Goal: Communication & Community: Answer question/provide support

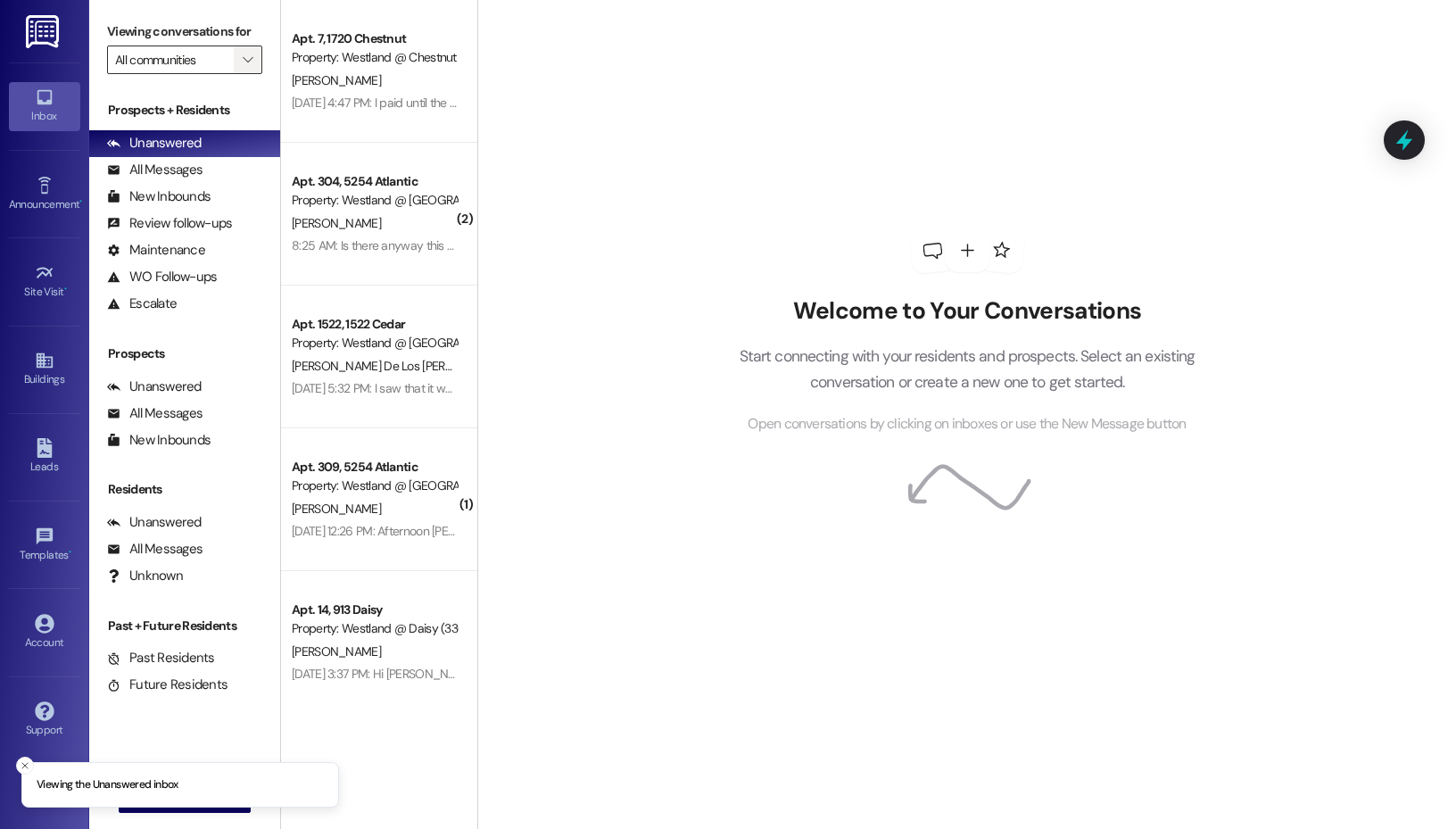
click at [239, 60] on span "" at bounding box center [248, 60] width 17 height 29
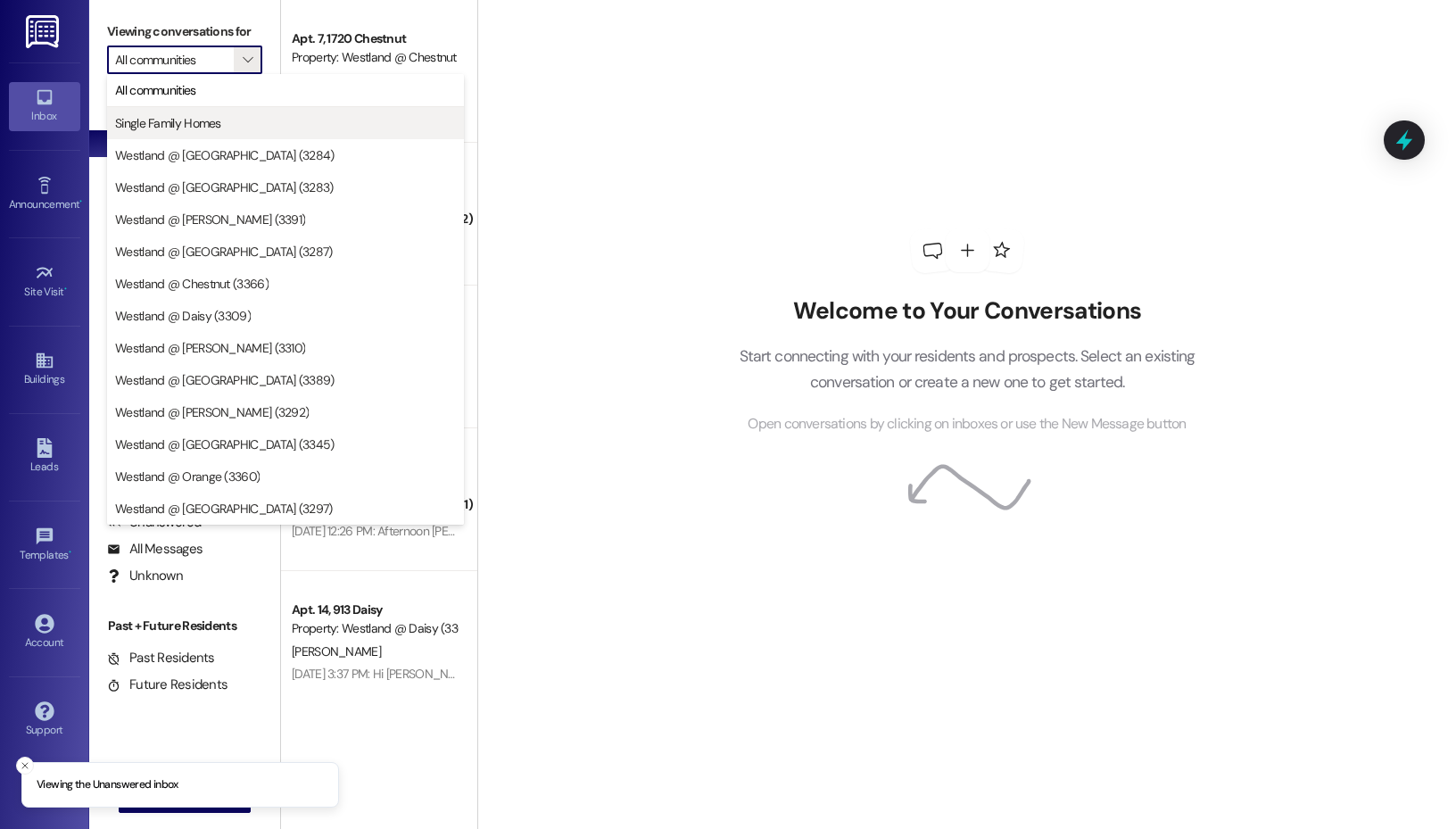
click at [234, 127] on span "Single Family Homes" at bounding box center [286, 123] width 341 height 18
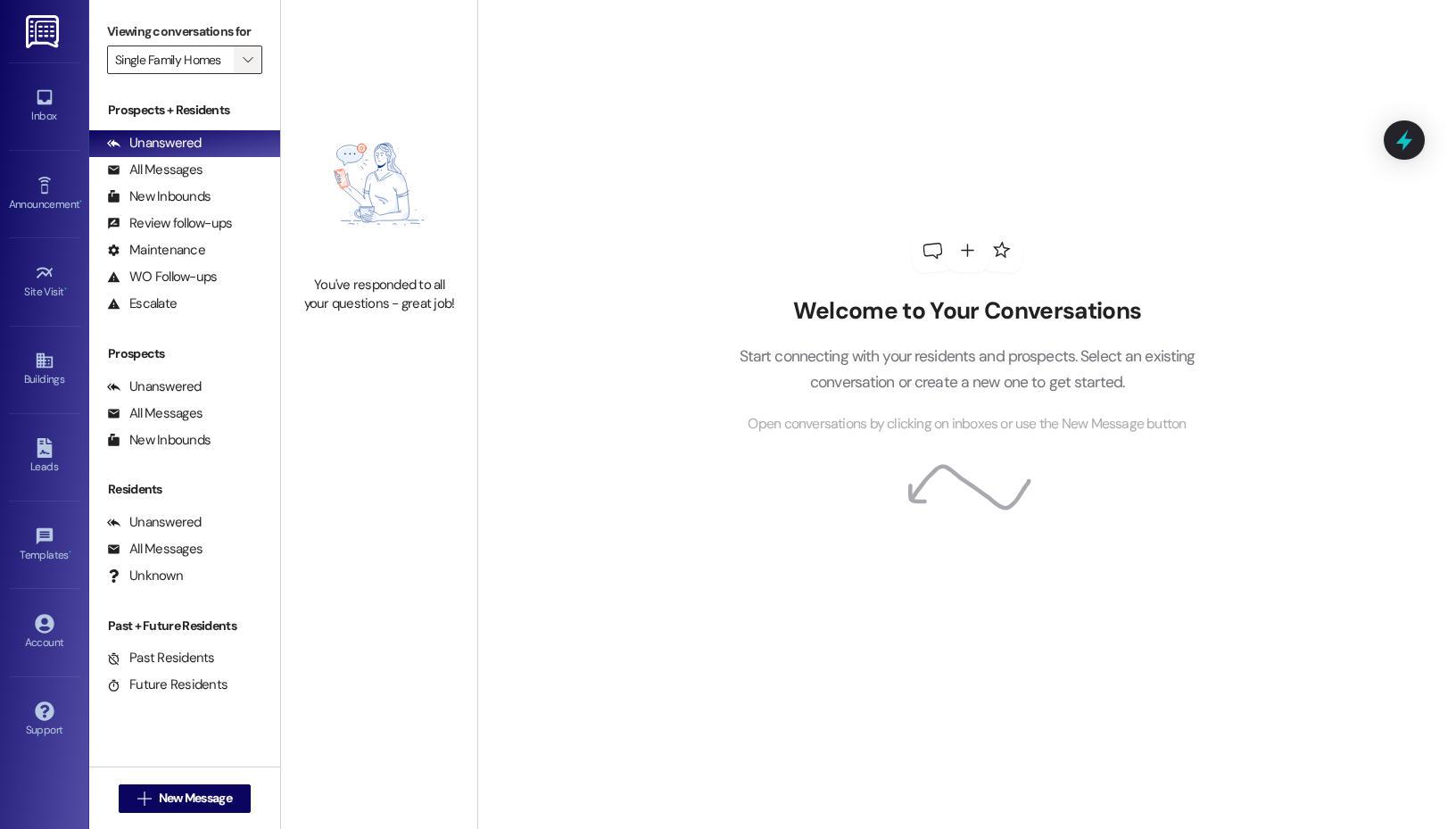
click at [244, 62] on icon "" at bounding box center [248, 59] width 10 height 14
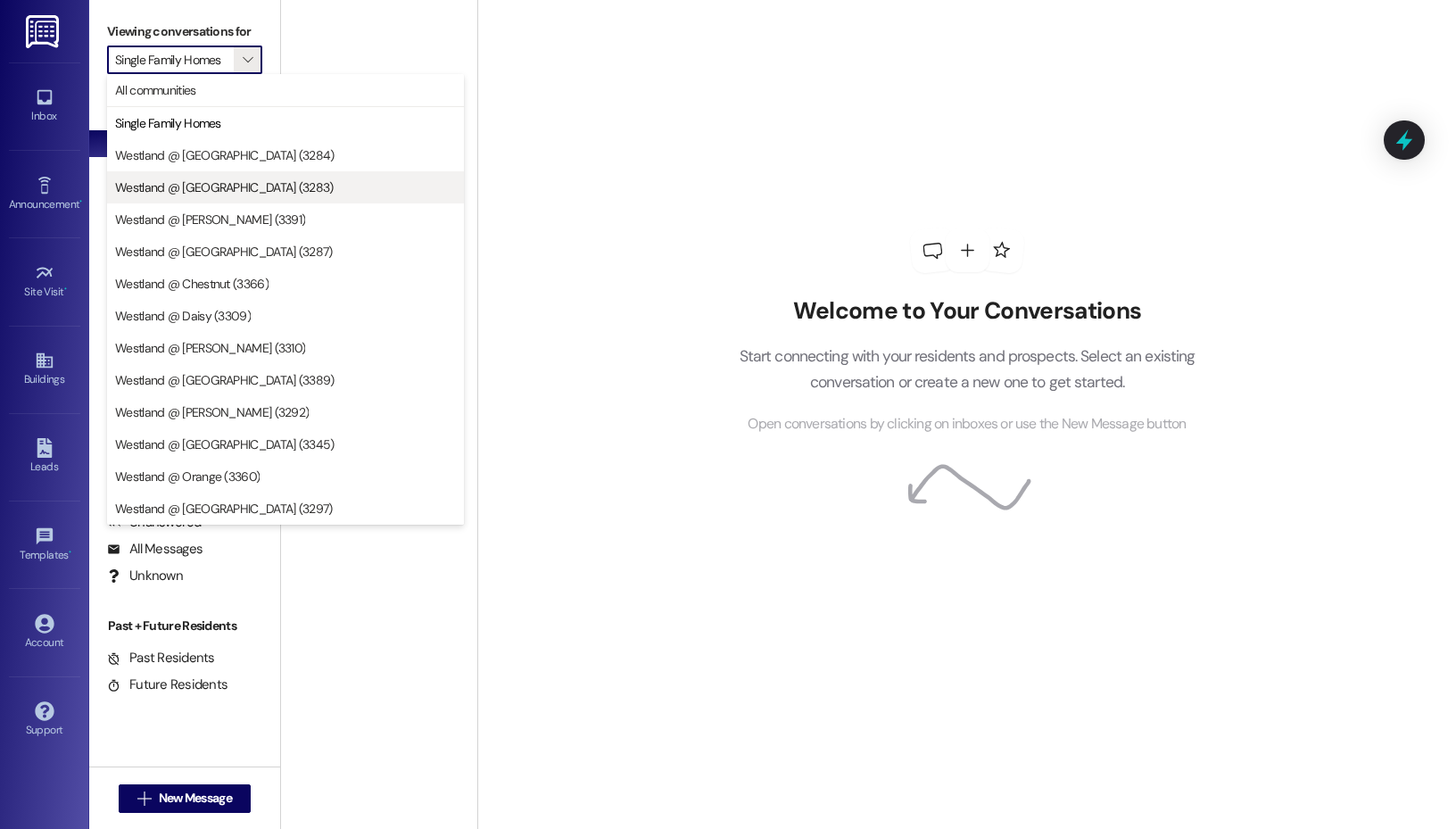
click at [264, 187] on span "Westland @ [GEOGRAPHIC_DATA] (3283)" at bounding box center [286, 187] width 341 height 18
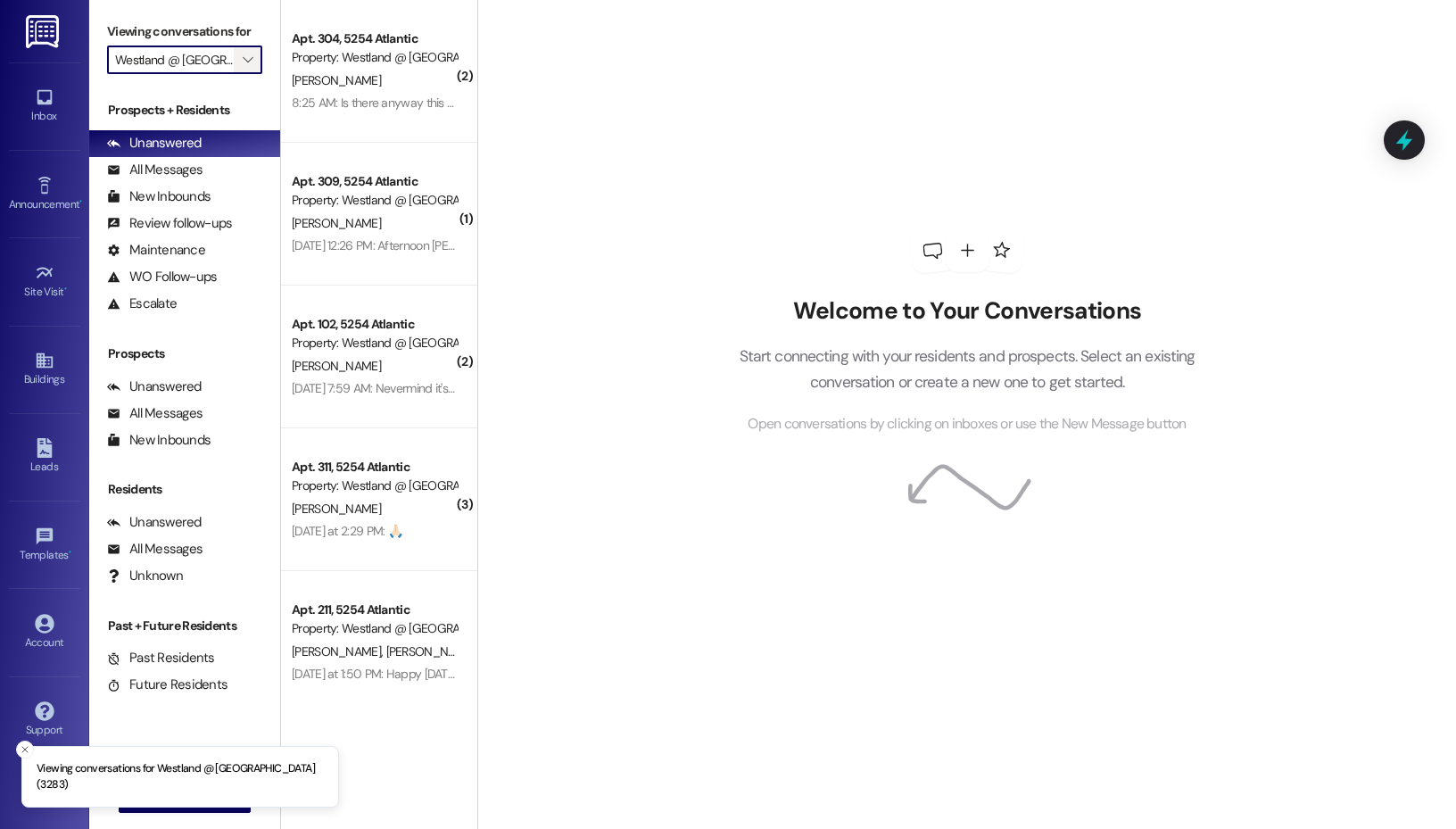
click at [239, 63] on span "" at bounding box center [248, 60] width 17 height 29
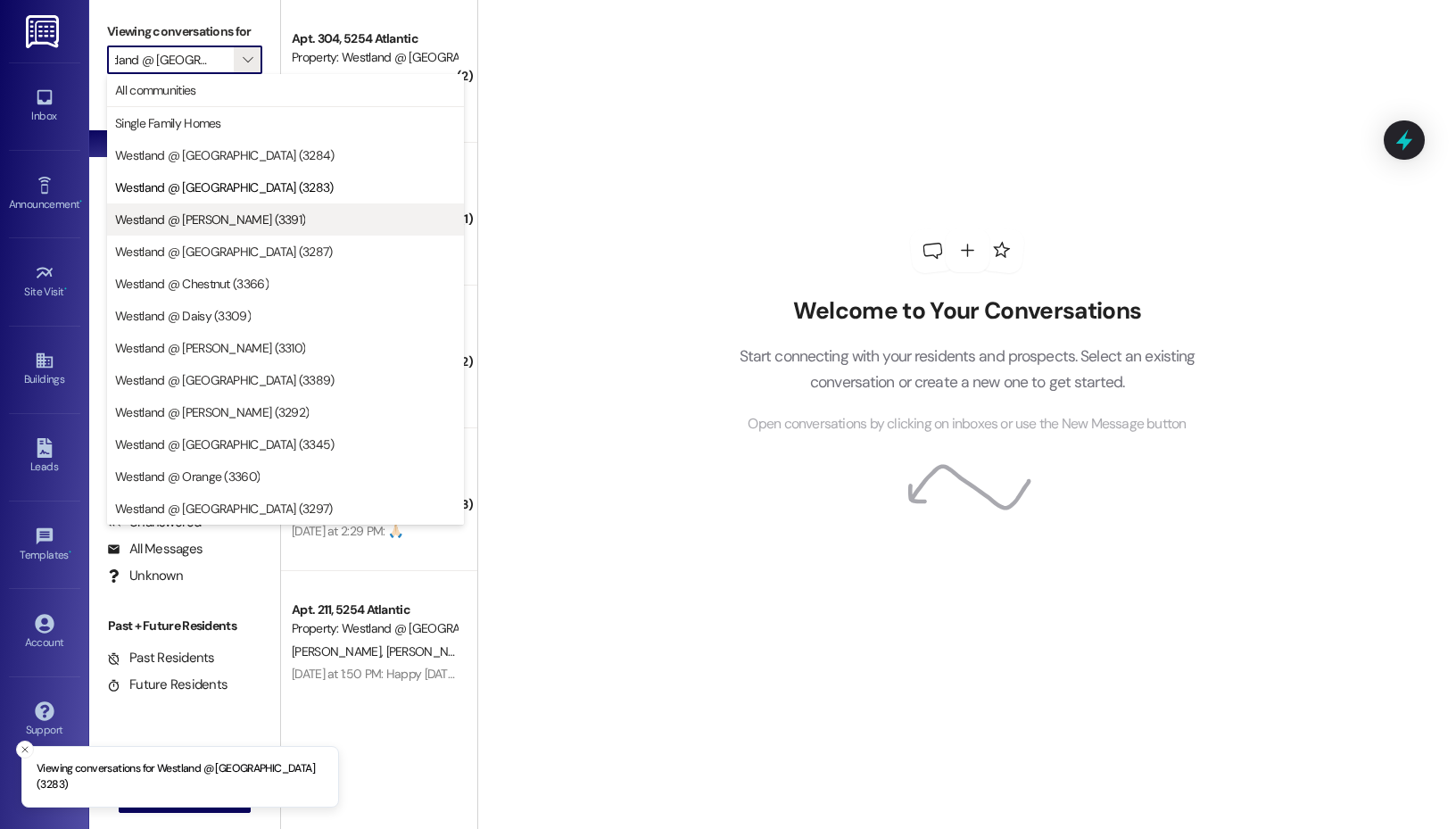
click at [233, 223] on span "Westland @ [PERSON_NAME] (3391)" at bounding box center [210, 219] width 190 height 18
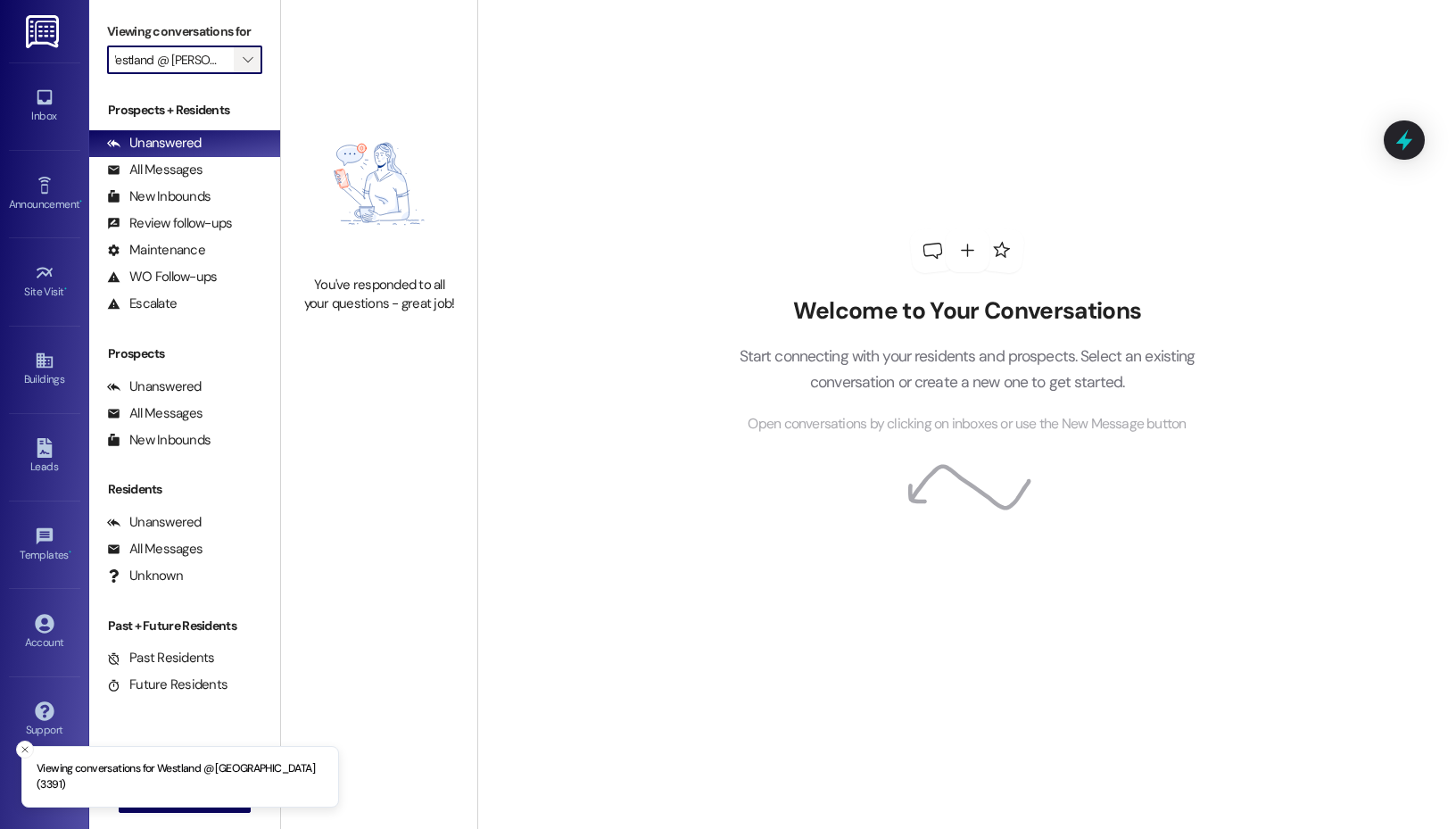
click at [247, 70] on span "" at bounding box center [248, 60] width 17 height 29
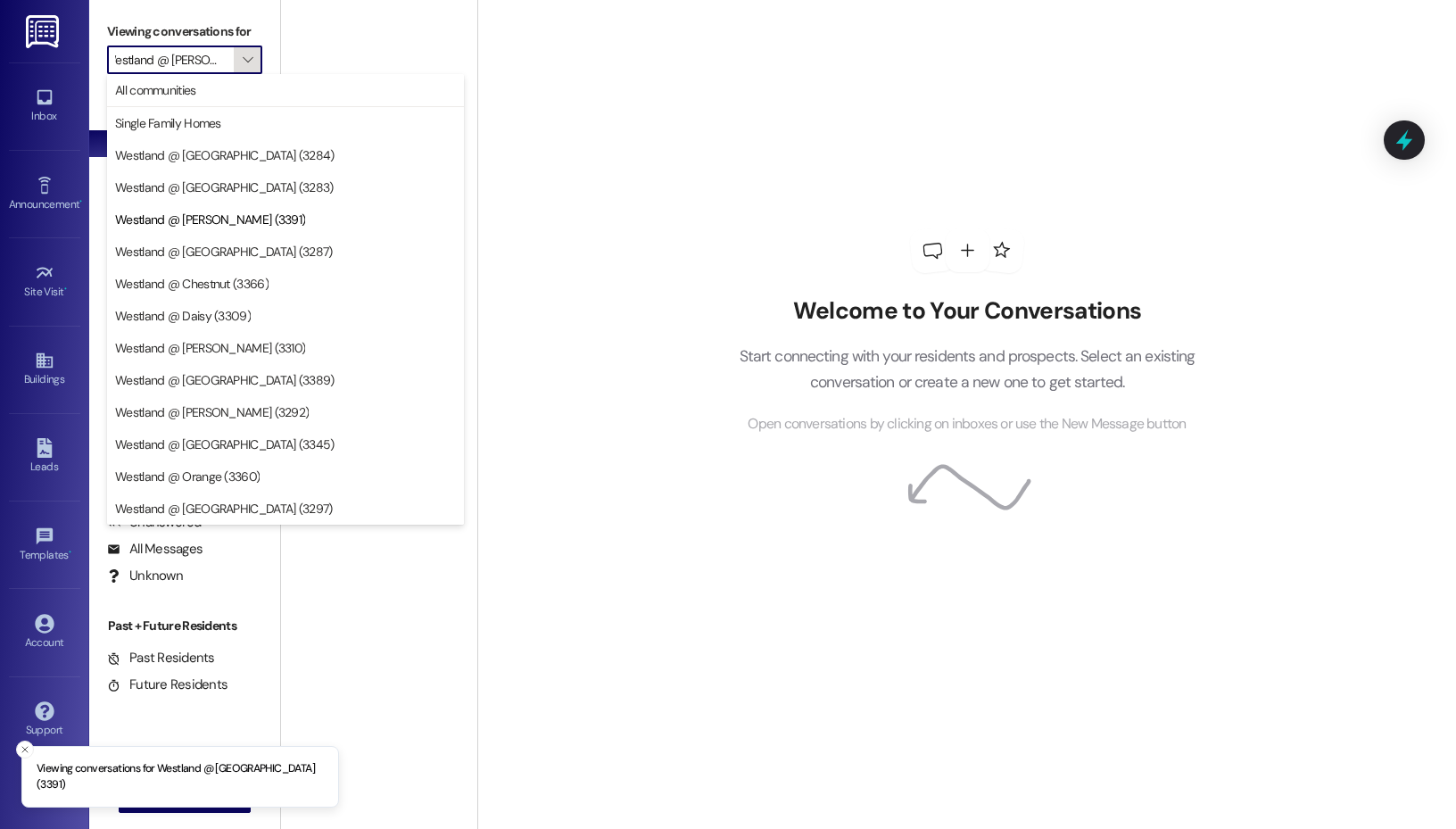
scroll to position [0, 10]
click at [246, 254] on span "Westland @ [GEOGRAPHIC_DATA] (3287)" at bounding box center [224, 252] width 217 height 18
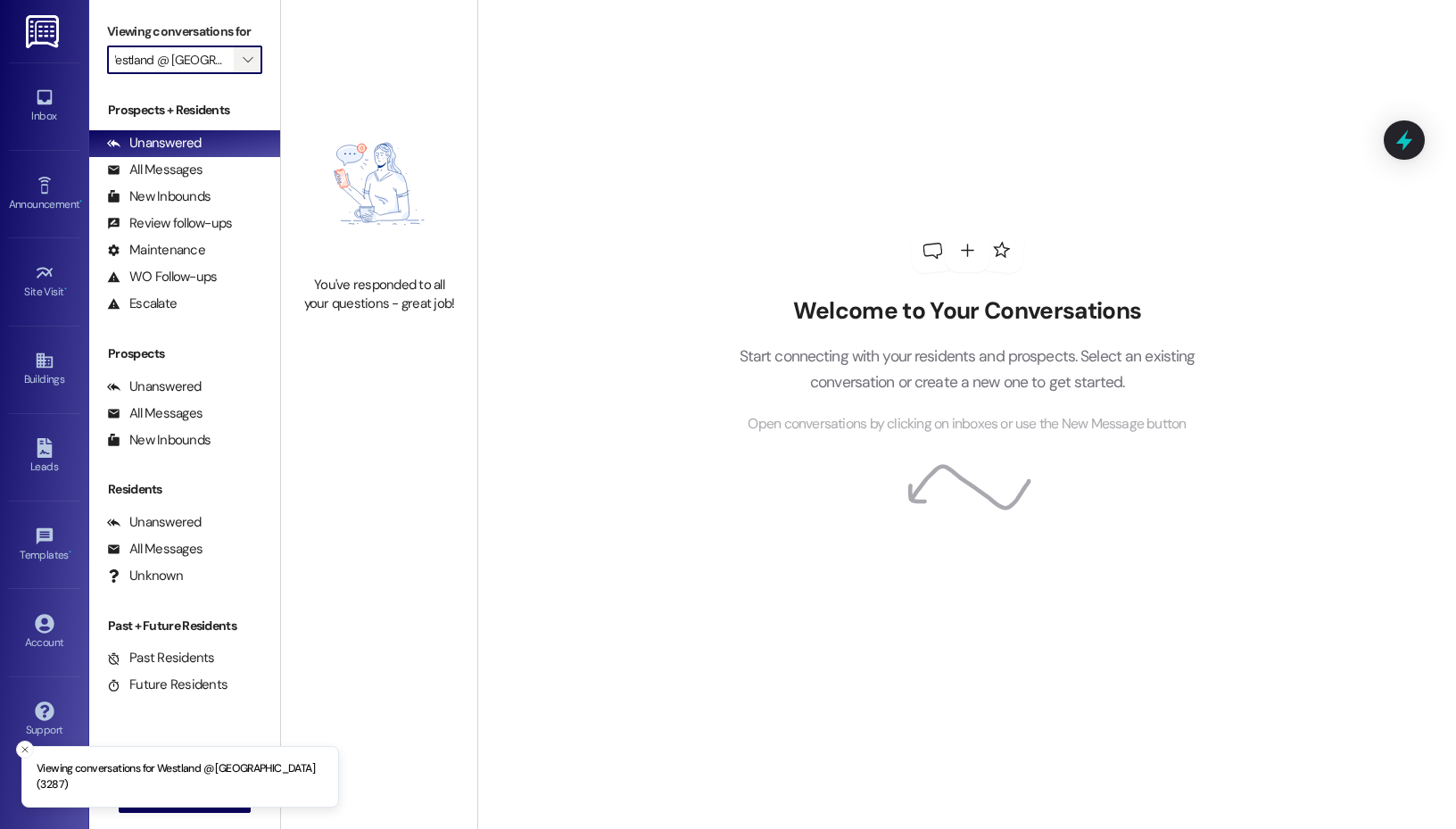
click at [247, 59] on icon "" at bounding box center [248, 59] width 10 height 14
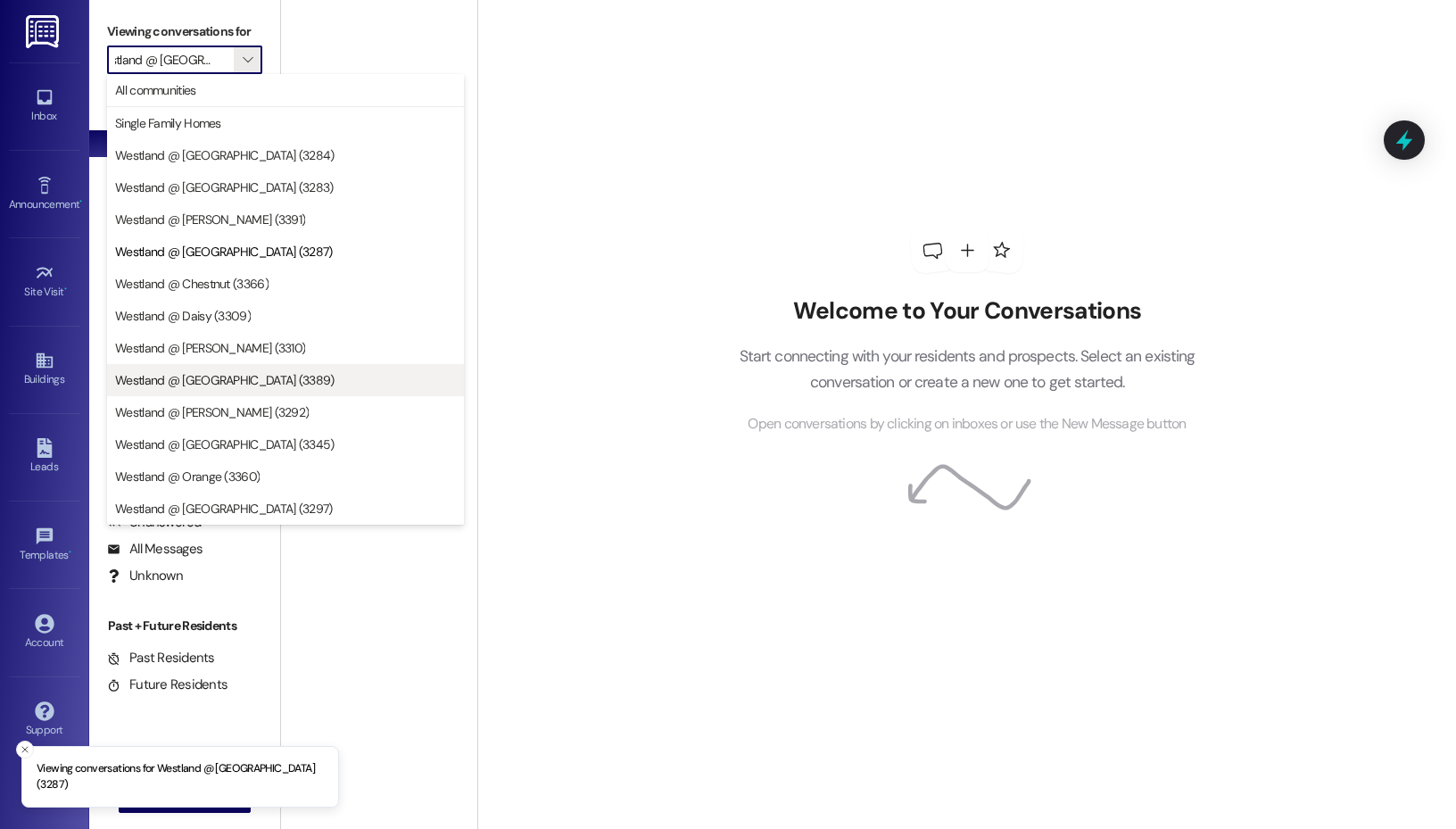
click at [217, 376] on span "Westland @ [GEOGRAPHIC_DATA] (3389)" at bounding box center [225, 380] width 219 height 18
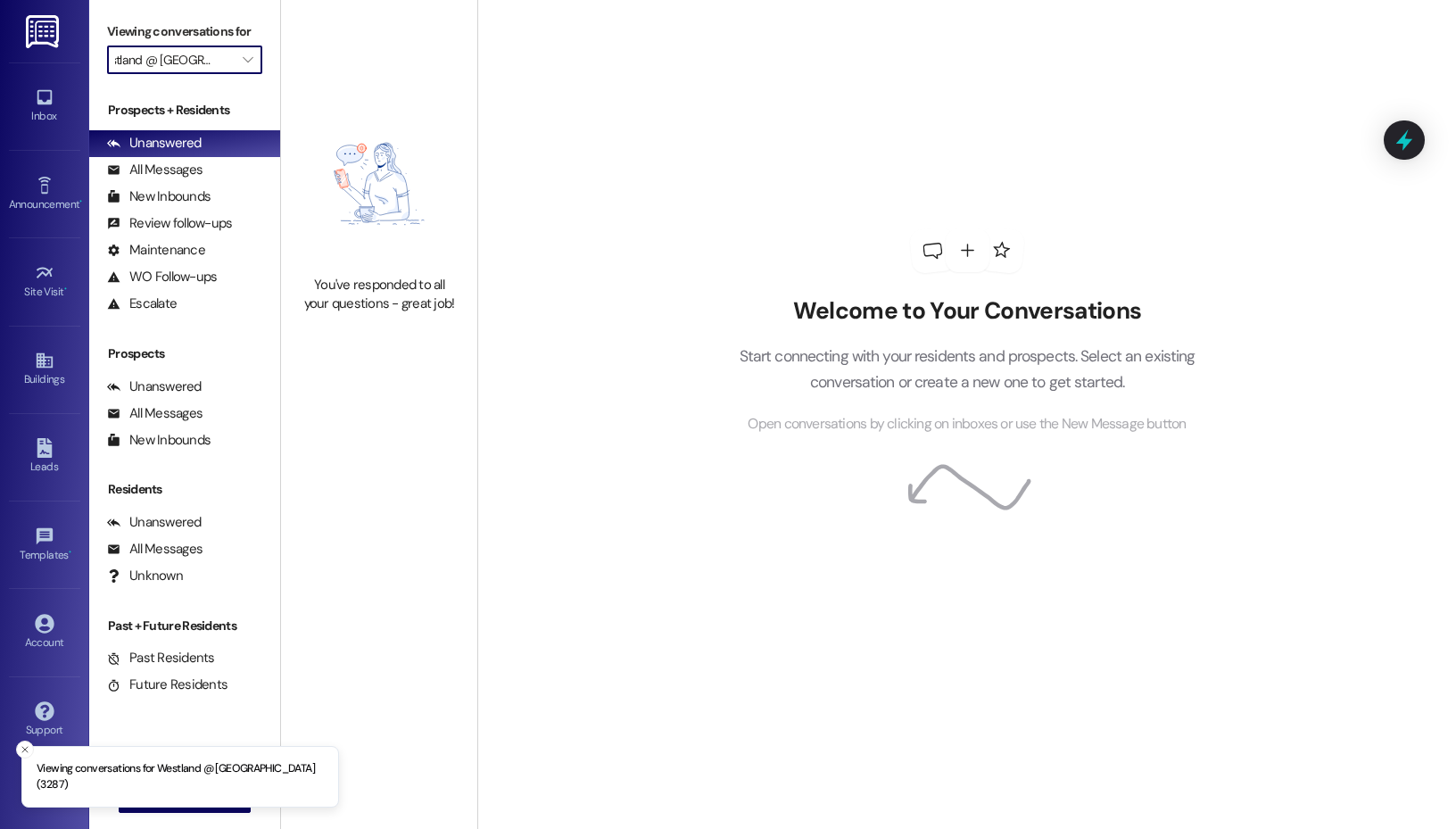
type input "Westland @ [GEOGRAPHIC_DATA] (3389)"
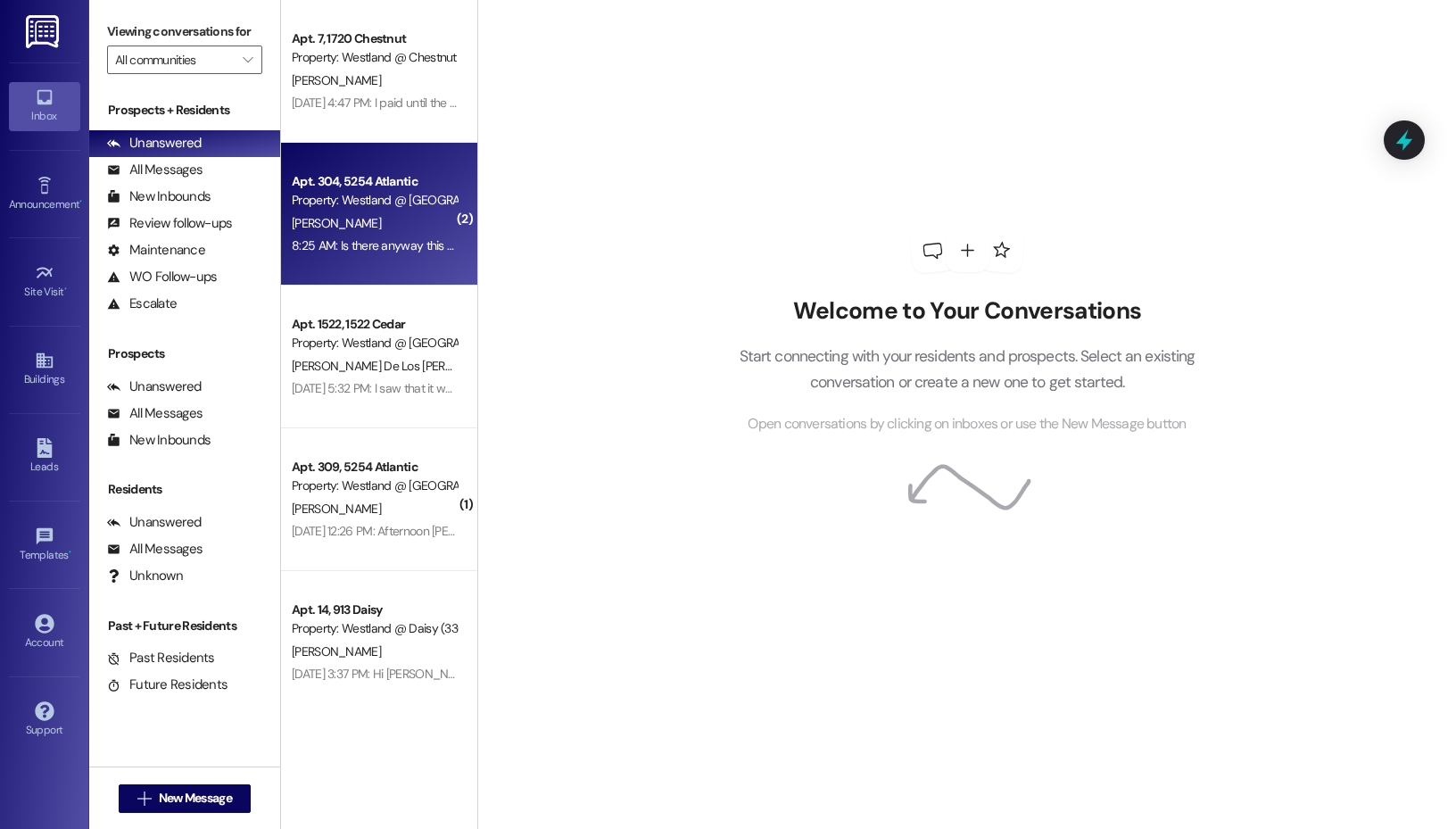
click at [409, 204] on div "Property: Westland @ [GEOGRAPHIC_DATA] (3283)" at bounding box center [374, 200] width 165 height 19
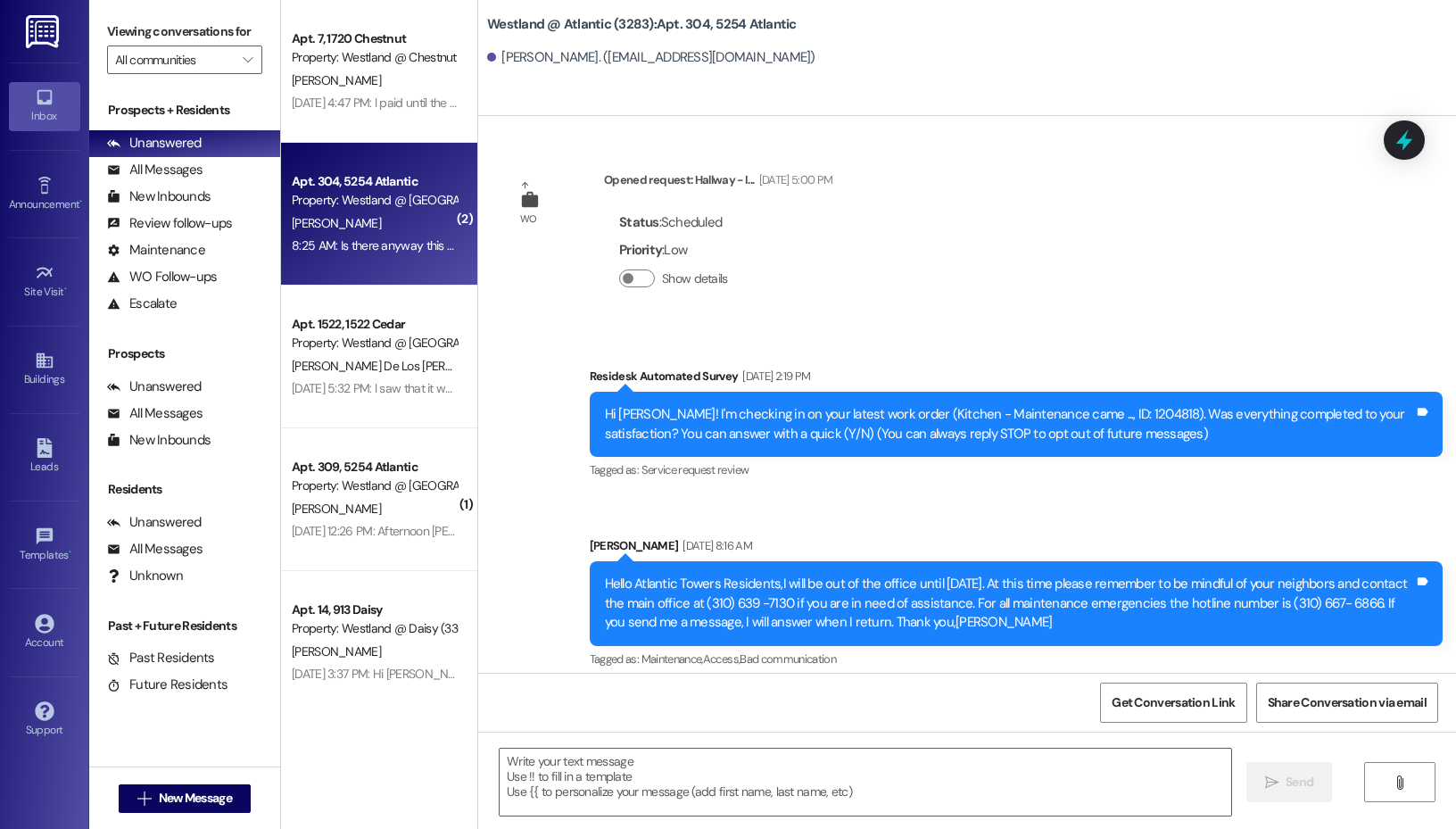
scroll to position [63888, 0]
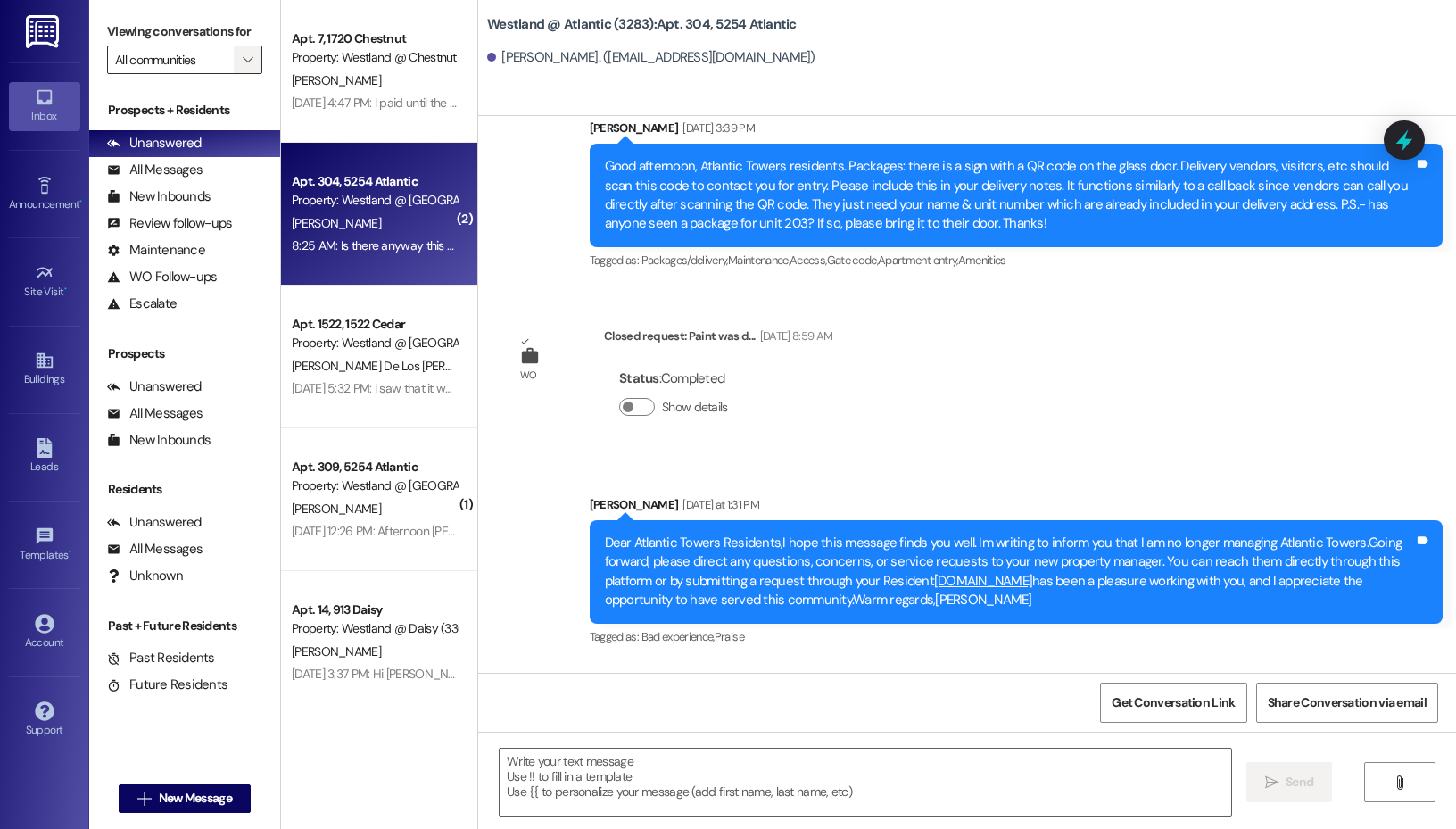
click at [259, 68] on button "" at bounding box center [248, 60] width 29 height 29
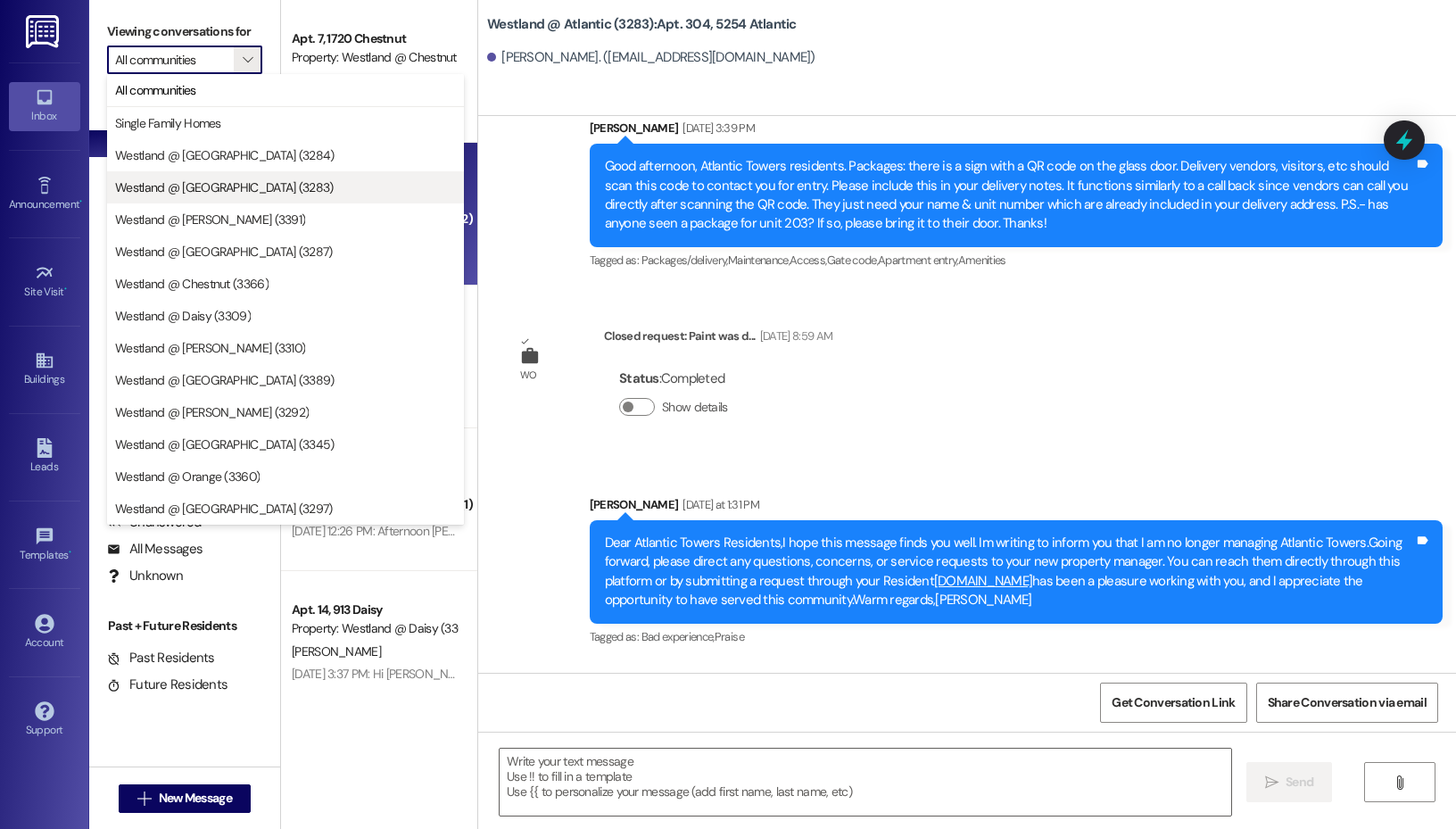
click at [297, 190] on span "Westland @ [GEOGRAPHIC_DATA] (3283)" at bounding box center [286, 187] width 341 height 18
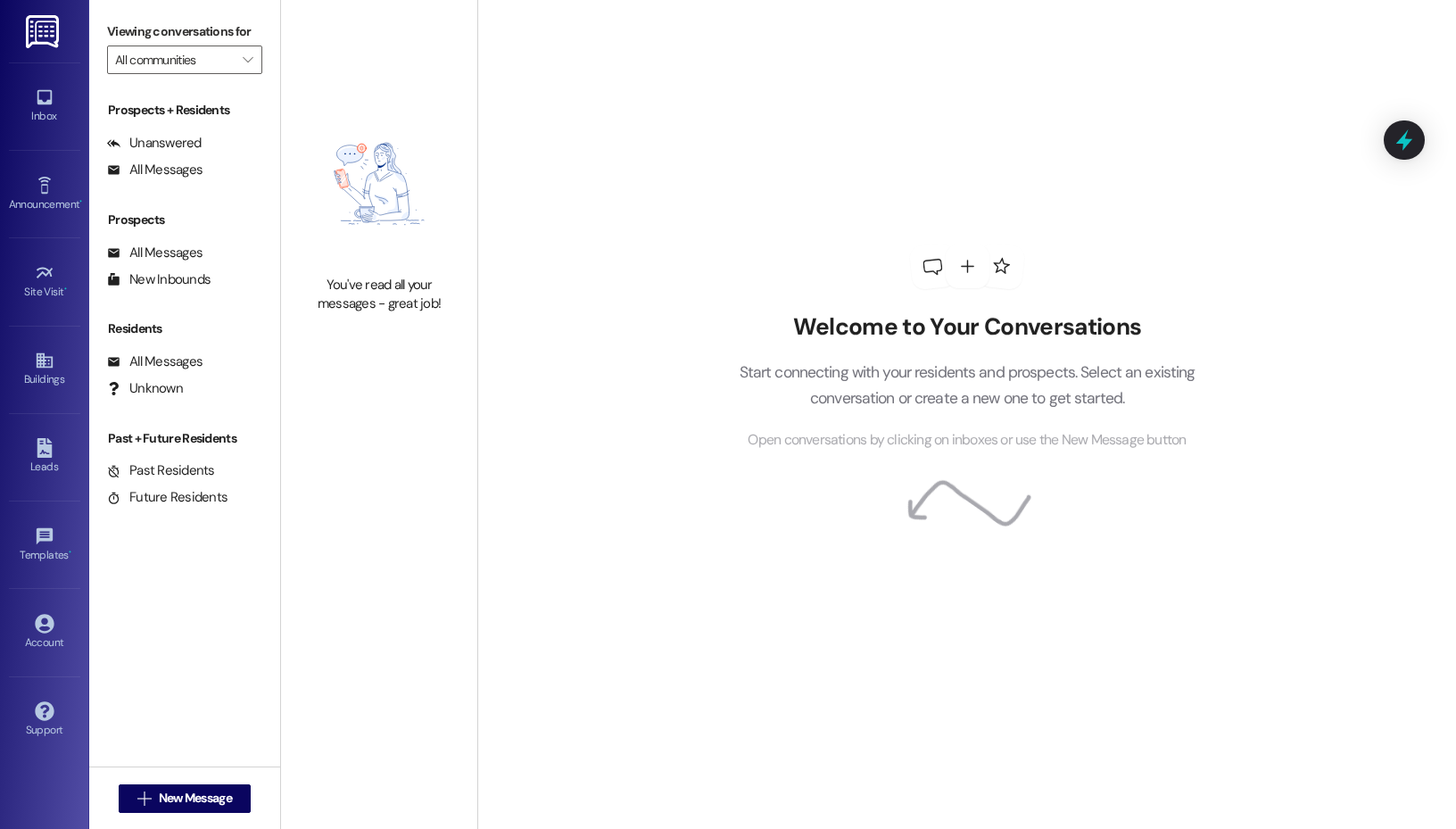
type input "Westland @ [GEOGRAPHIC_DATA] (3283)"
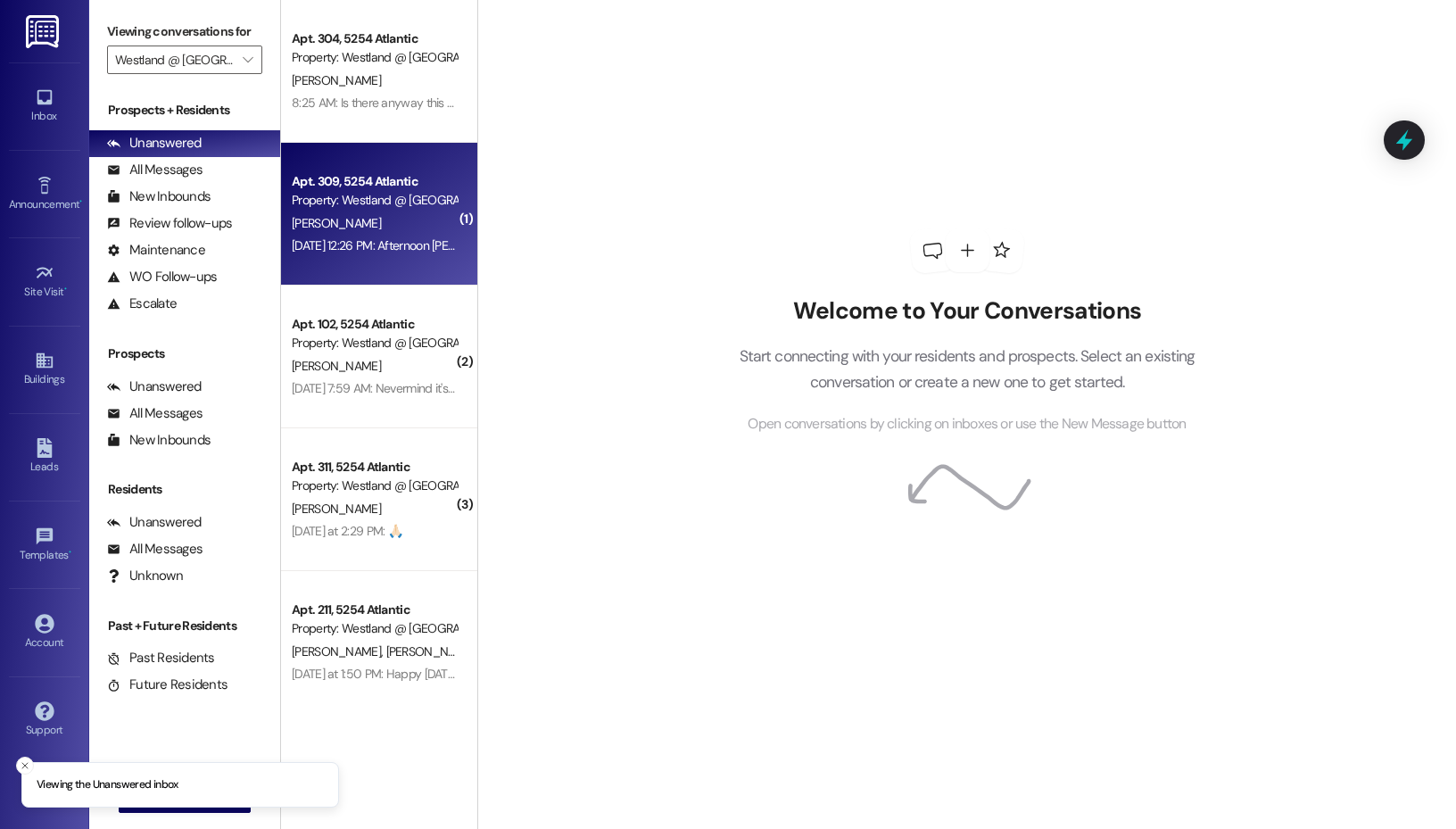
click at [321, 234] on div "[DATE] 12:26 PM: Afternoon [PERSON_NAME], Was Wondering if the laundry room wil…" at bounding box center [374, 245] width 169 height 22
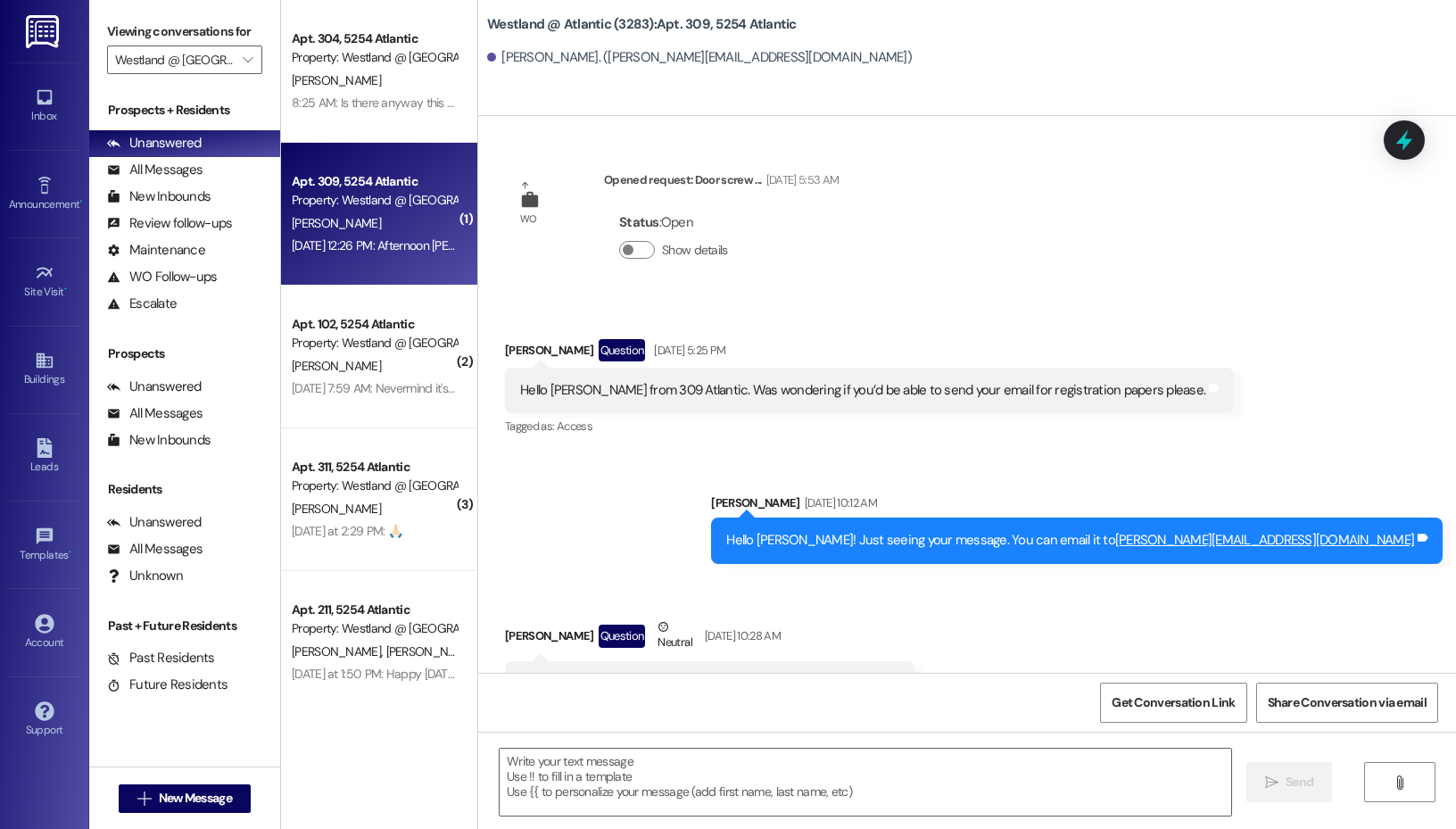
scroll to position [3585, 0]
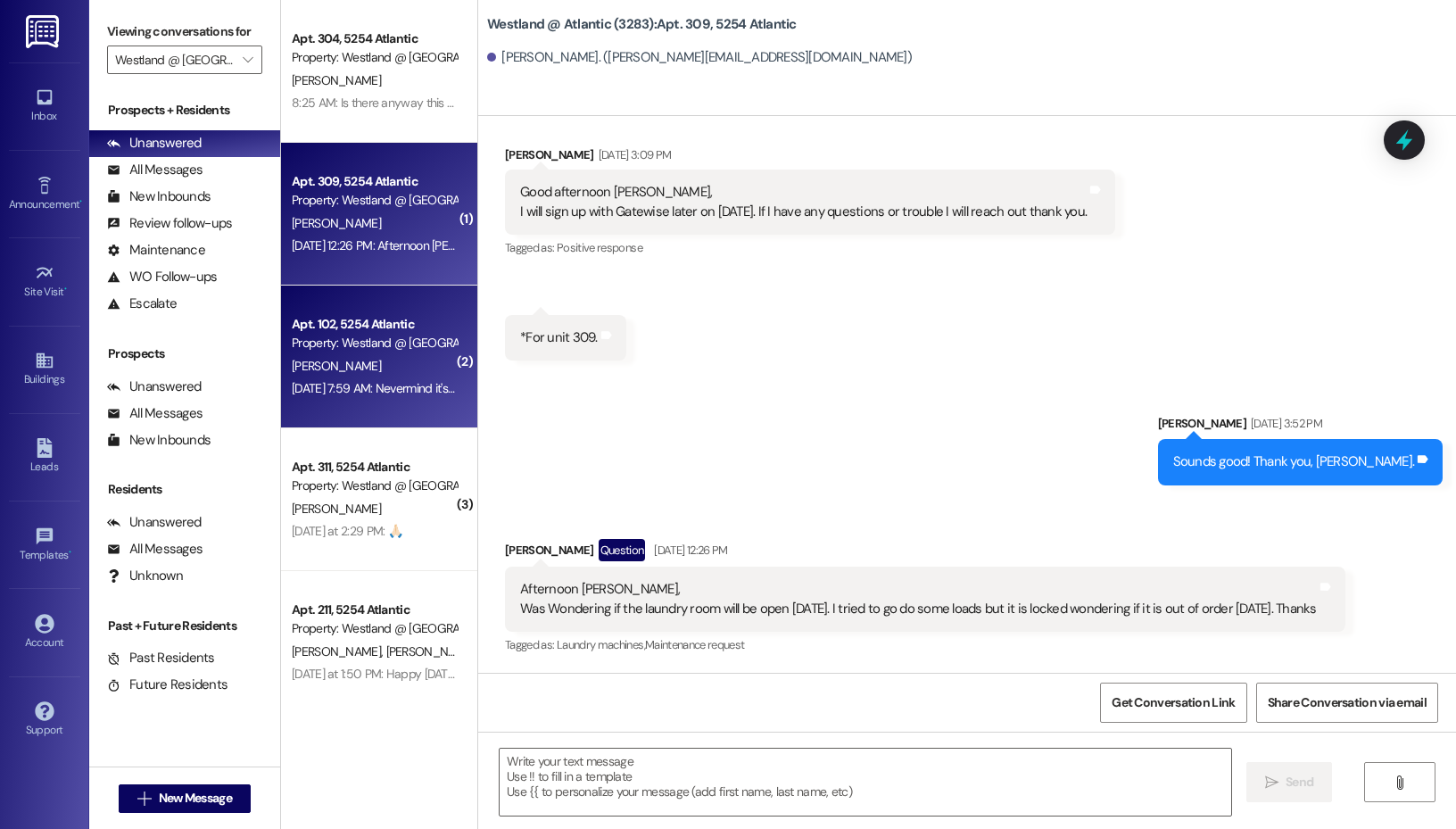
click at [342, 374] on div "[PERSON_NAME]" at bounding box center [374, 366] width 169 height 22
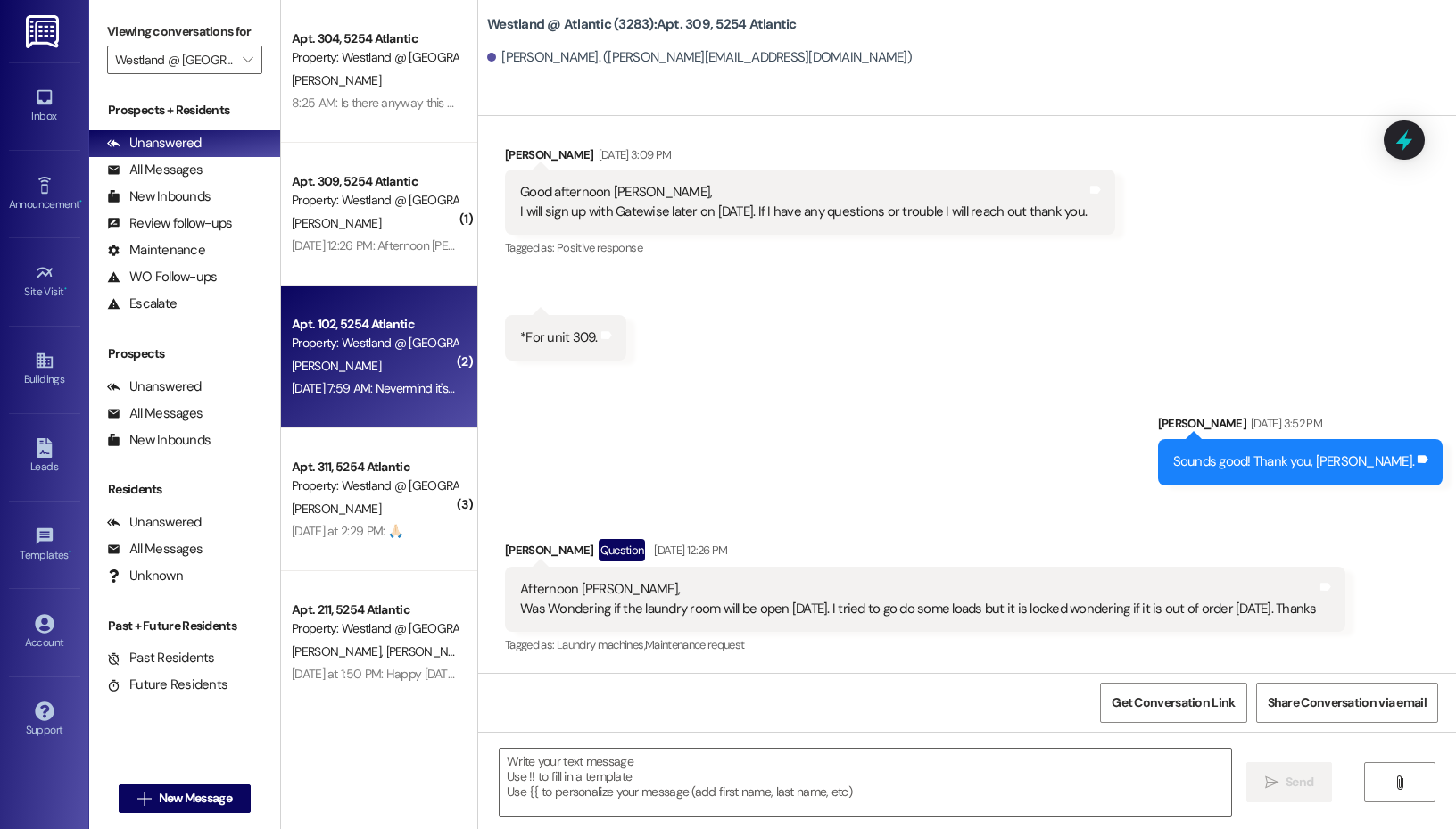
scroll to position [0, 0]
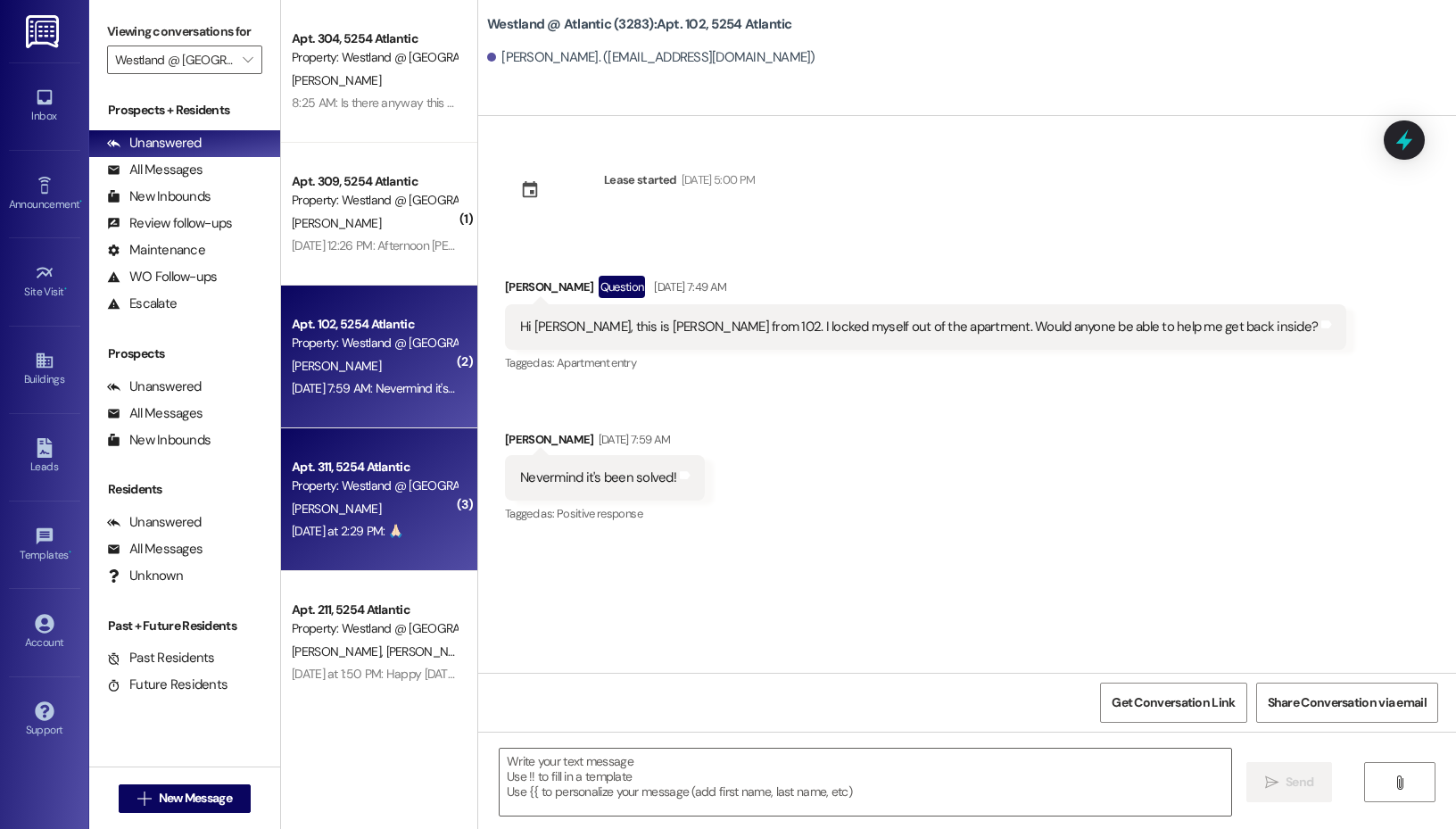
click at [401, 487] on div "Property: Westland @ [GEOGRAPHIC_DATA] (3283)" at bounding box center [374, 486] width 165 height 19
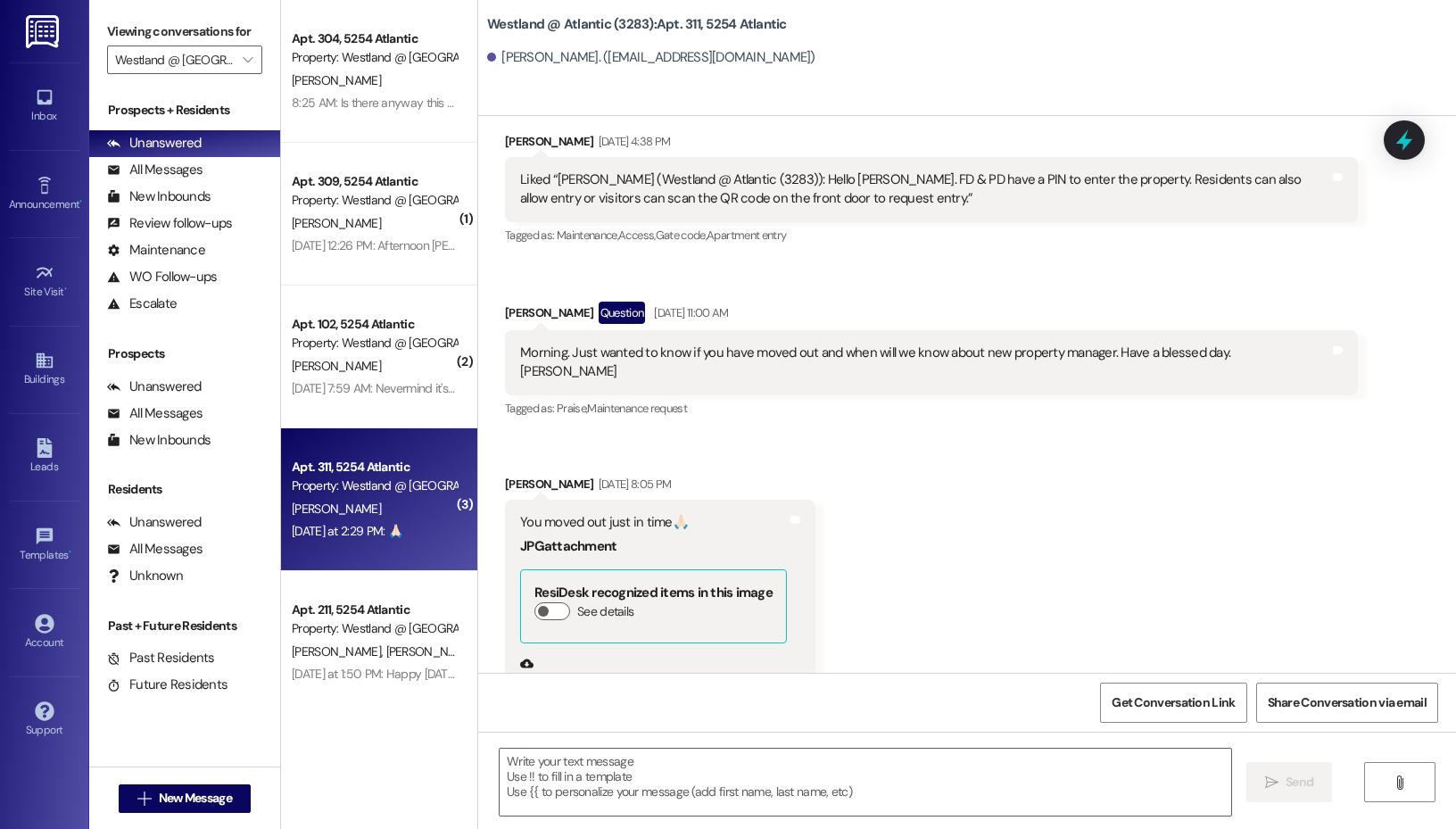
scroll to position [50692, 0]
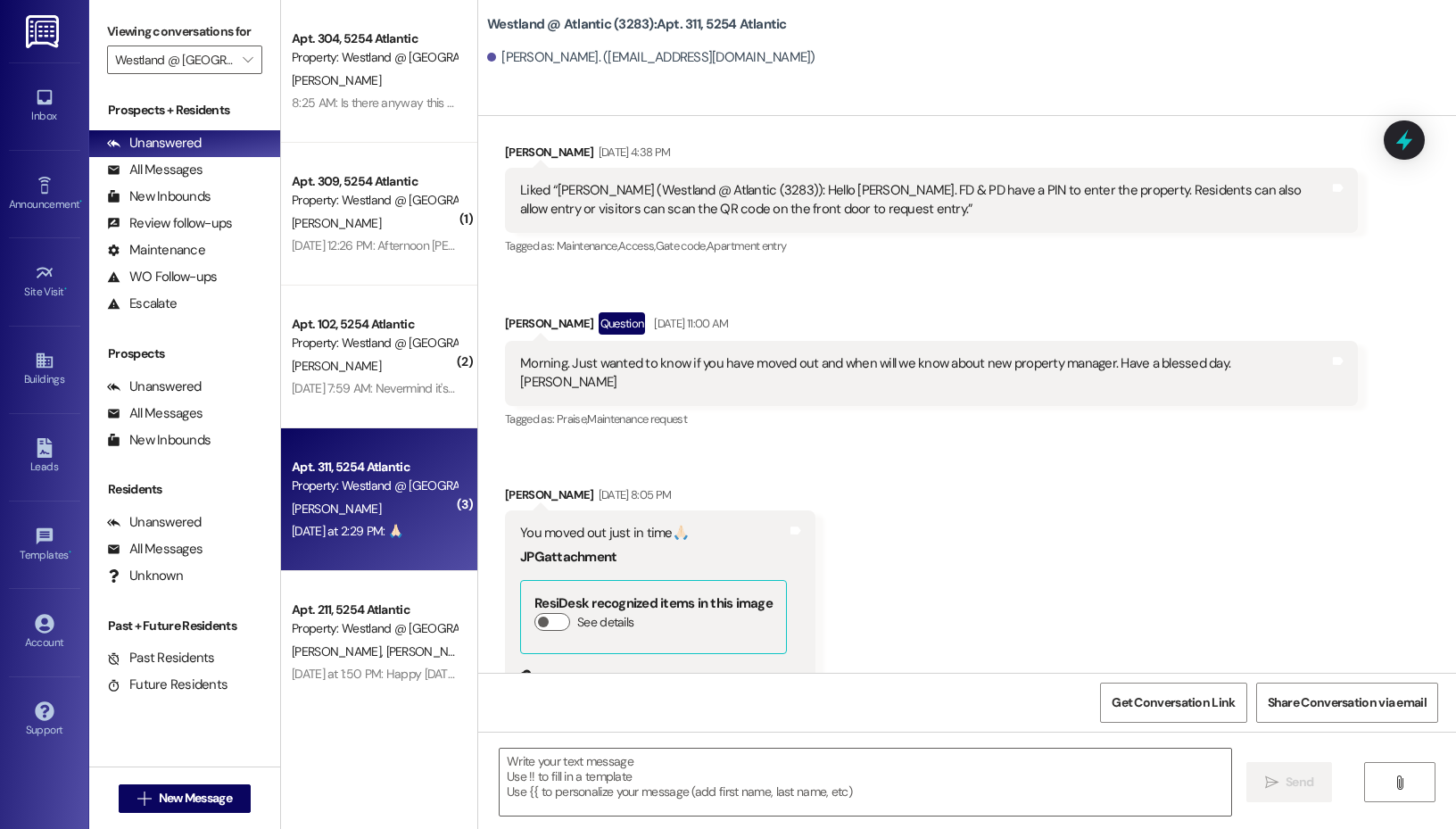
click at [609, 699] on button "Zoom image" at bounding box center [587, 750] width 133 height 101
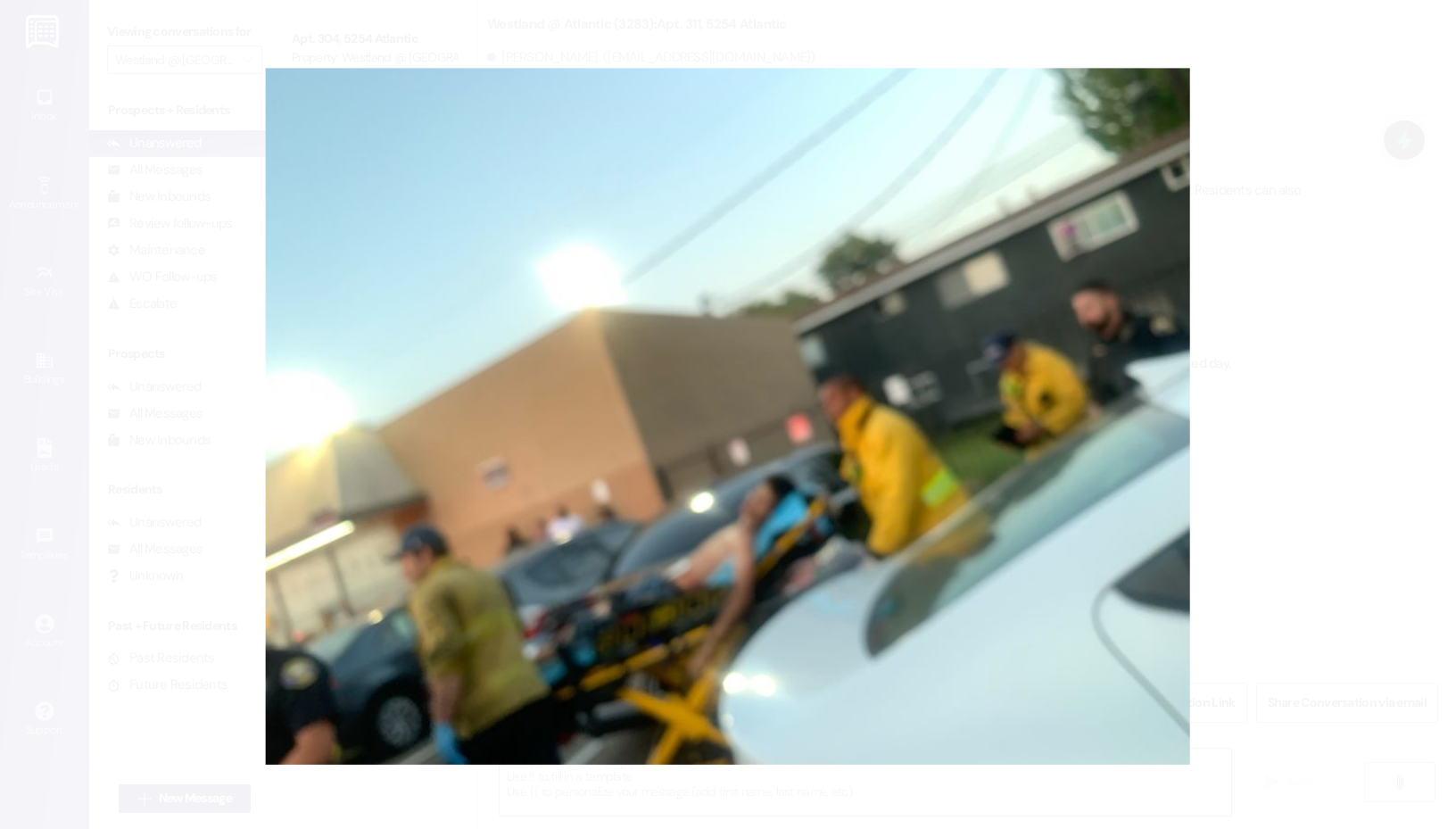
click at [1261, 412] on button "Unzoom image" at bounding box center [728, 414] width 1456 height 829
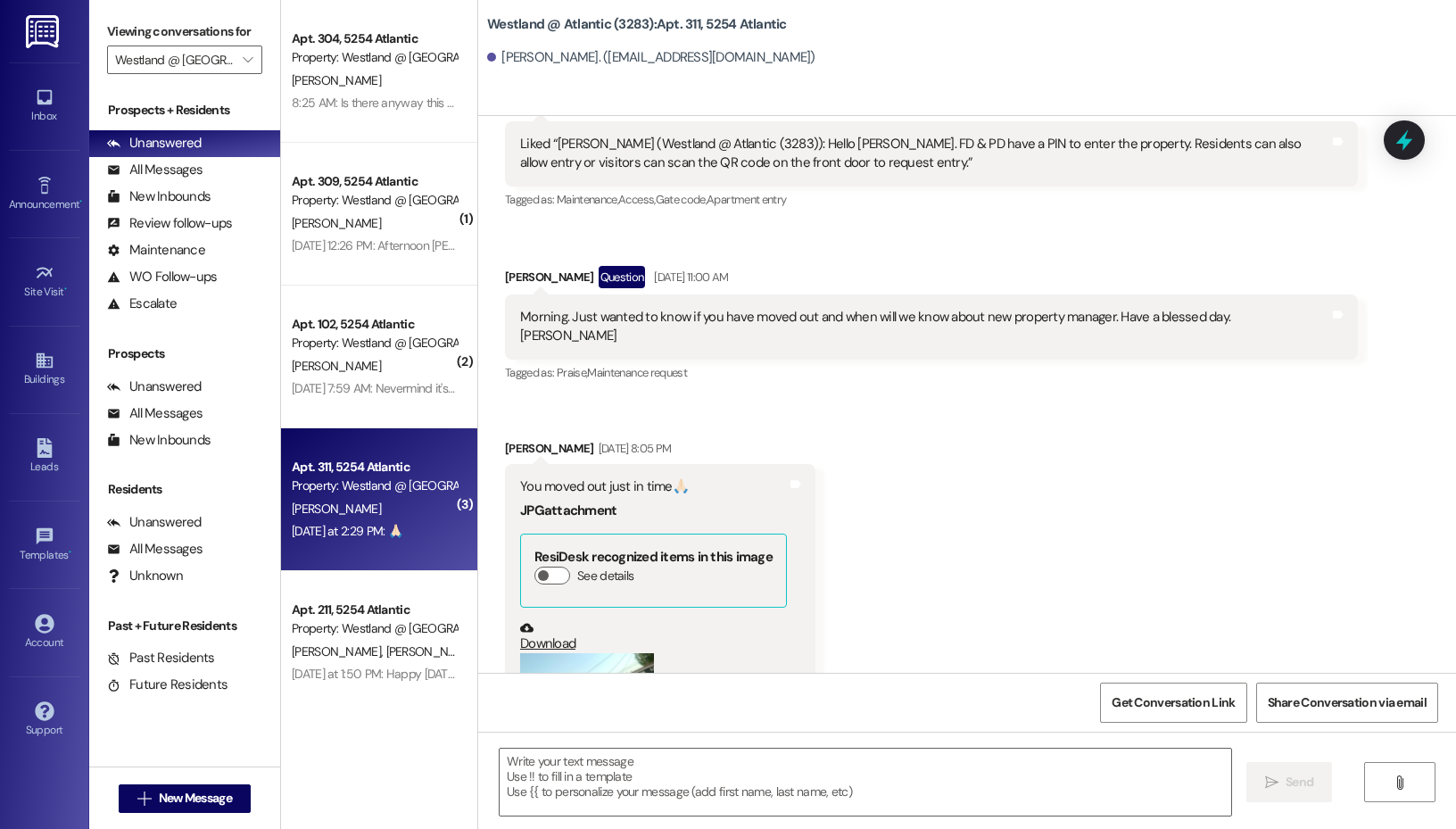
scroll to position [50747, 0]
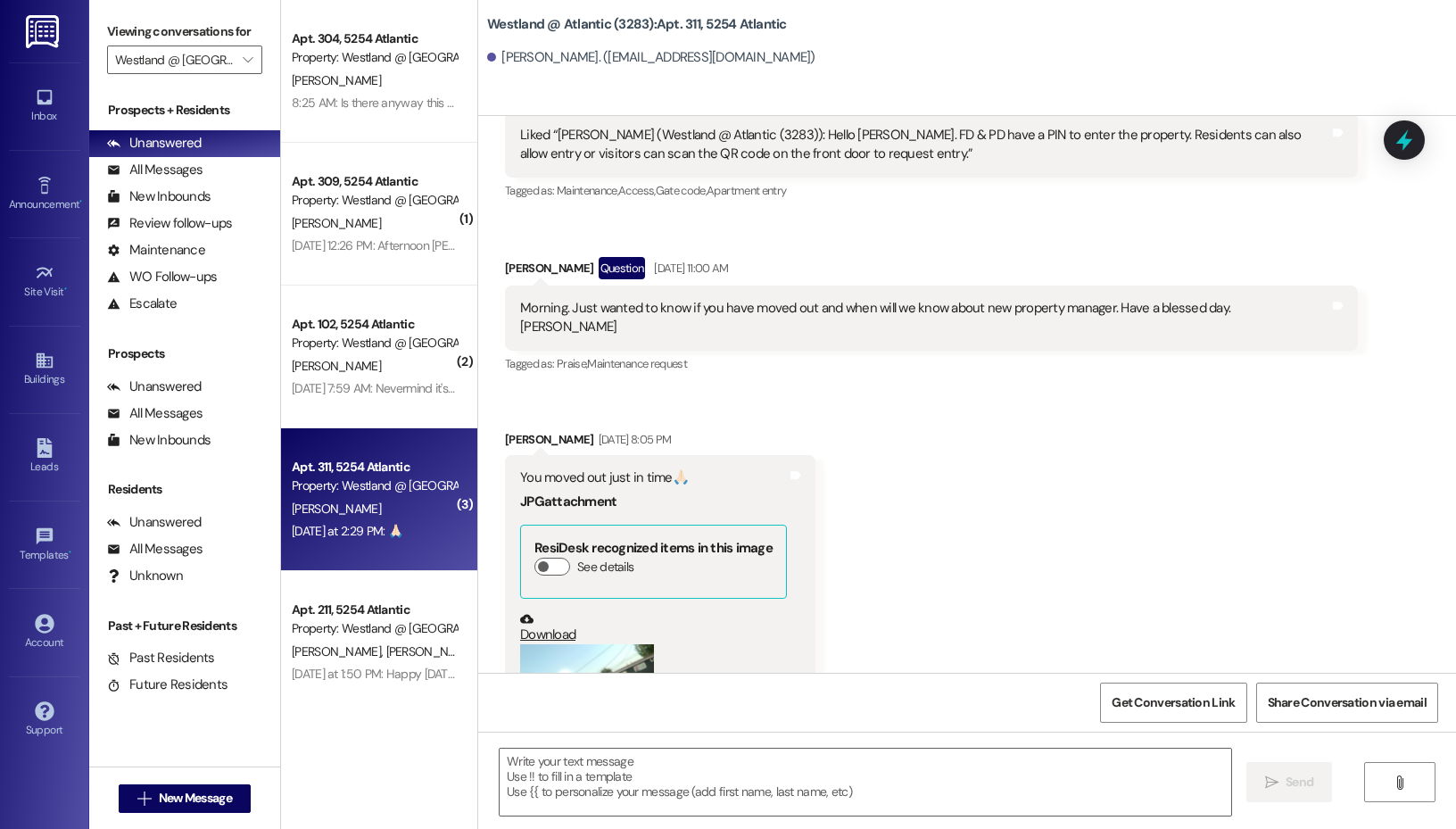
click at [632, 644] on button "Zoom image" at bounding box center [587, 695] width 133 height 101
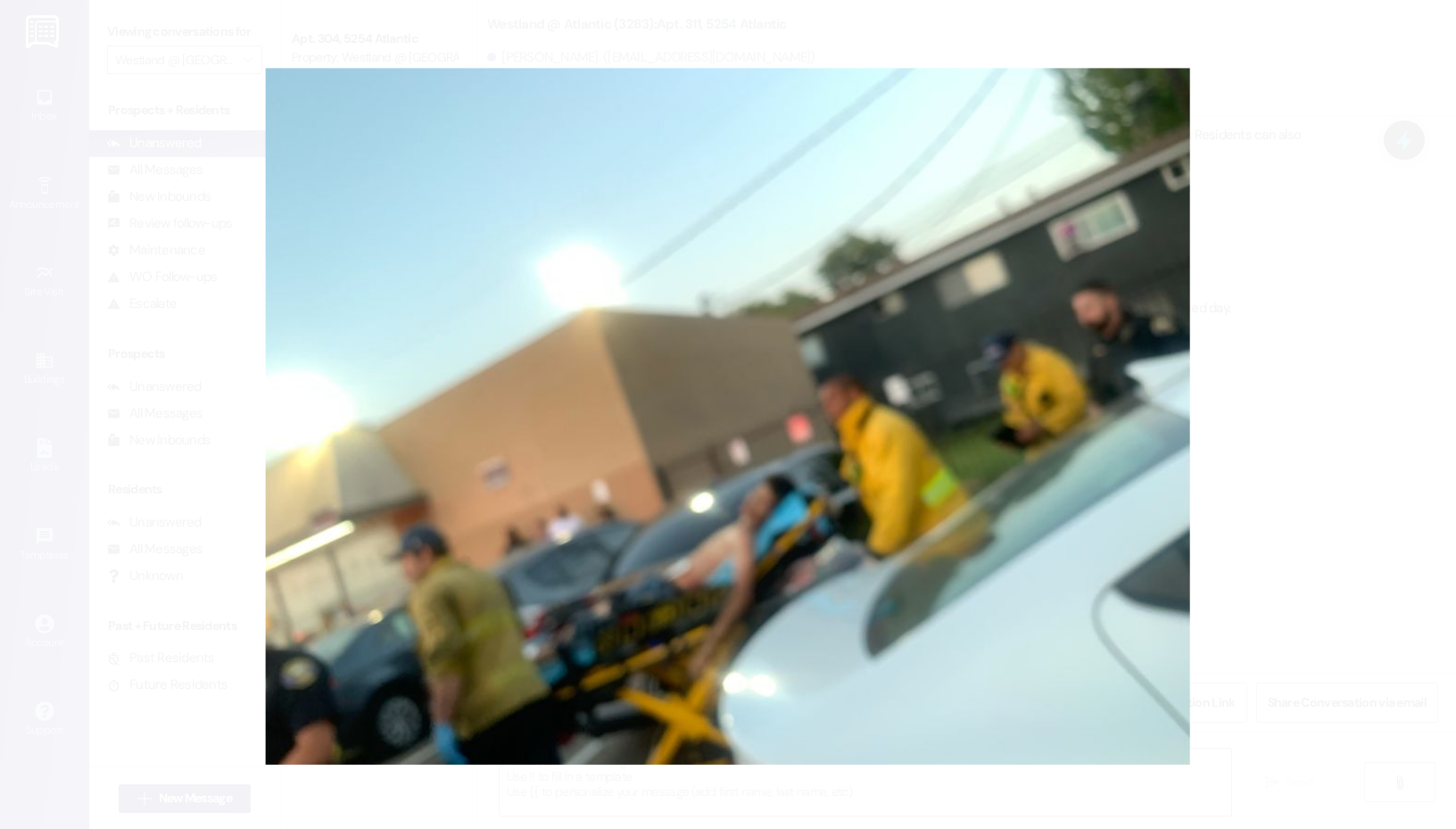
click at [1239, 378] on button "Unzoom image" at bounding box center [728, 414] width 1456 height 829
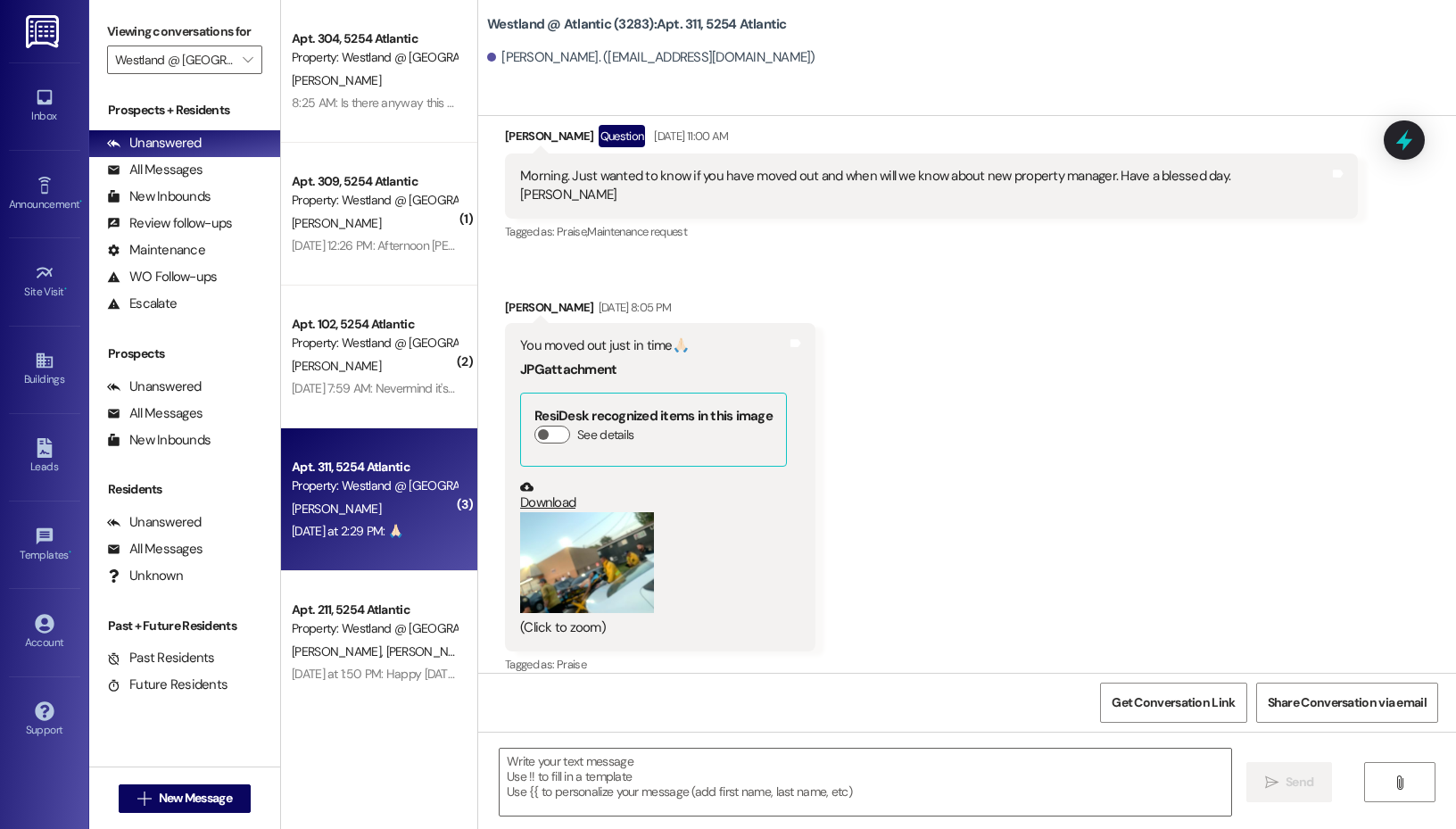
scroll to position [51046, 0]
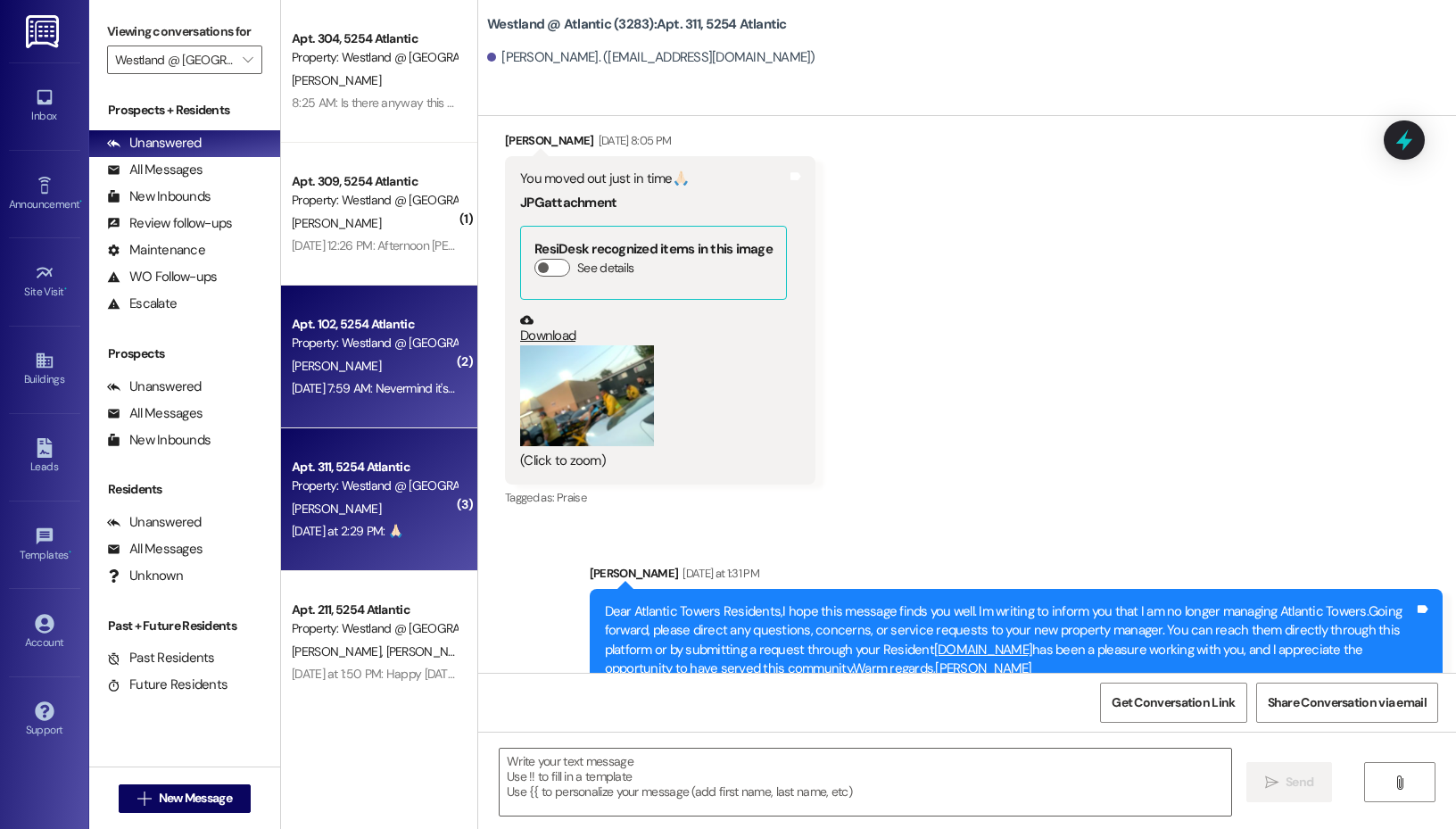
click at [390, 377] on div "[DATE] 7:59 AM: Nevermind it's been solved! [DATE] 7:59 AM: Nevermind it's been…" at bounding box center [374, 388] width 169 height 22
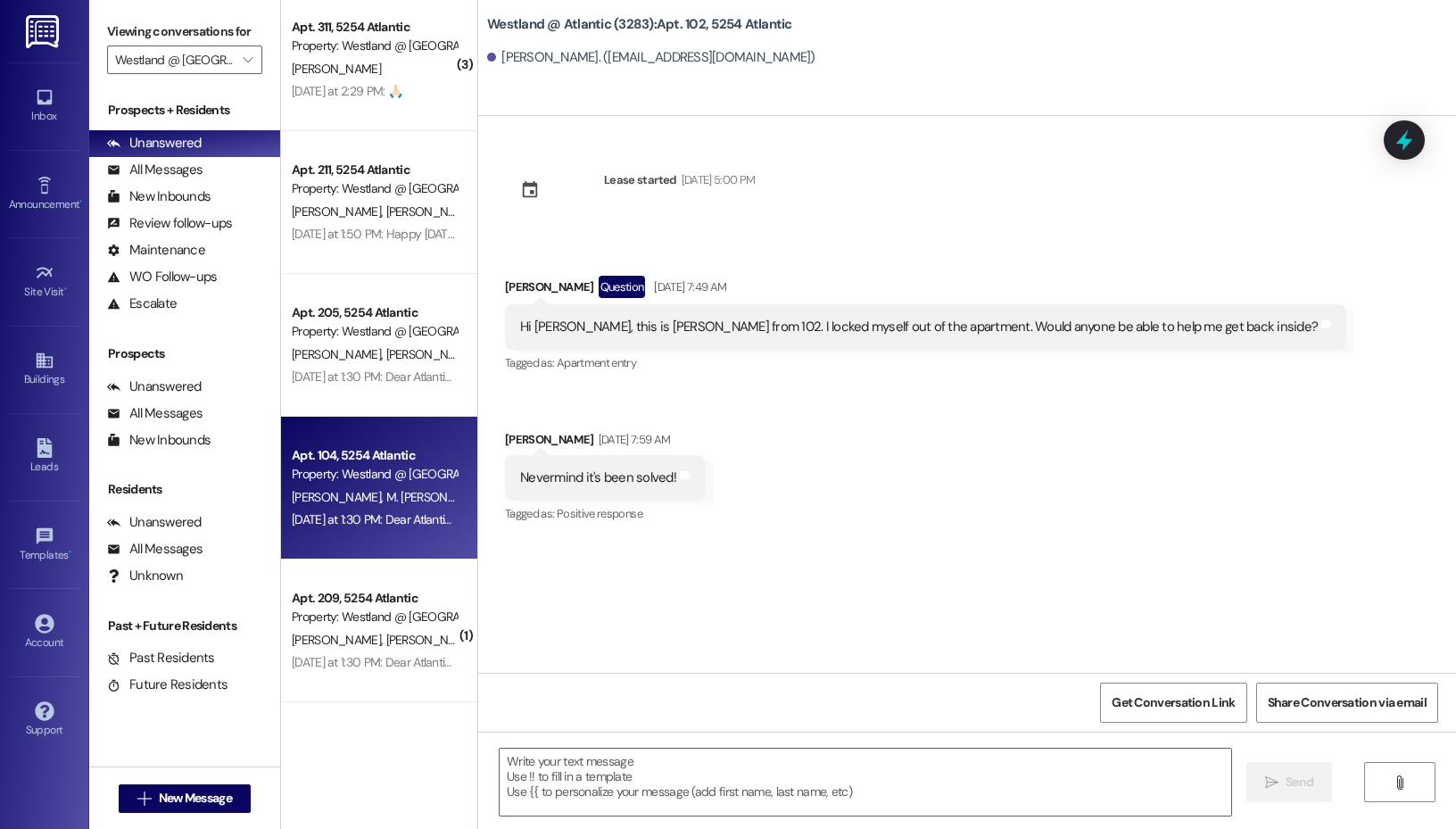
scroll to position [0, 0]
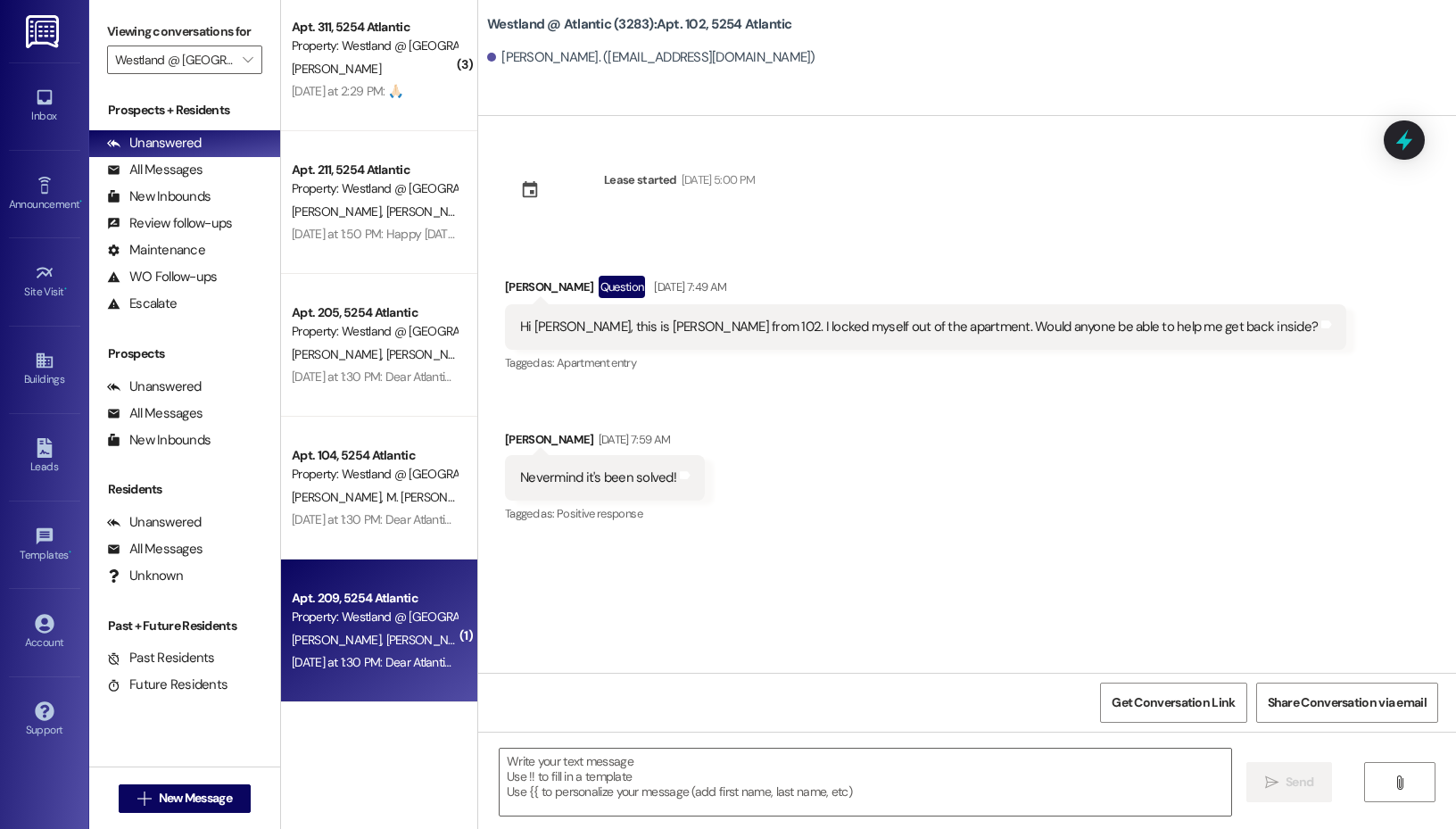
click at [394, 626] on div "Property: Westland @ [GEOGRAPHIC_DATA] (3283)" at bounding box center [374, 617] width 165 height 19
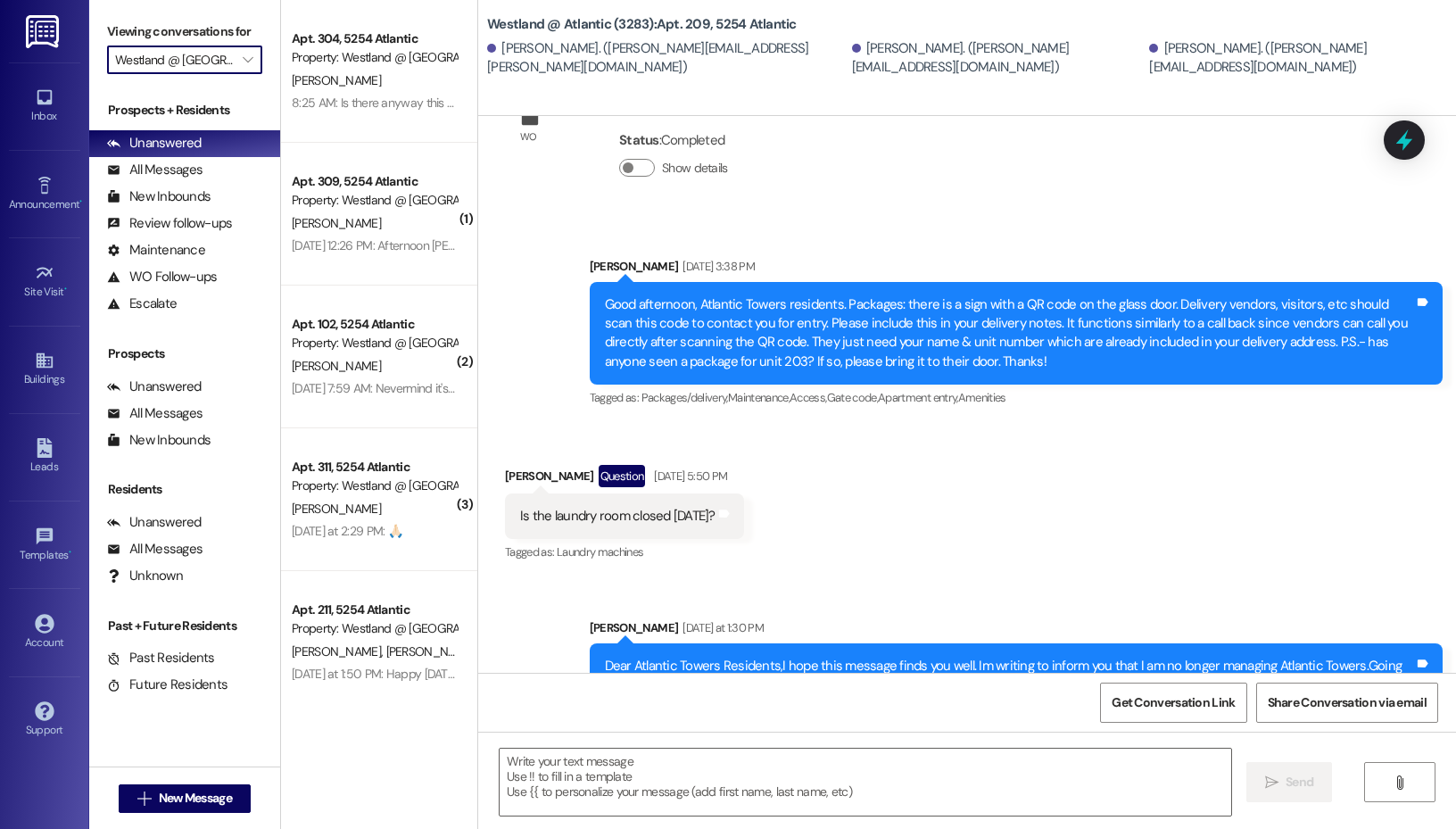
click at [200, 56] on input "Westland @ [GEOGRAPHIC_DATA] (3283)" at bounding box center [174, 60] width 119 height 29
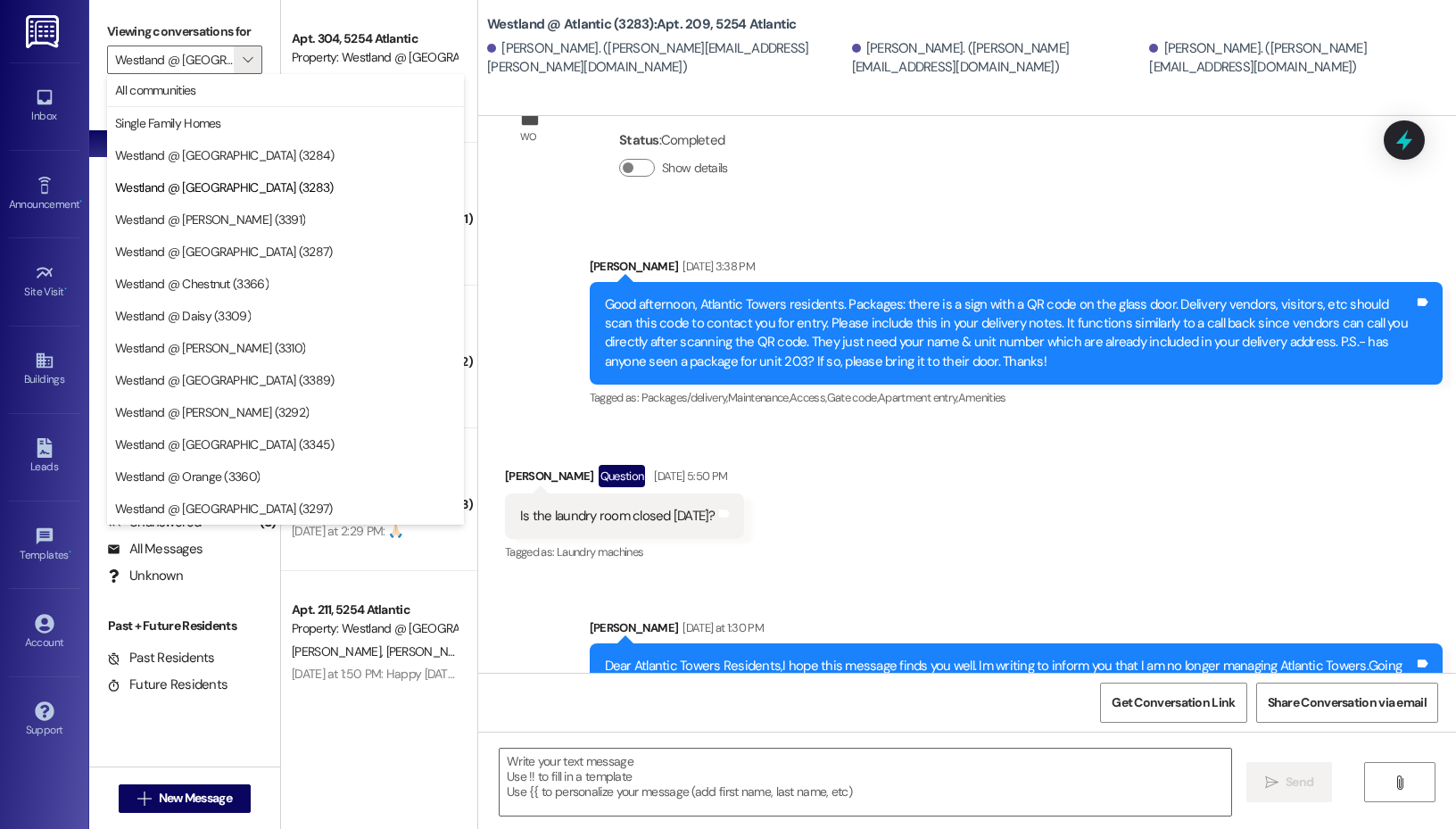
click at [499, 217] on div "Announcement, sent via SMS [PERSON_NAME] [DATE] 3:38 PM Good afternoon, Atlanti…" at bounding box center [967, 321] width 978 height 208
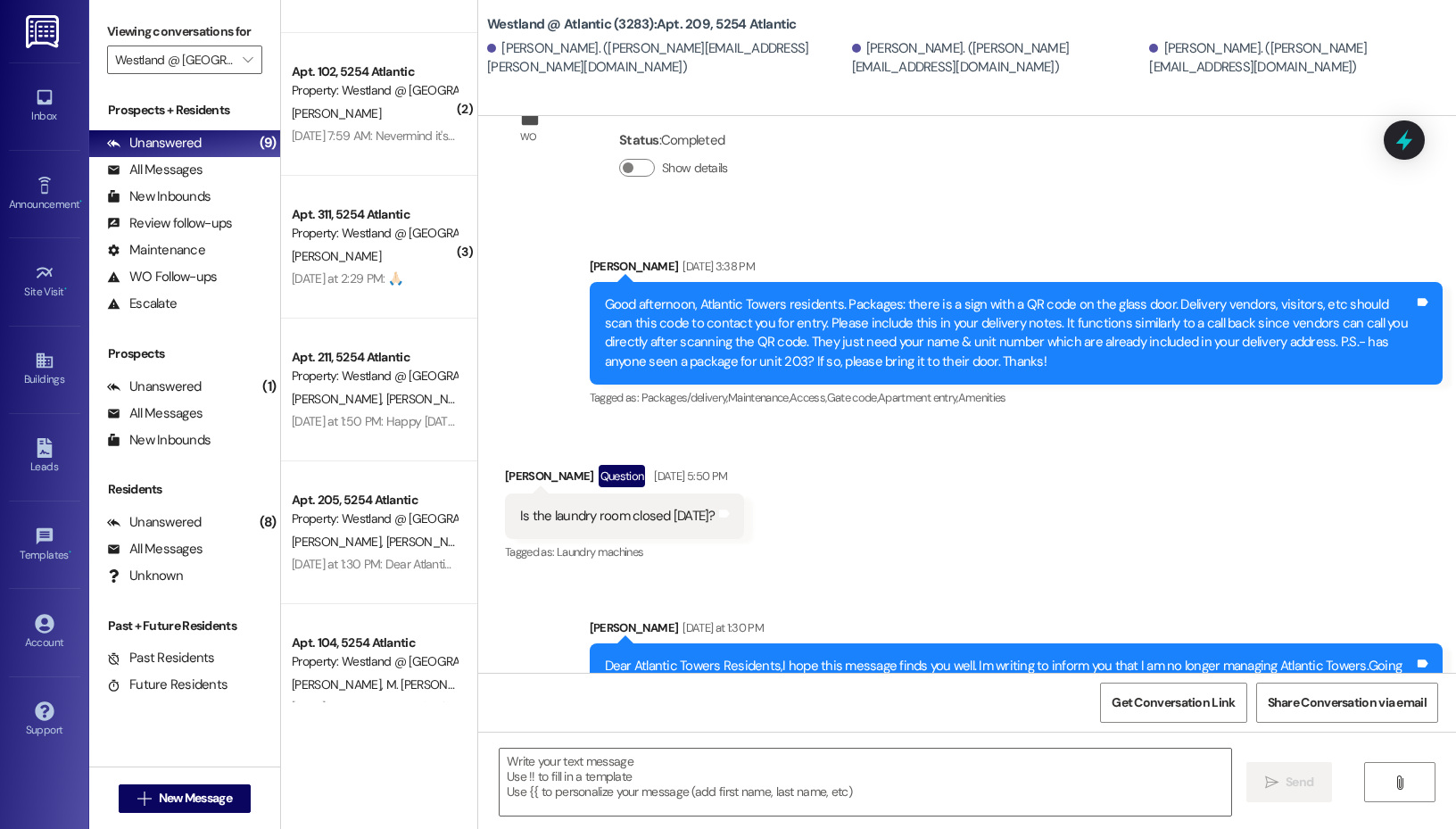
scroll to position [243, 0]
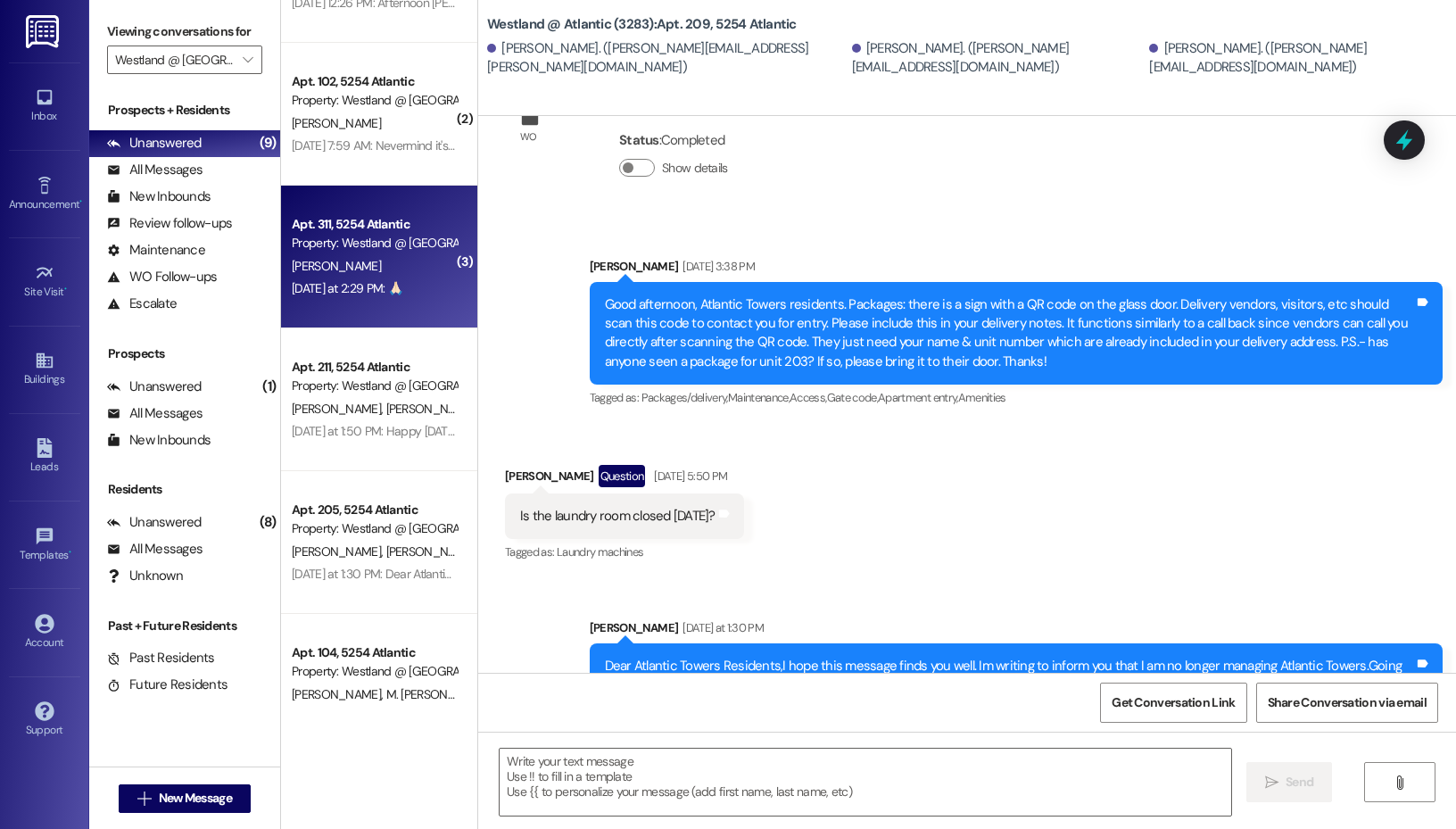
click at [379, 225] on div "Apt. 311, 5254 Atlantic" at bounding box center [374, 225] width 165 height 19
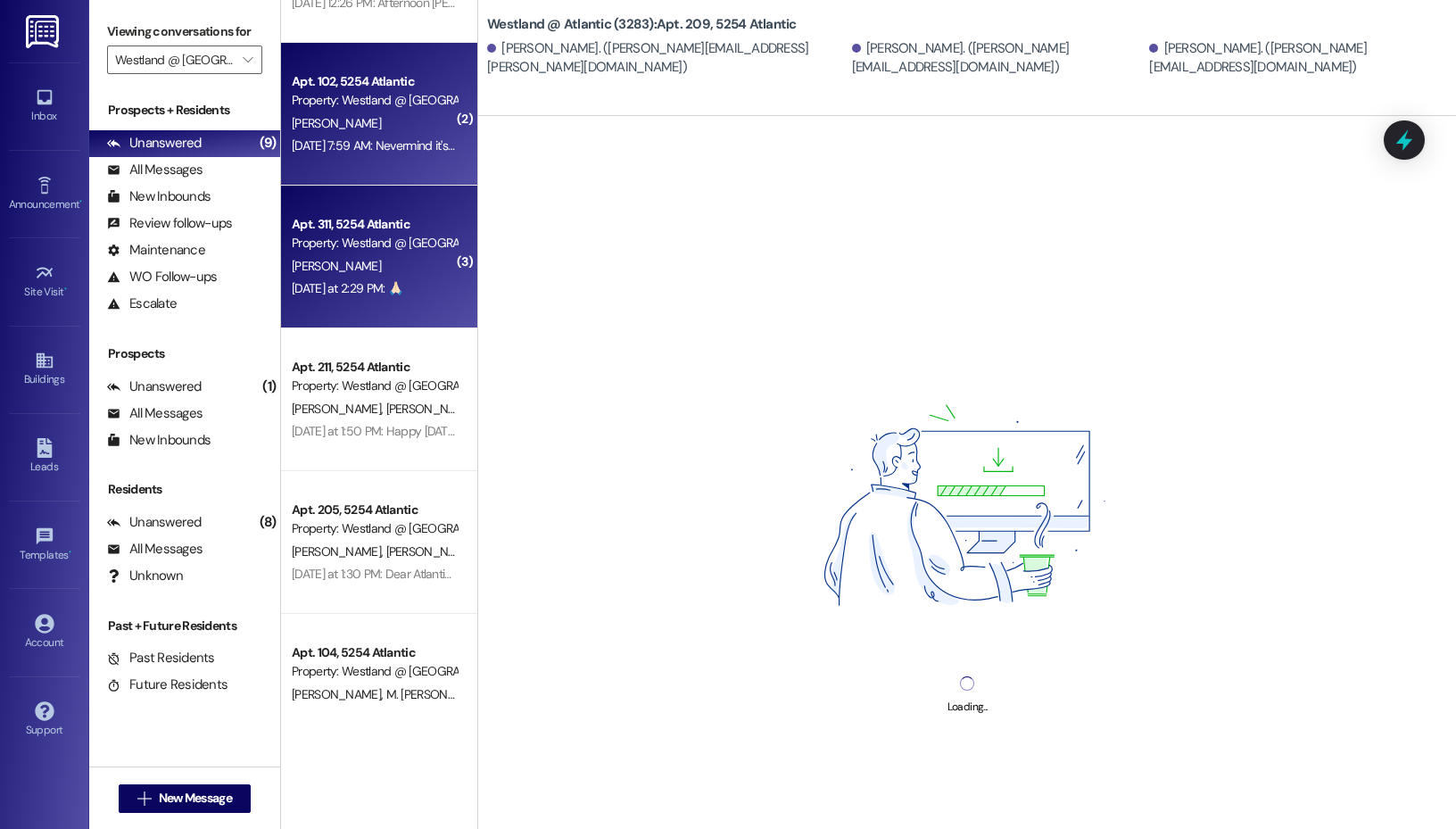
click at [394, 131] on div "[PERSON_NAME]" at bounding box center [374, 123] width 169 height 22
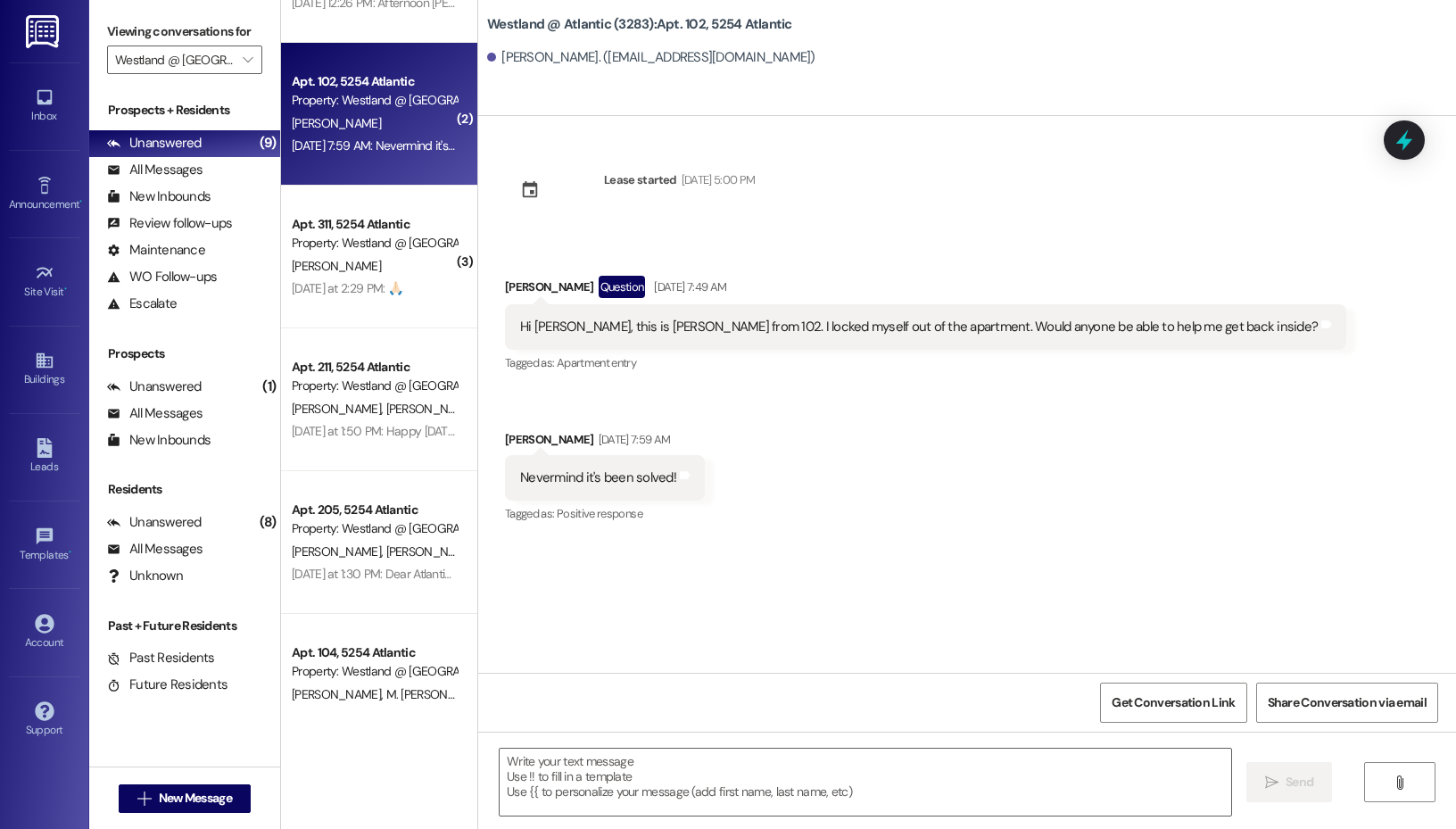
scroll to position [0, 0]
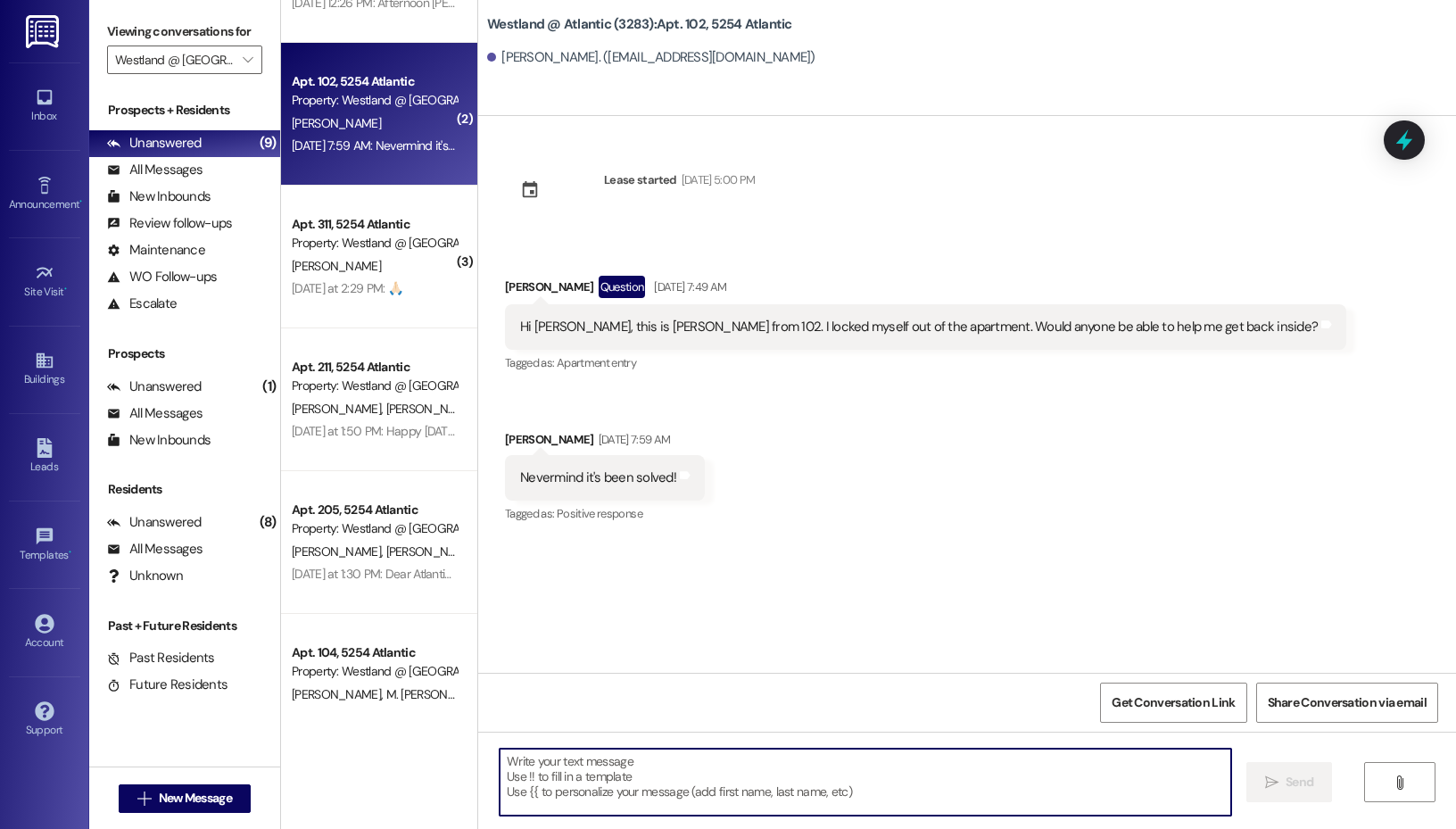
click at [611, 767] on textarea at bounding box center [865, 782] width 732 height 67
type textarea "Glad it worked out for you!"
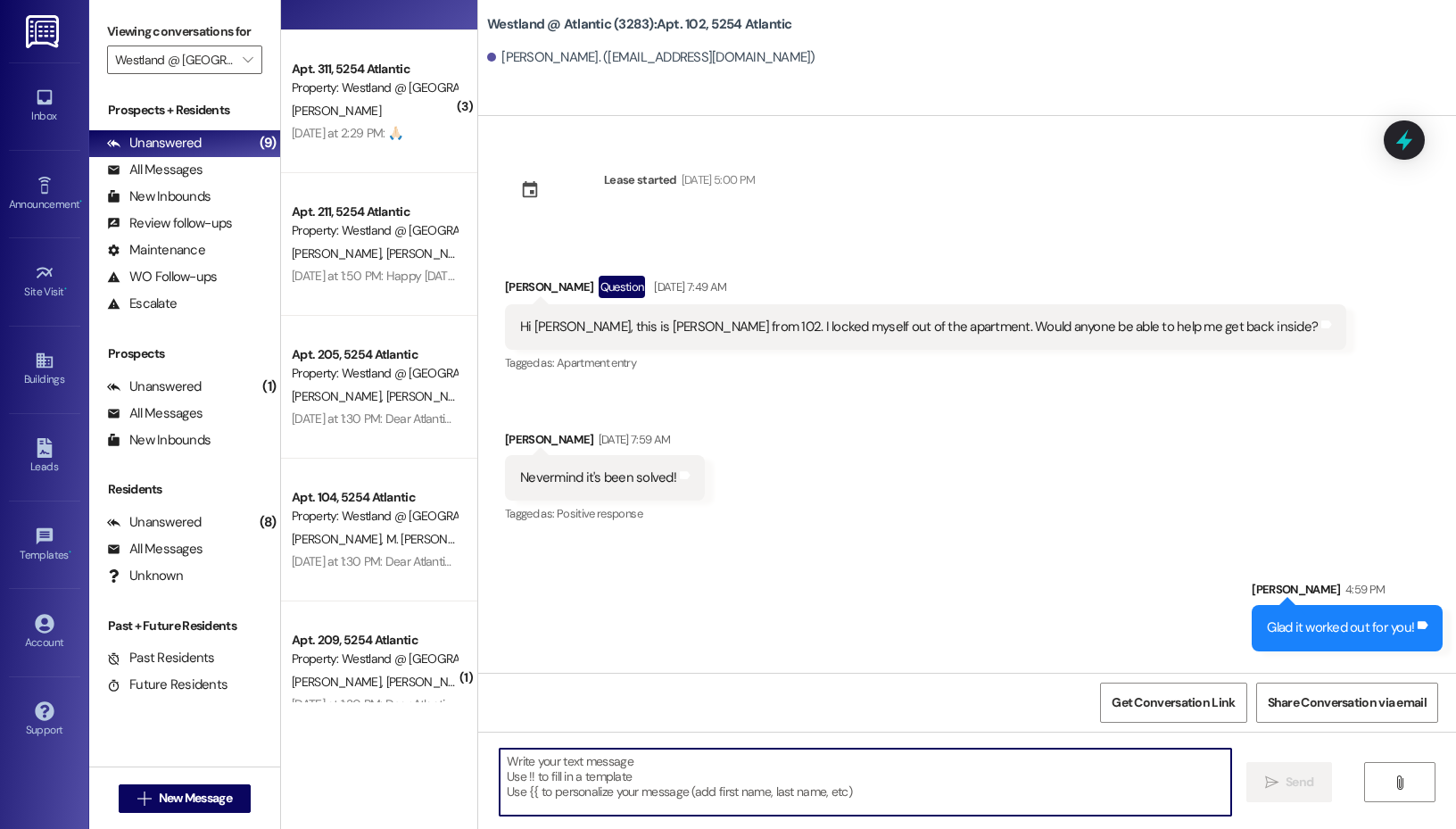
scroll to position [440, 0]
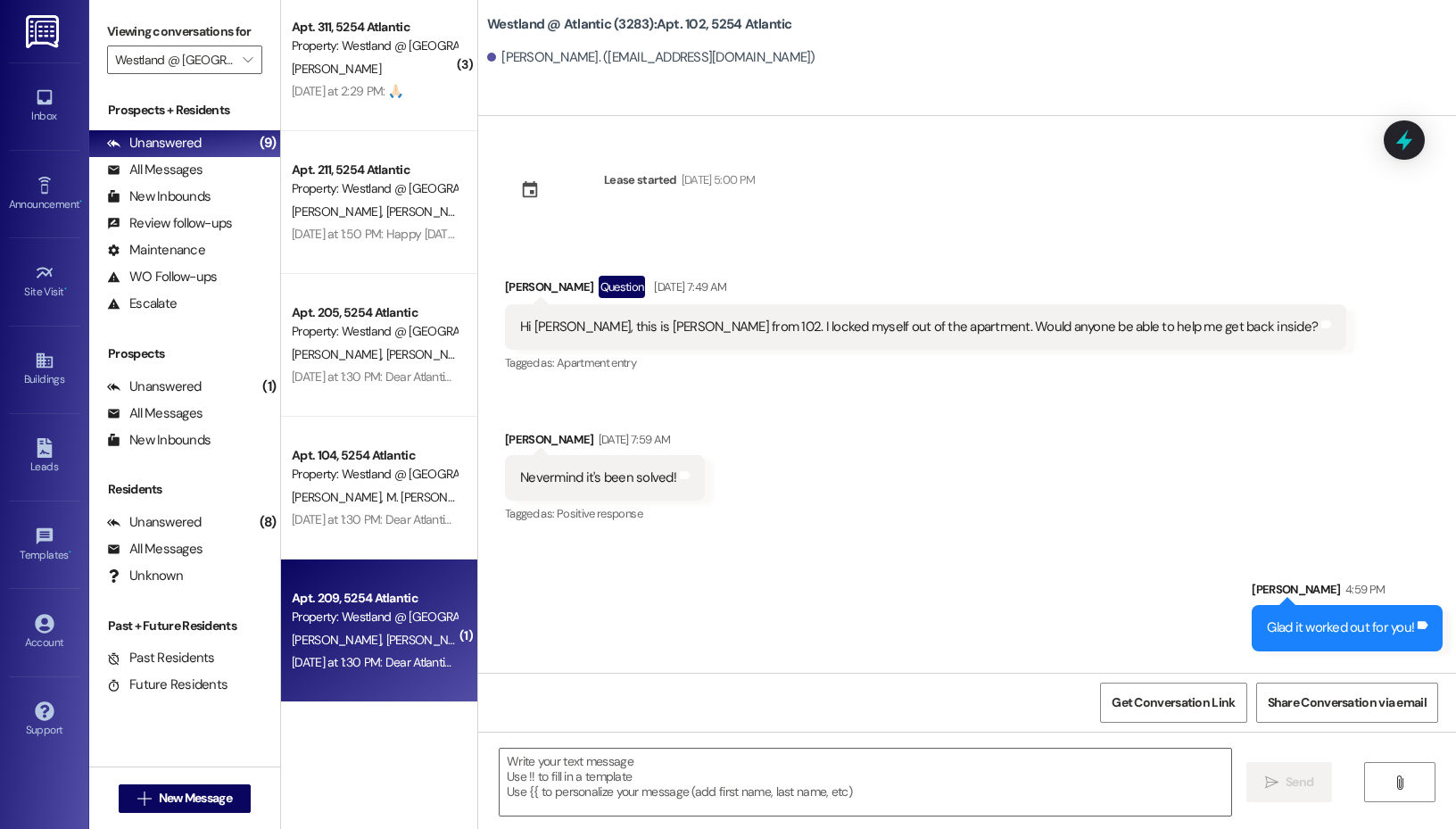
click at [374, 608] on div "Property: Westland @ [GEOGRAPHIC_DATA] (3283)" at bounding box center [374, 617] width 165 height 19
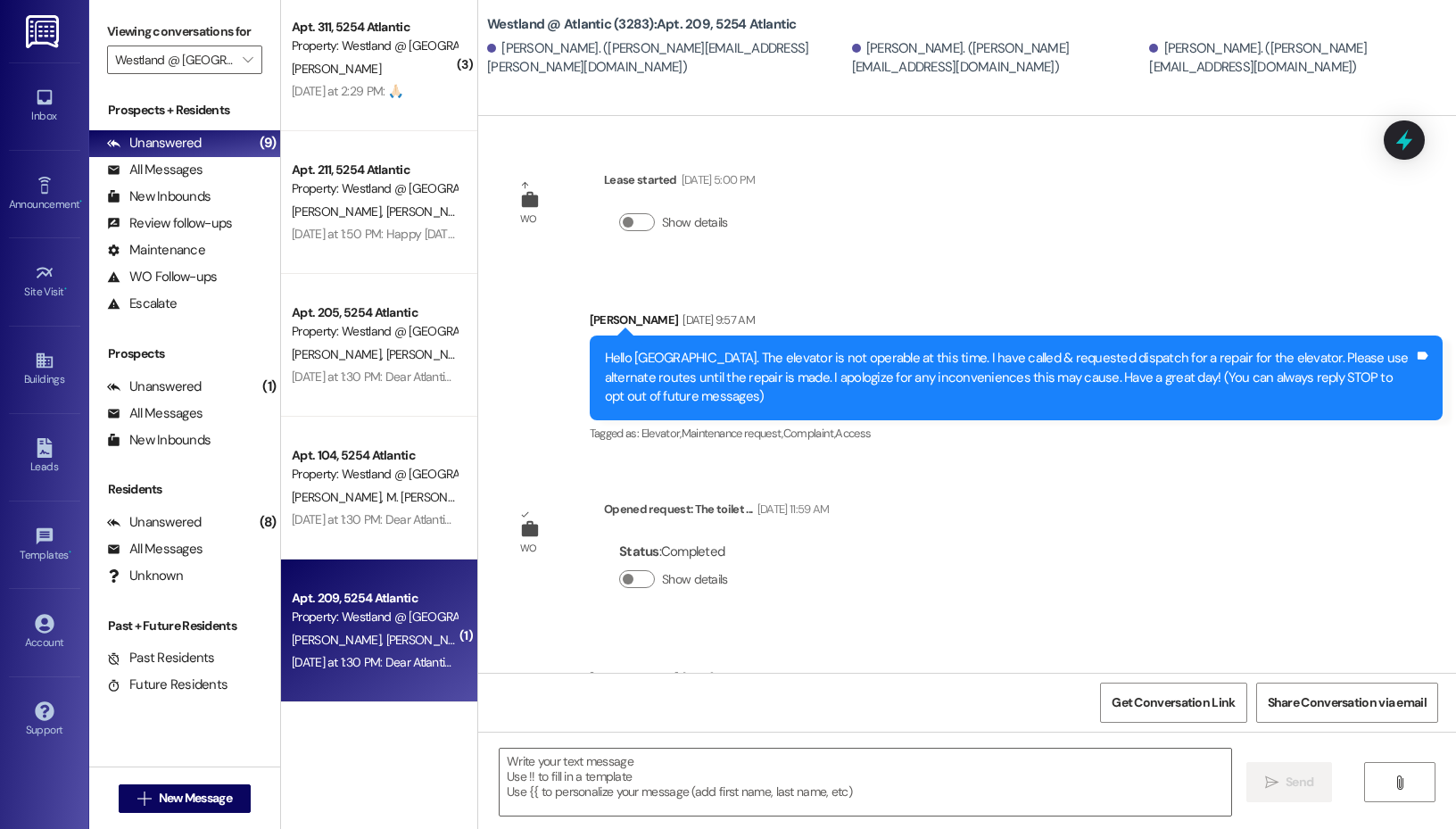
scroll to position [25615, 0]
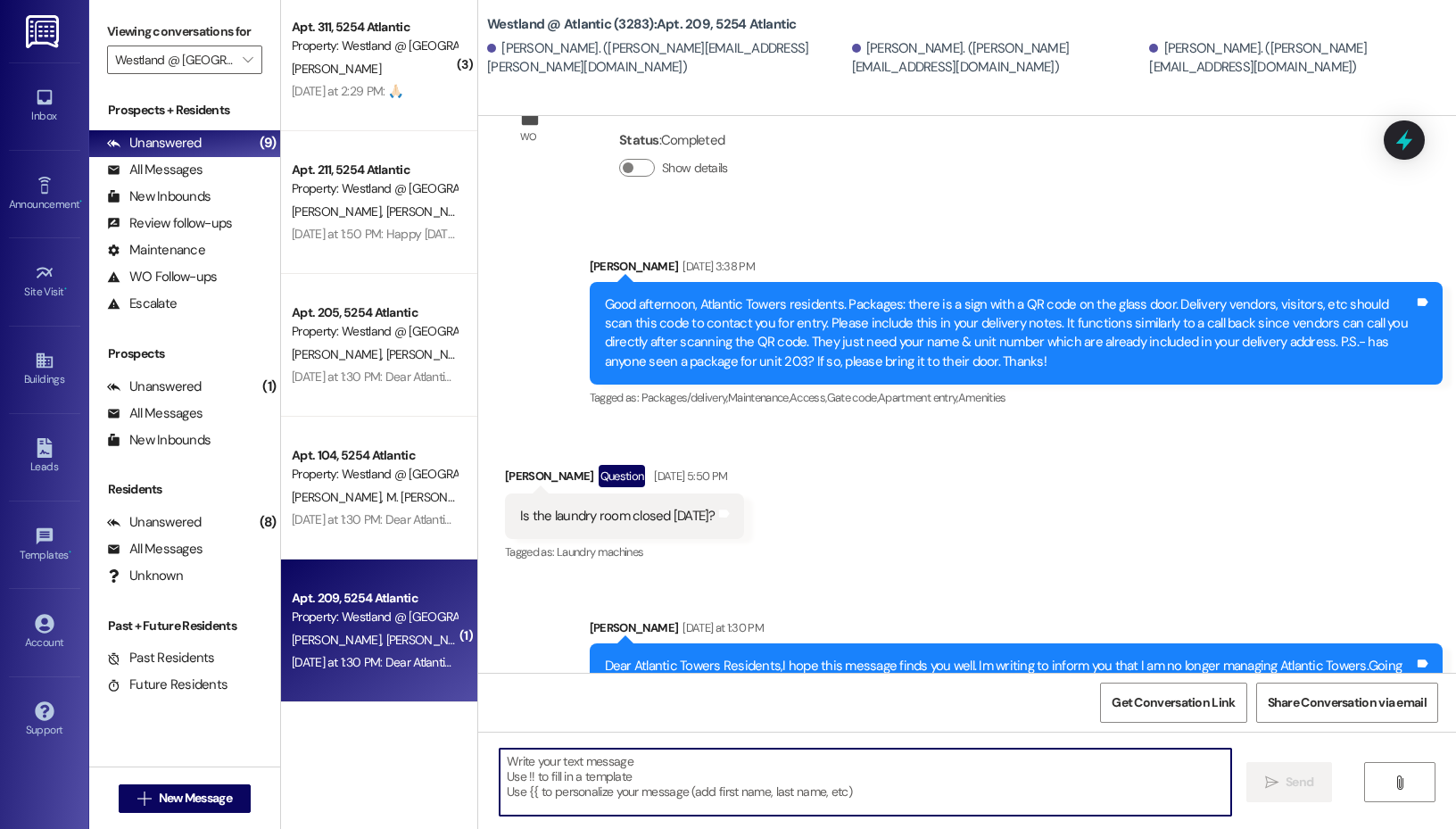
click at [637, 791] on textarea at bounding box center [865, 782] width 732 height 67
type textarea "T"
click at [671, 783] on textarea "COnfirming this was resolved." at bounding box center [865, 782] width 732 height 67
click at [677, 778] on textarea "Confirming this was resolved." at bounding box center [865, 782] width 732 height 67
type textarea "Confirming this was resolved."
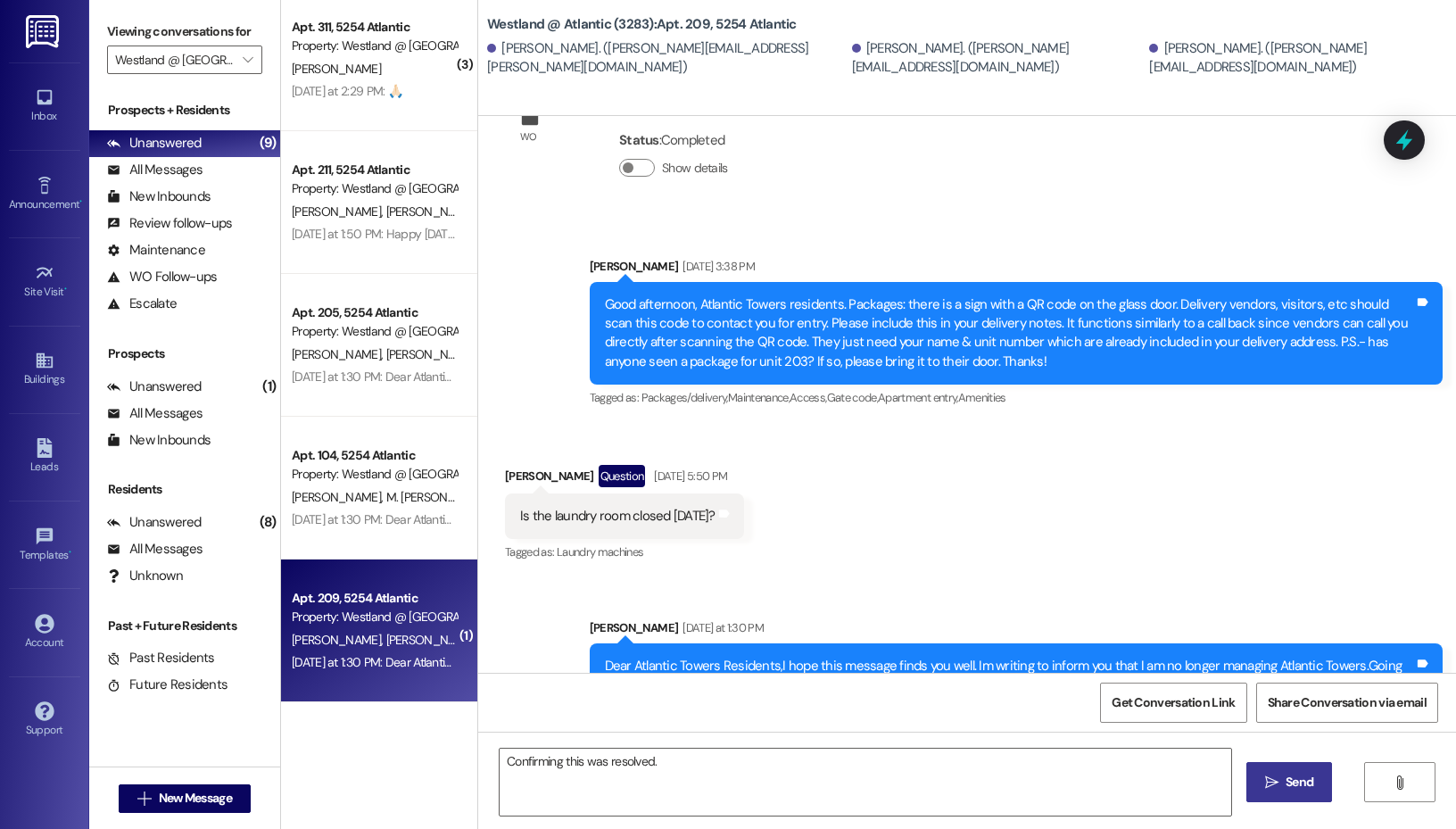
click at [1295, 788] on span "Send" at bounding box center [1299, 782] width 28 height 19
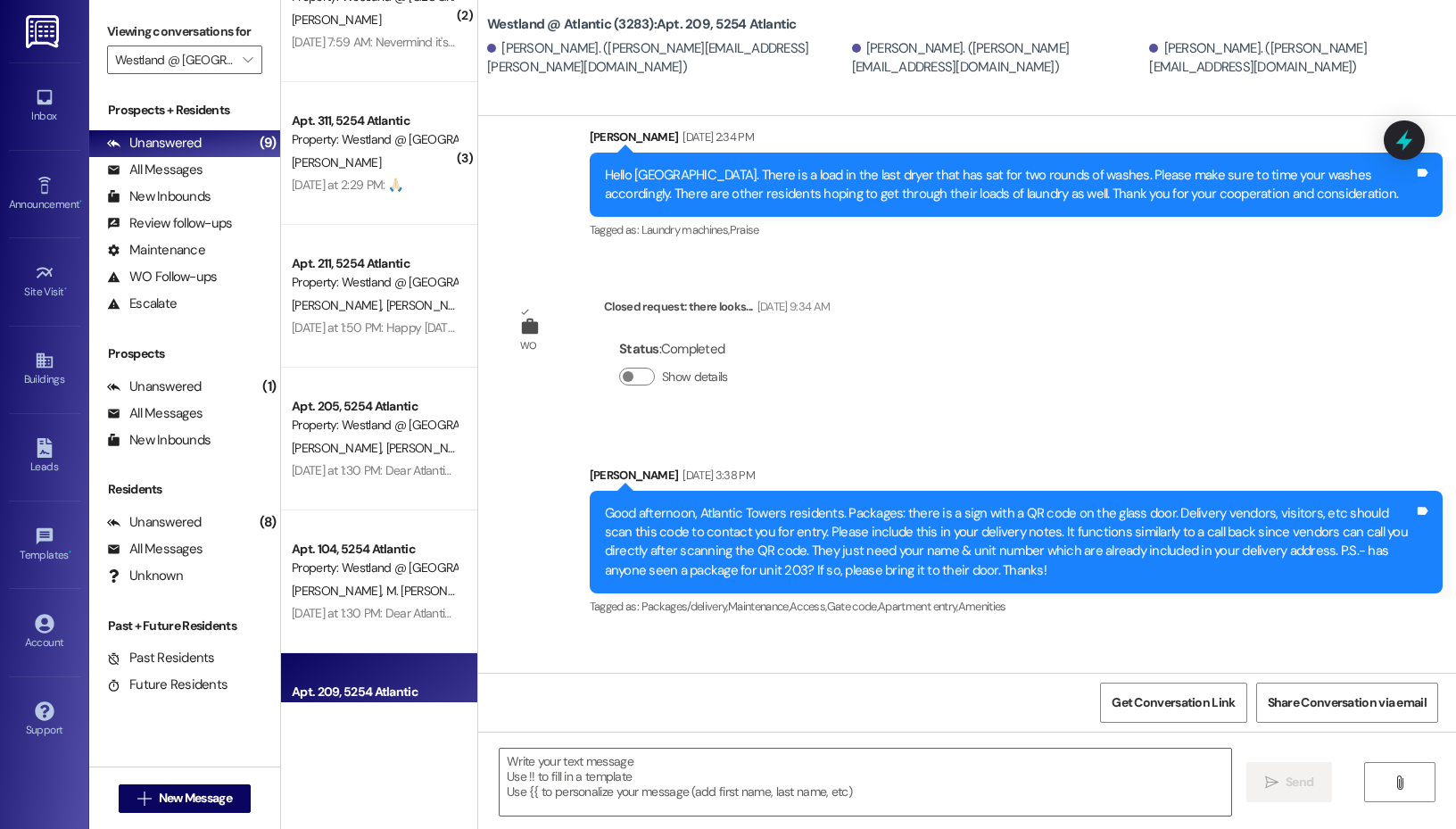
scroll to position [323, 0]
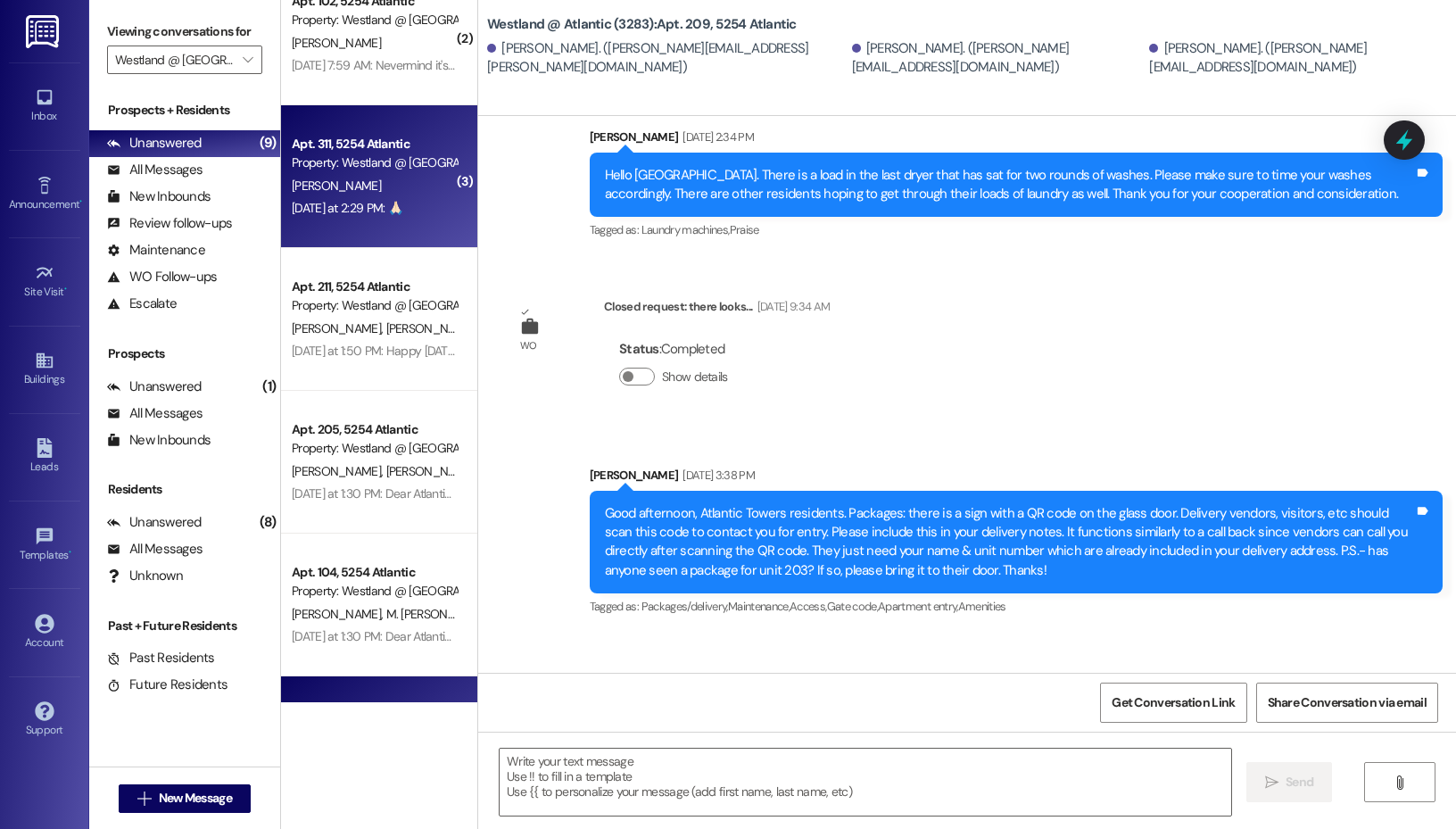
click at [372, 202] on div "[DATE] at 2:29 PM: 🙏🏻 [DATE] at 2:29 PM: 🙏🏻" at bounding box center [347, 208] width 111 height 16
click at [369, 161] on div "Apt. 304, 5254 Atlantic Property: Westland @ [GEOGRAPHIC_DATA] (3283) [PERSON_N…" at bounding box center [379, 351] width 196 height 702
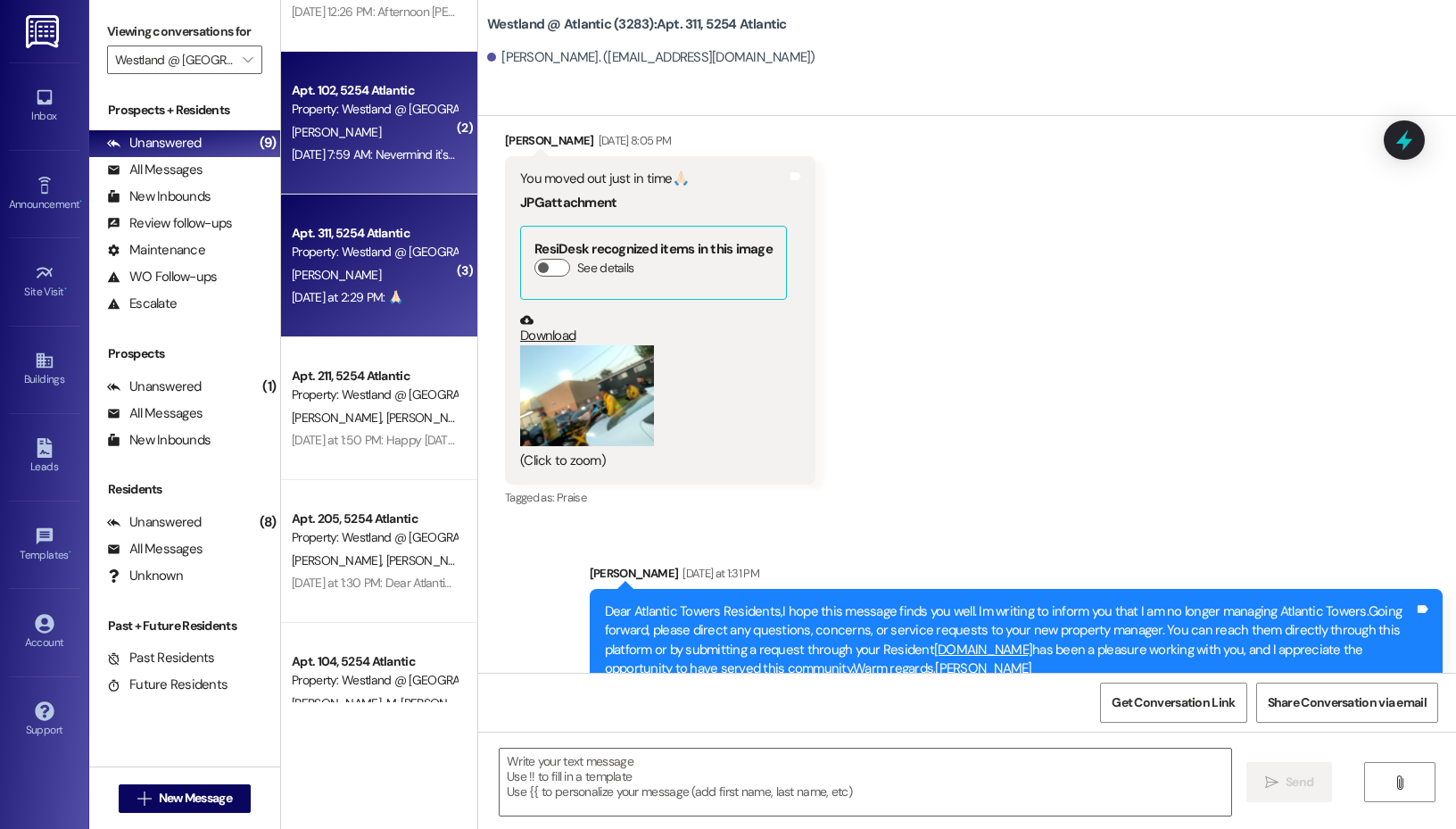
scroll to position [51045, 0]
click at [381, 148] on div "[DATE] 7:59 AM: Nevermind it's been solved! [DATE] 7:59 AM: Nevermind it's been…" at bounding box center [404, 154] width 226 height 16
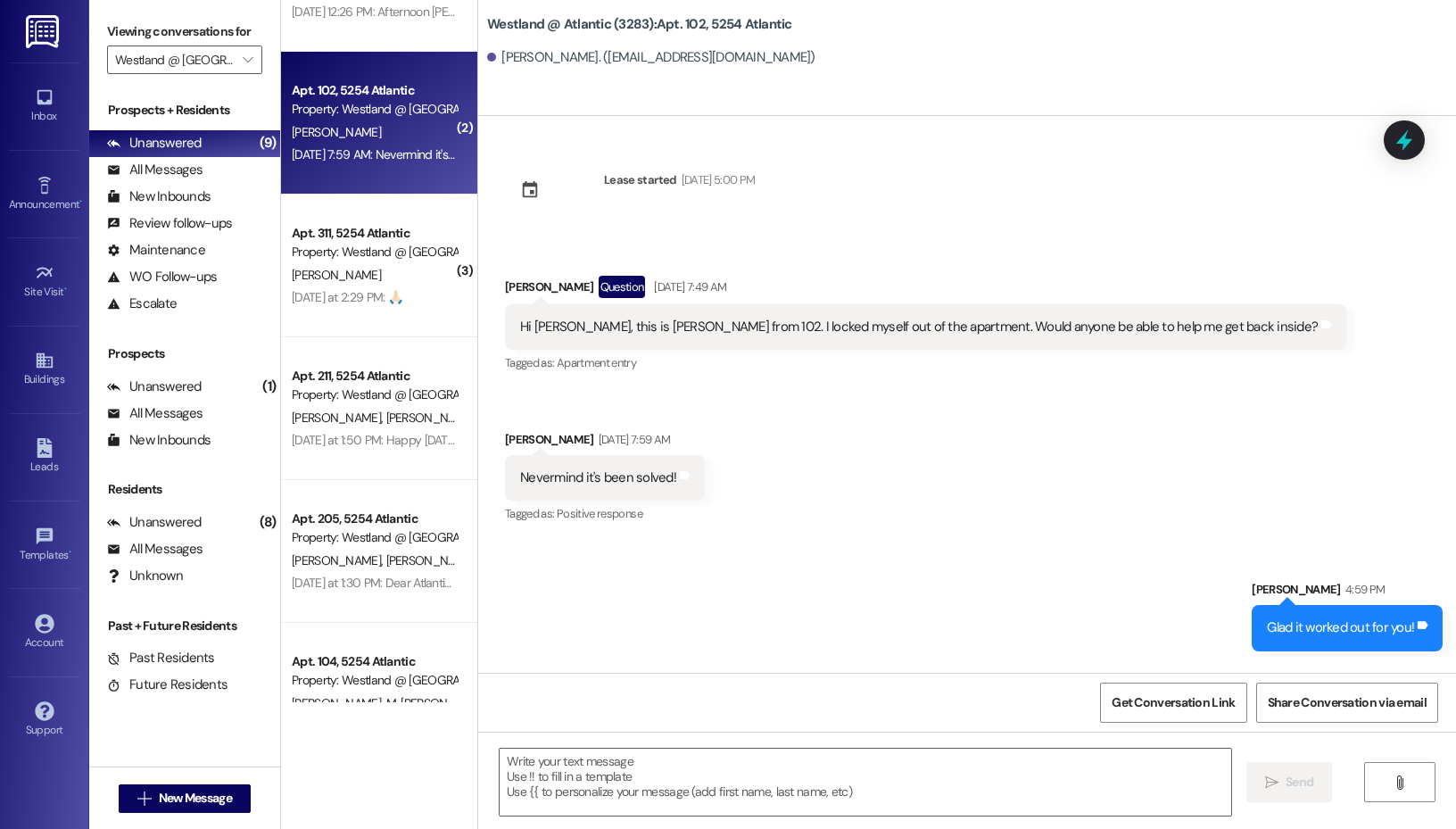
scroll to position [0, 0]
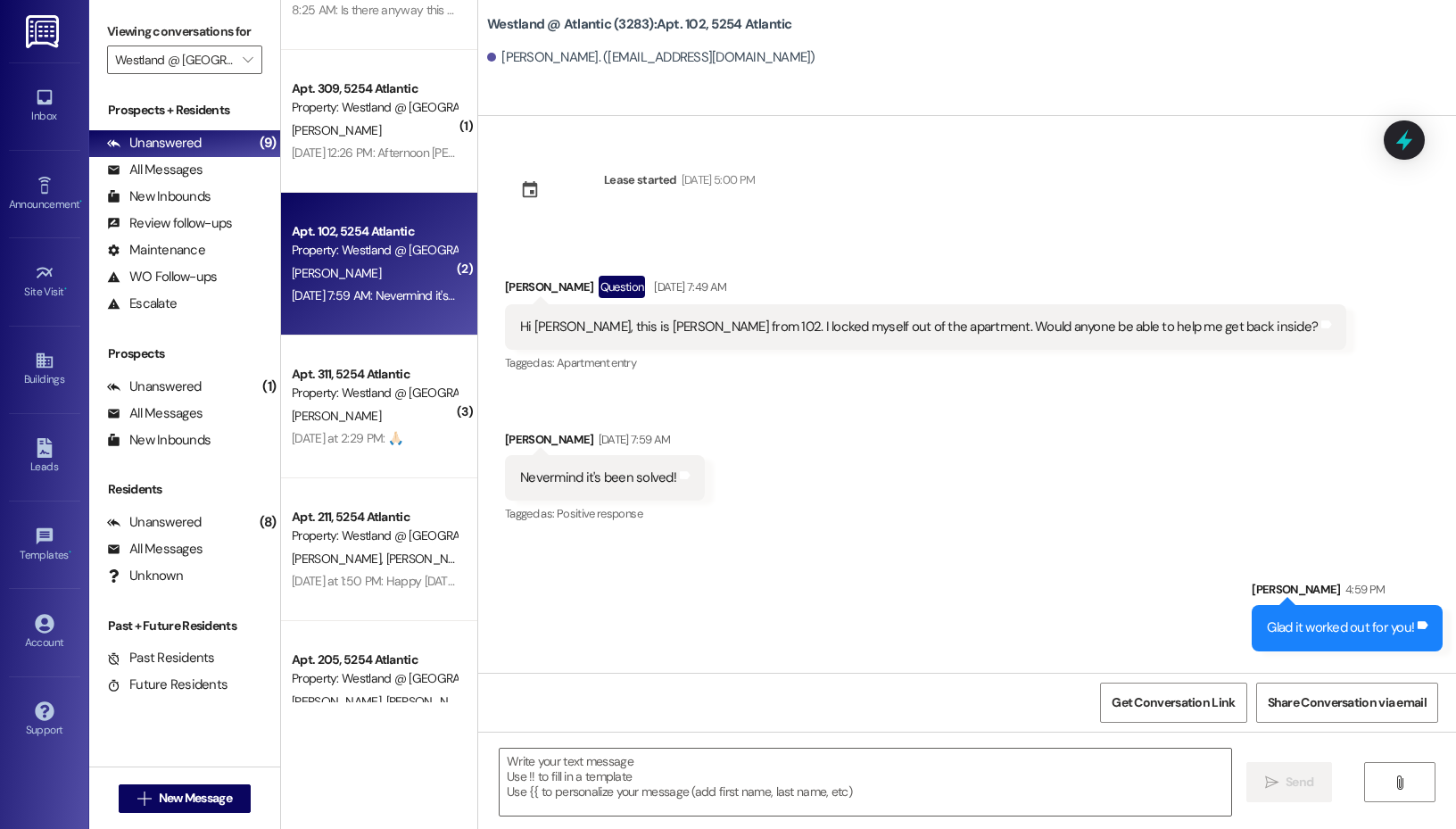
click at [366, 121] on div "Apt. 304, 5254 Atlantic Property: Westland @ [GEOGRAPHIC_DATA] (3283) [PERSON_N…" at bounding box center [379, 351] width 196 height 702
click at [366, 300] on div "[DATE] 7:59 AM: Nevermind it's been solved! [DATE] 7:59 AM: Nevermind it's been…" at bounding box center [404, 295] width 226 height 16
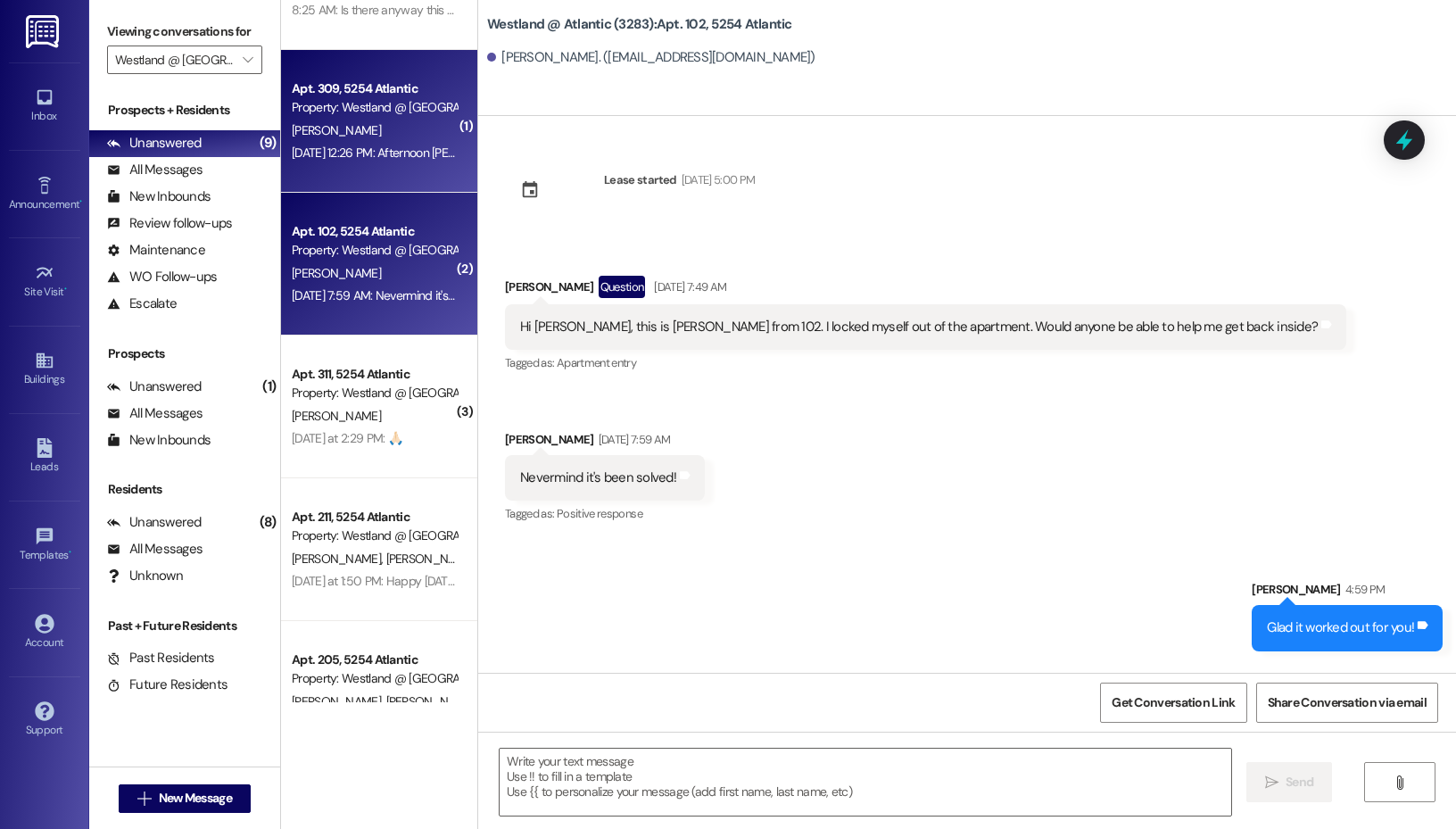
click at [380, 161] on div "[DATE] 12:26 PM: Afternoon [PERSON_NAME], Was Wondering if the laundry room wil…" at bounding box center [374, 152] width 169 height 22
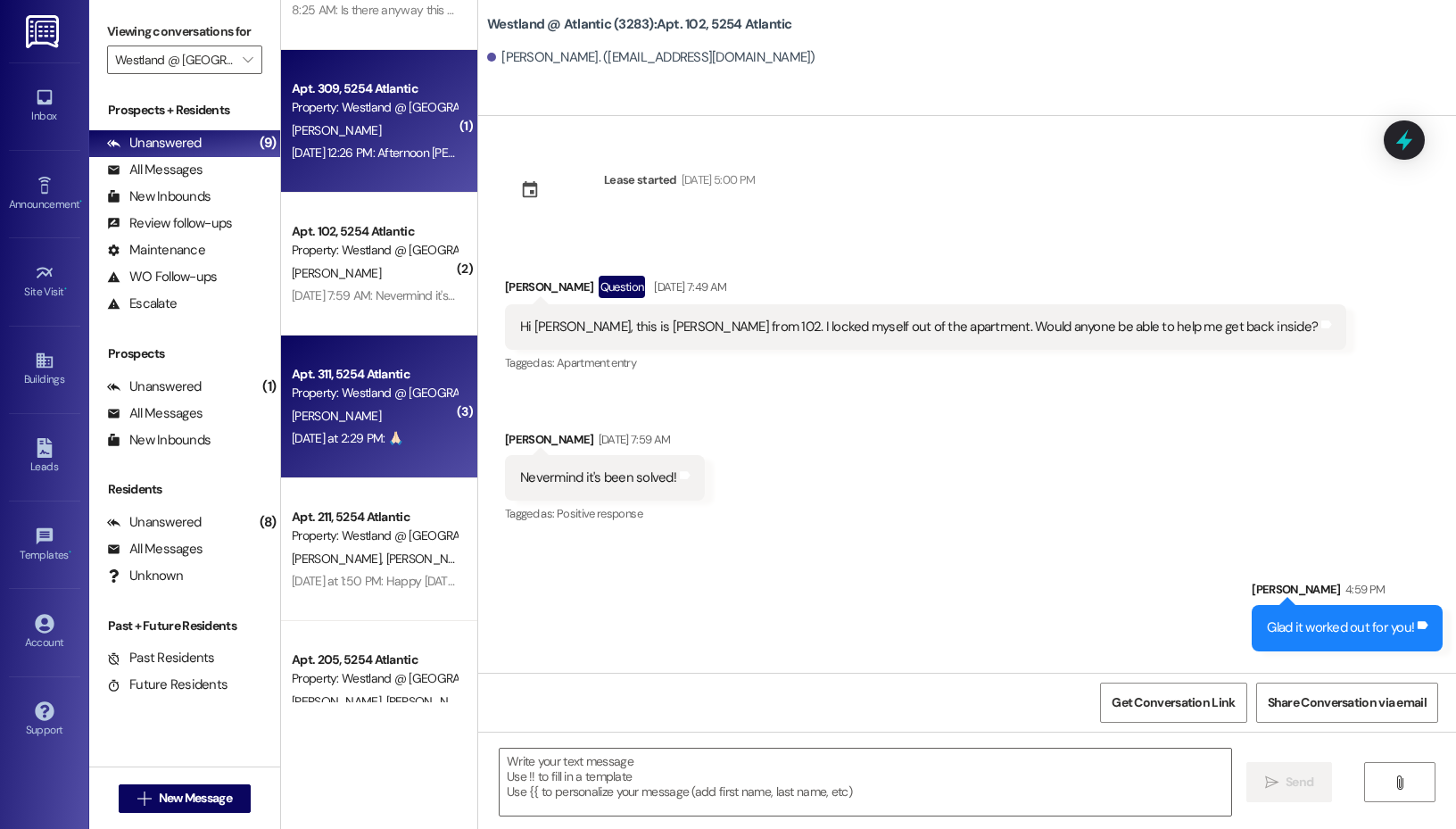
scroll to position [3585, 0]
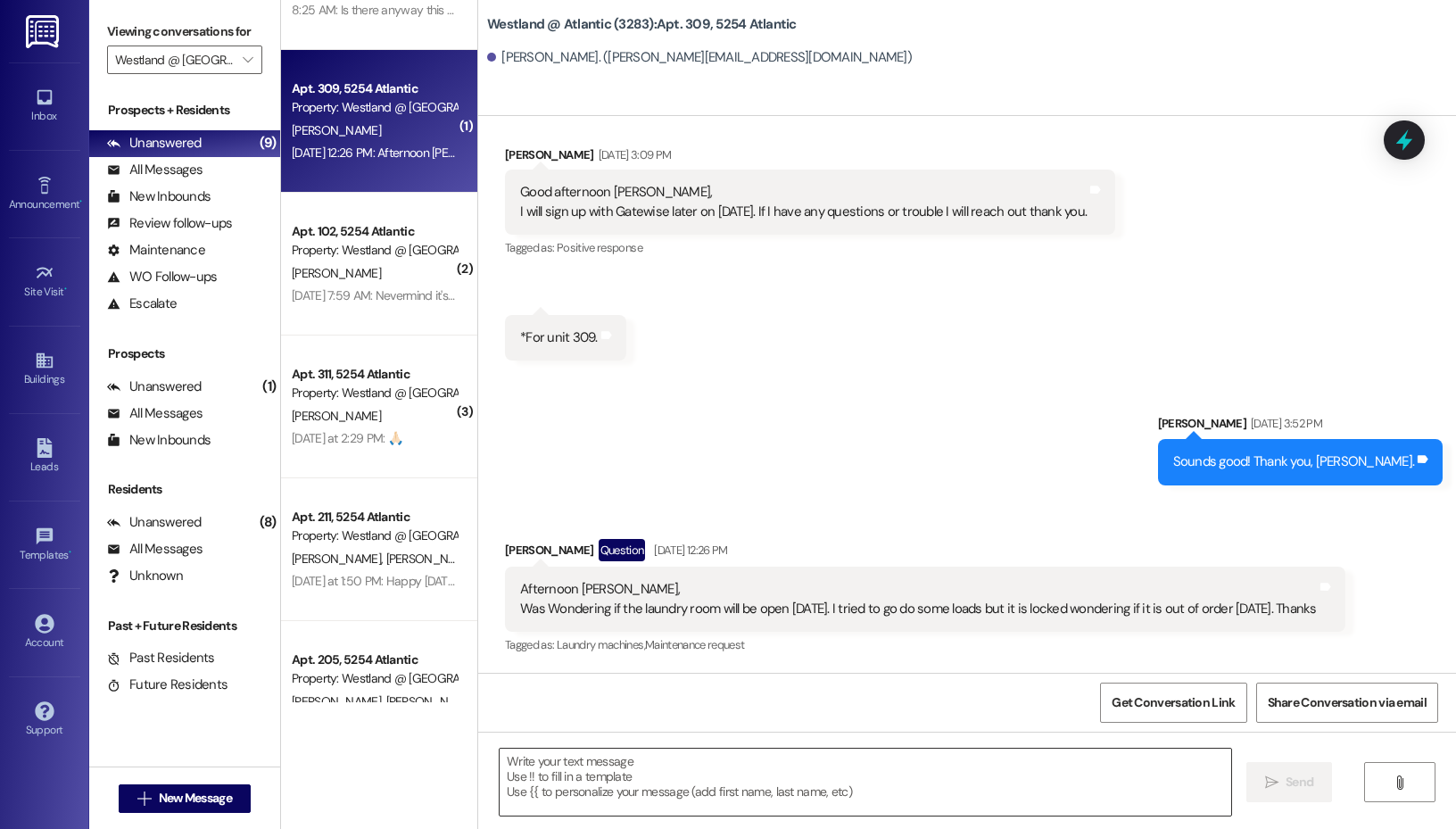
click at [597, 778] on textarea at bounding box center [865, 782] width 732 height 67
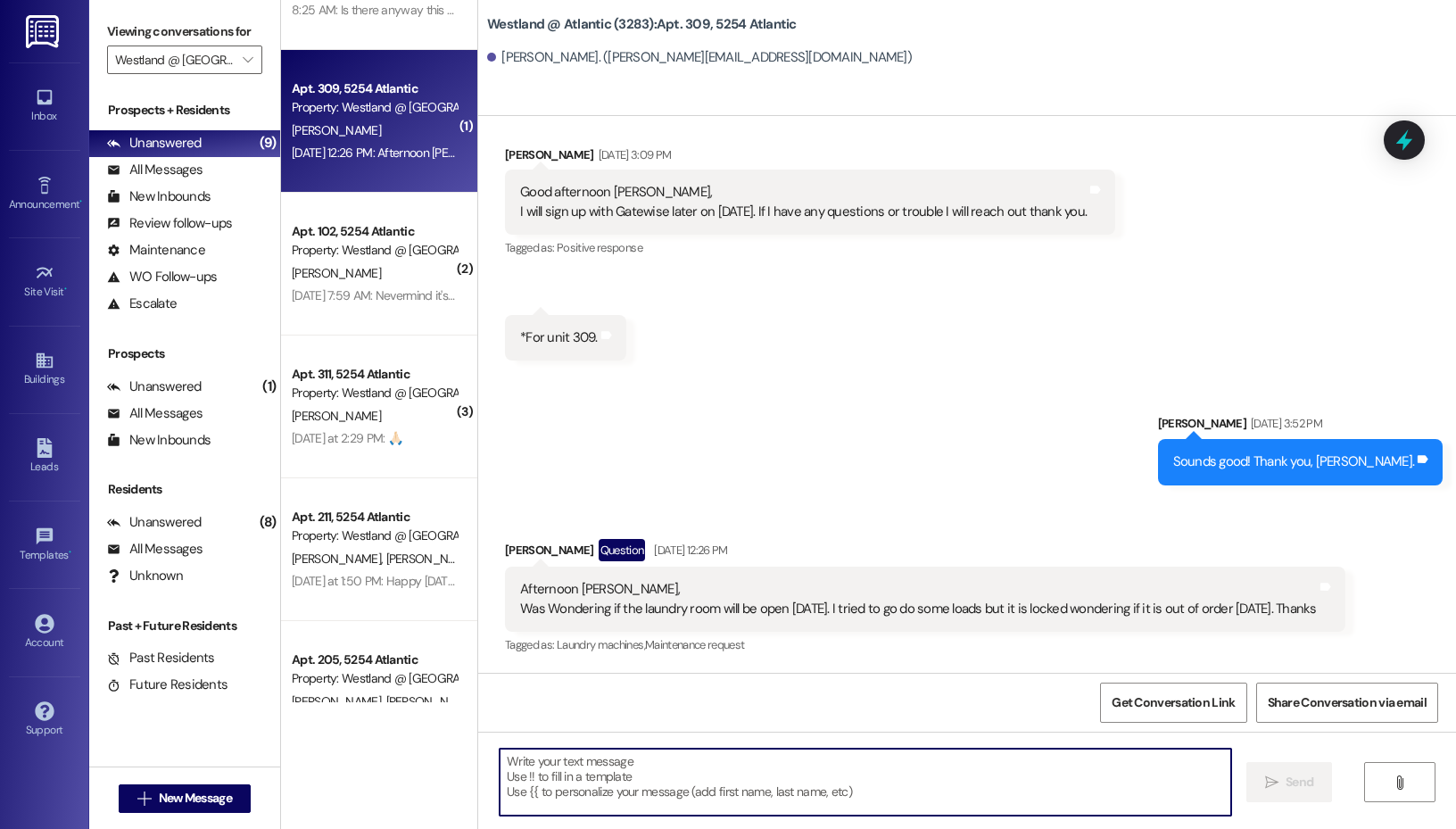
paste textarea "Confirming this was resolved."
type textarea "Confirming this was resolved."
click at [1291, 788] on span "Send" at bounding box center [1299, 782] width 28 height 19
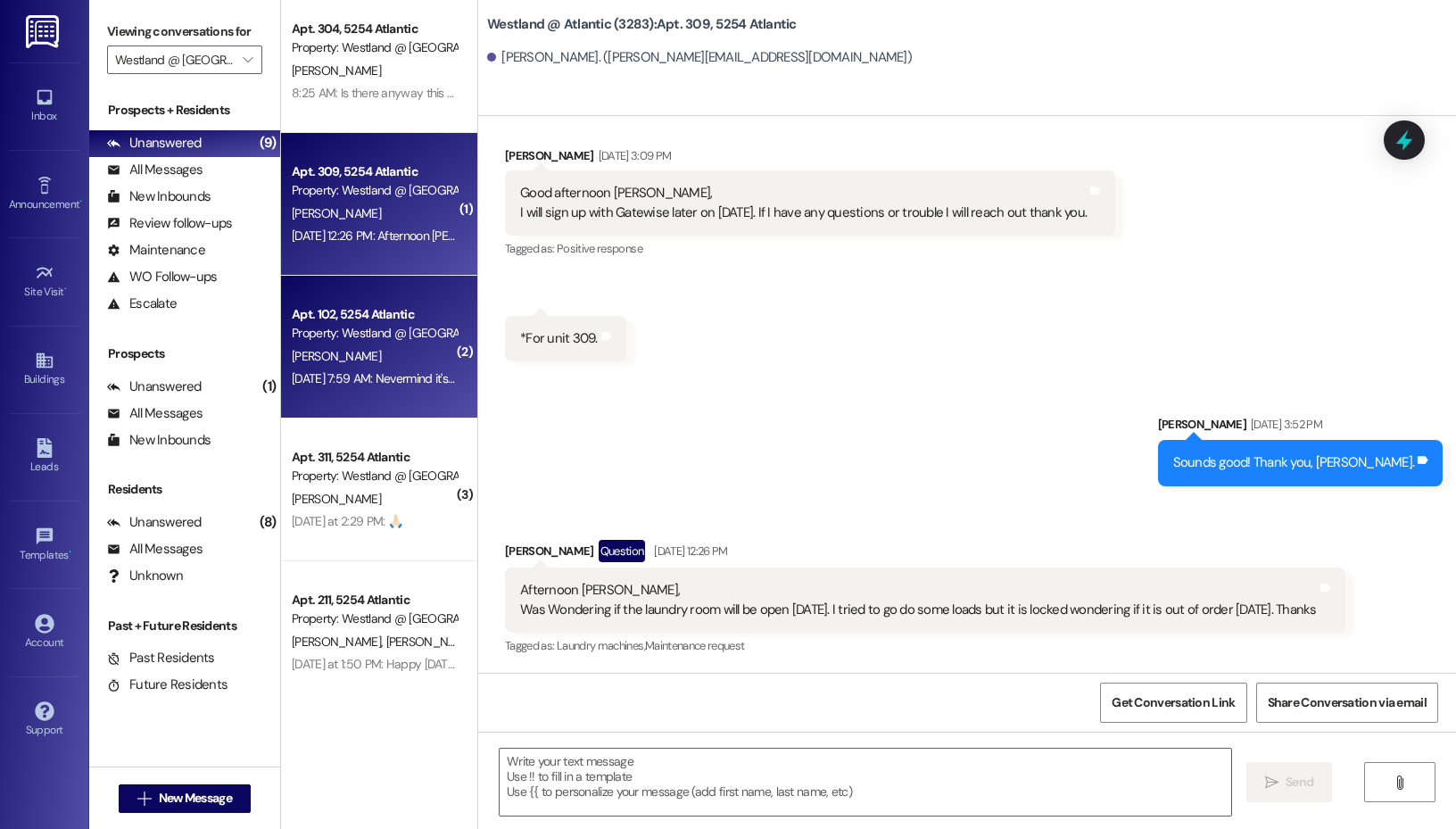
scroll to position [0, 0]
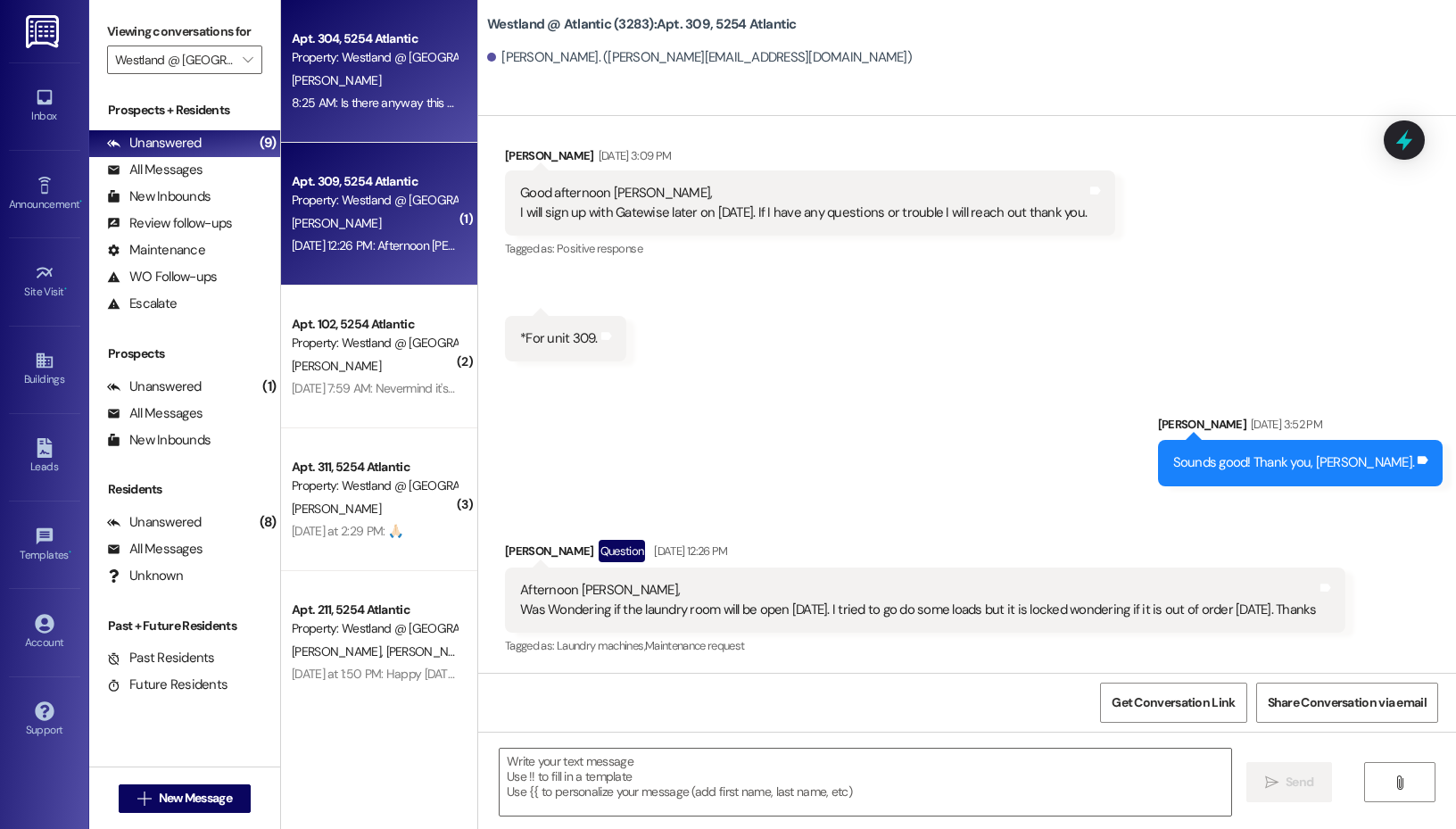
click at [367, 68] on div "Apt. 304, 5254 Atlantic Property: Westland @ [GEOGRAPHIC_DATA] (3283)" at bounding box center [374, 49] width 169 height 42
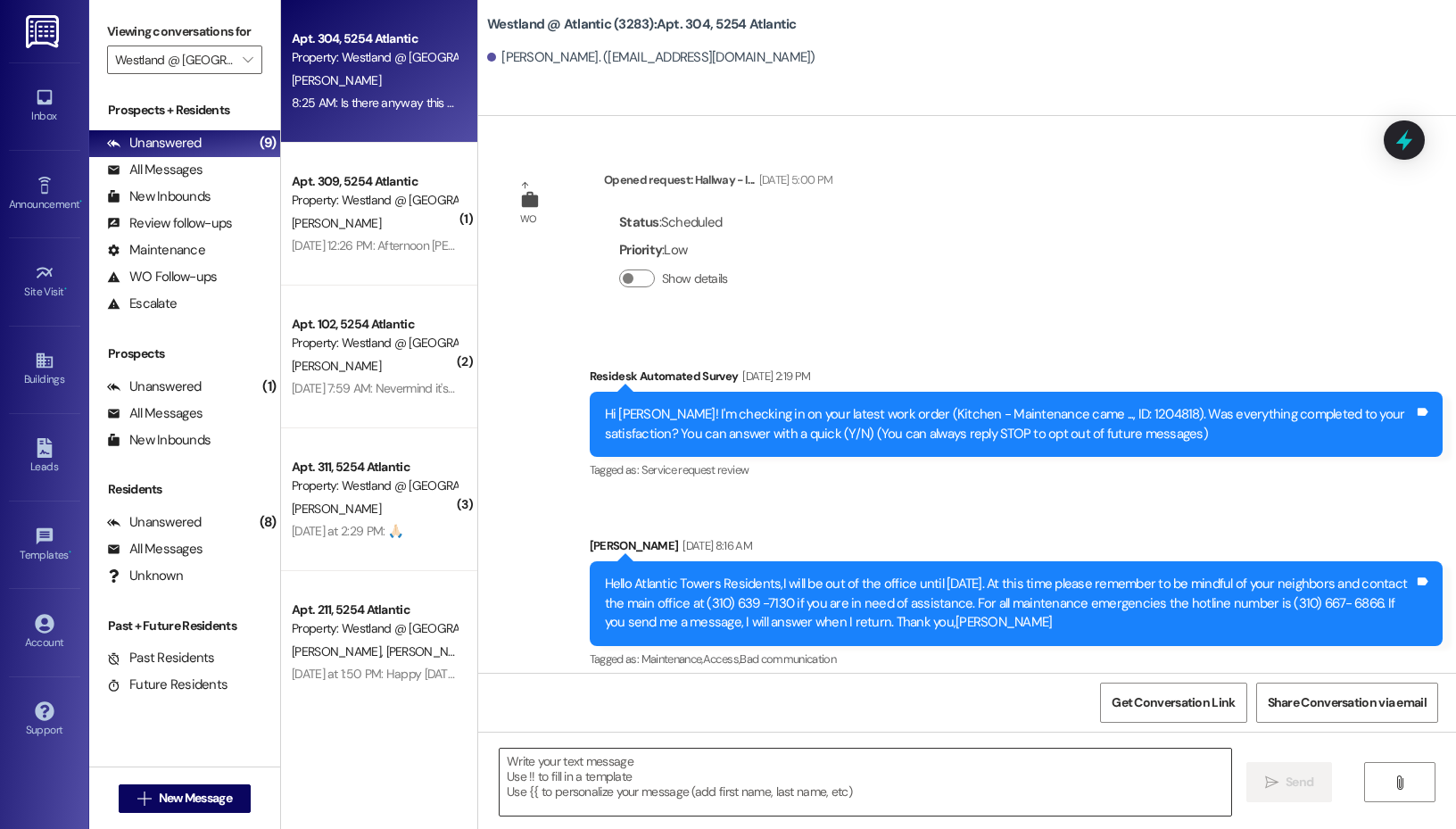
scroll to position [63888, 0]
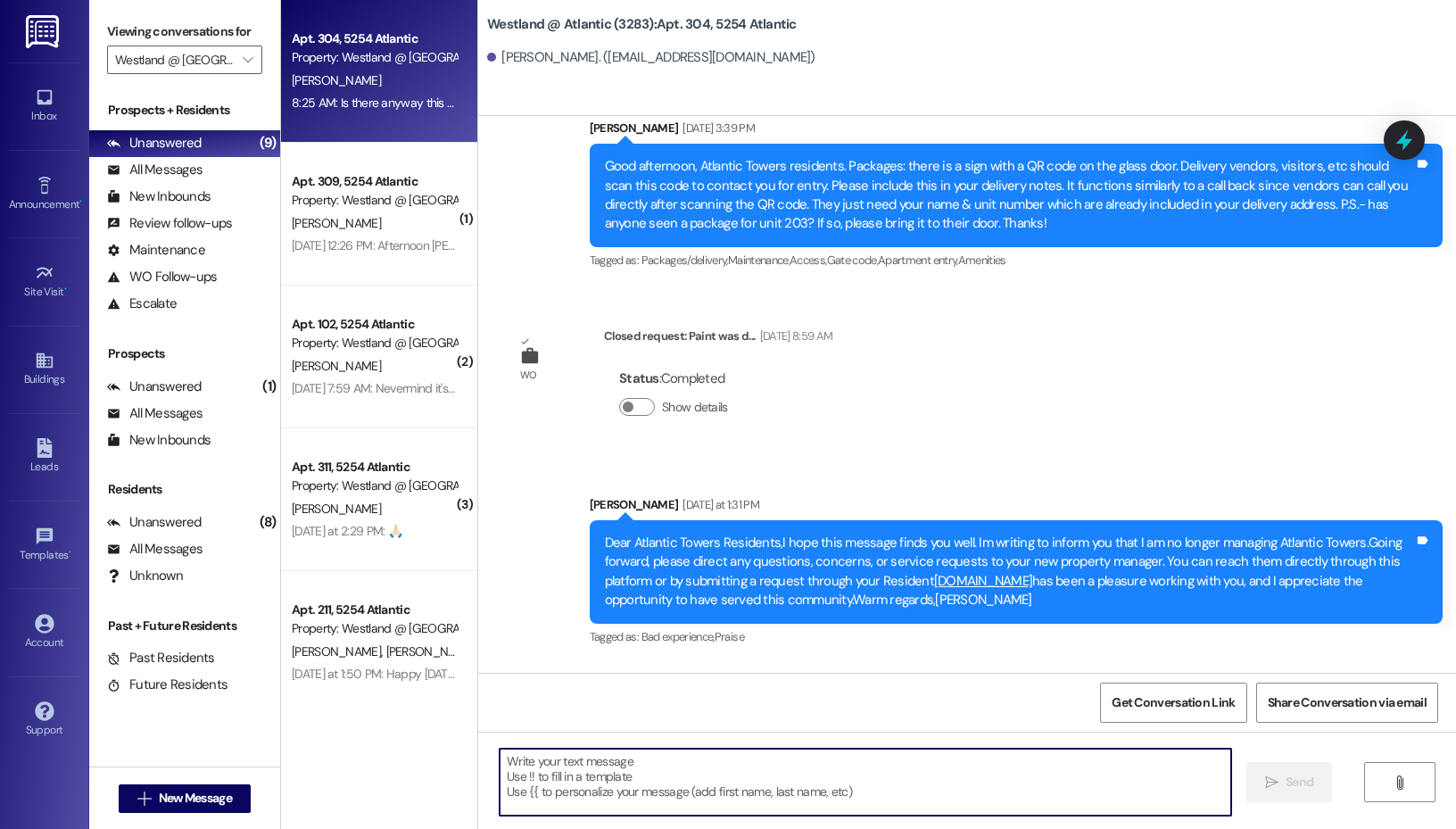
click at [612, 777] on textarea at bounding box center [865, 782] width 732 height 67
click at [192, 47] on input "Westland @ [GEOGRAPHIC_DATA] (3283)" at bounding box center [174, 60] width 119 height 29
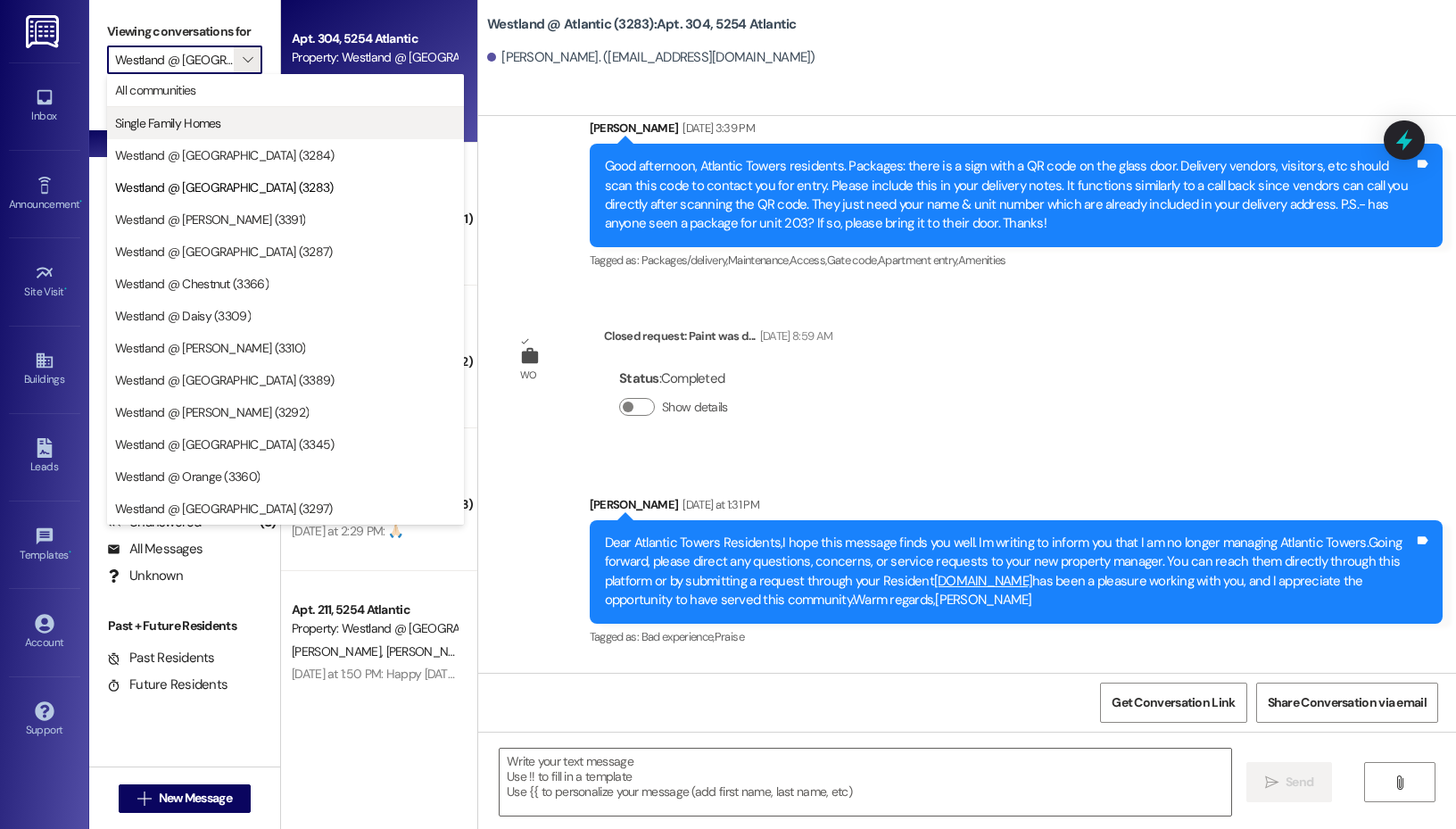
click at [188, 116] on span "Single Family Homes" at bounding box center [168, 123] width 106 height 18
type input "Single Family Homes"
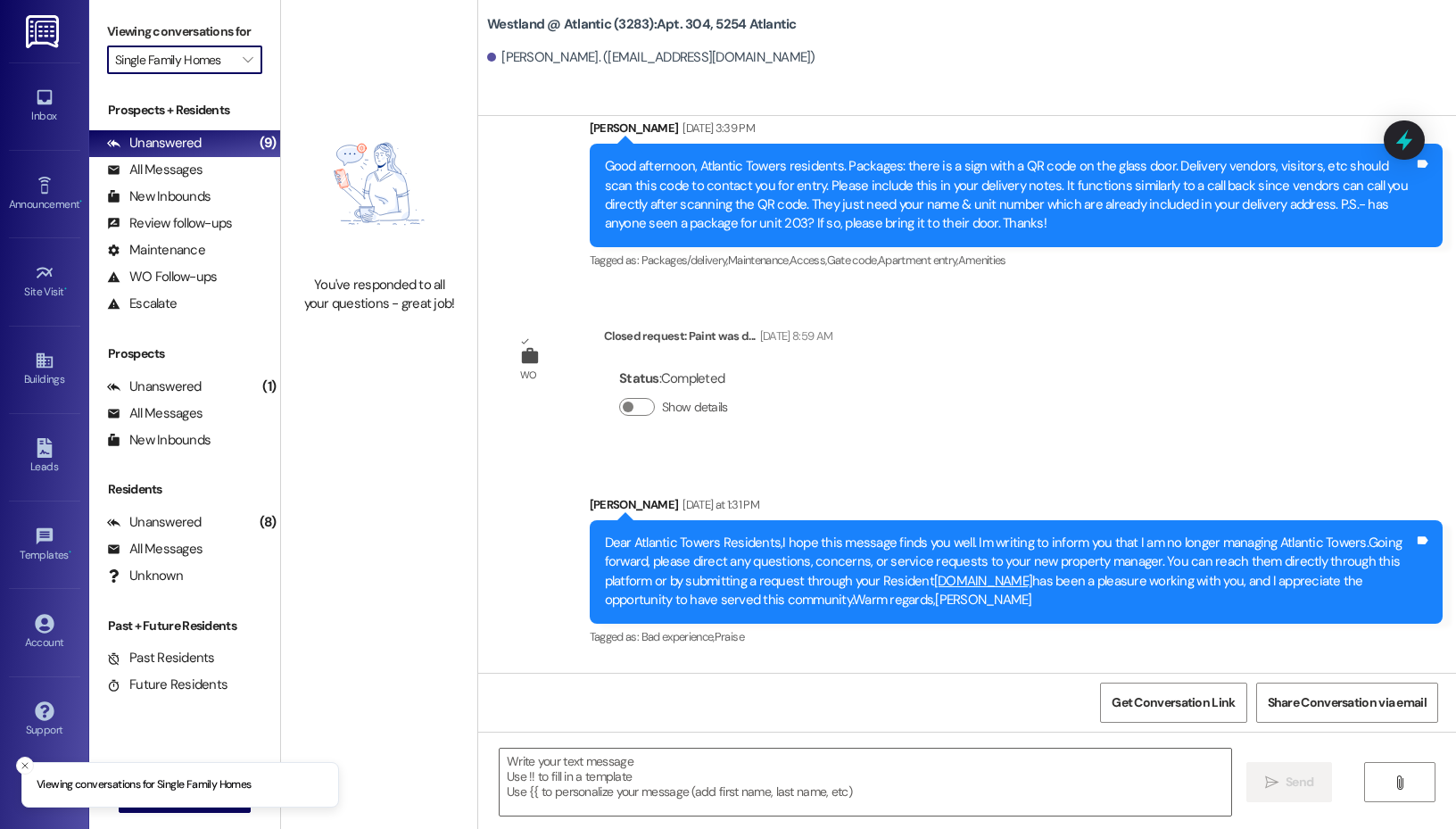
click at [210, 63] on input "Single Family Homes" at bounding box center [174, 60] width 119 height 29
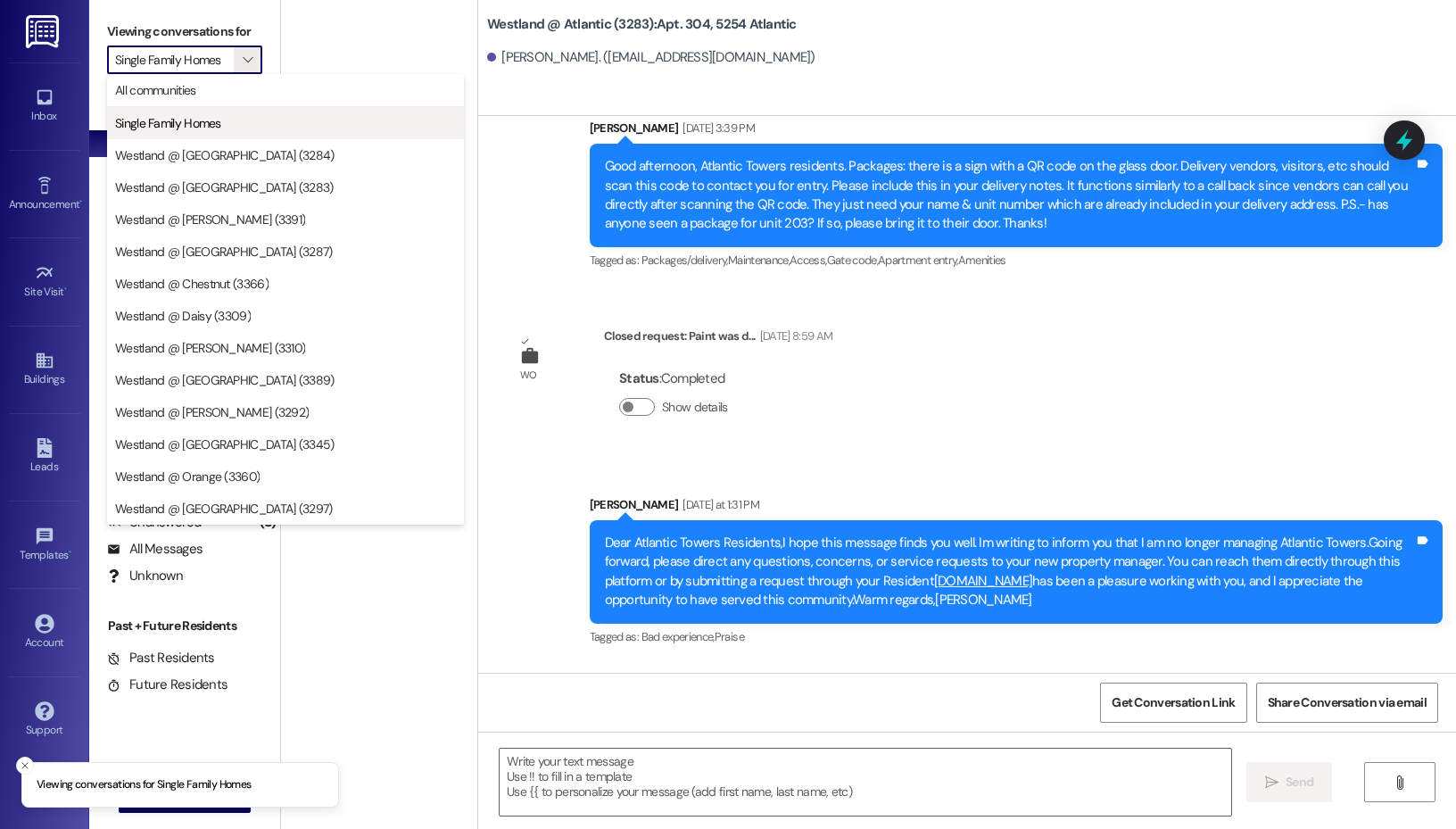
click at [209, 109] on button "Single Family Homes" at bounding box center [285, 123] width 357 height 32
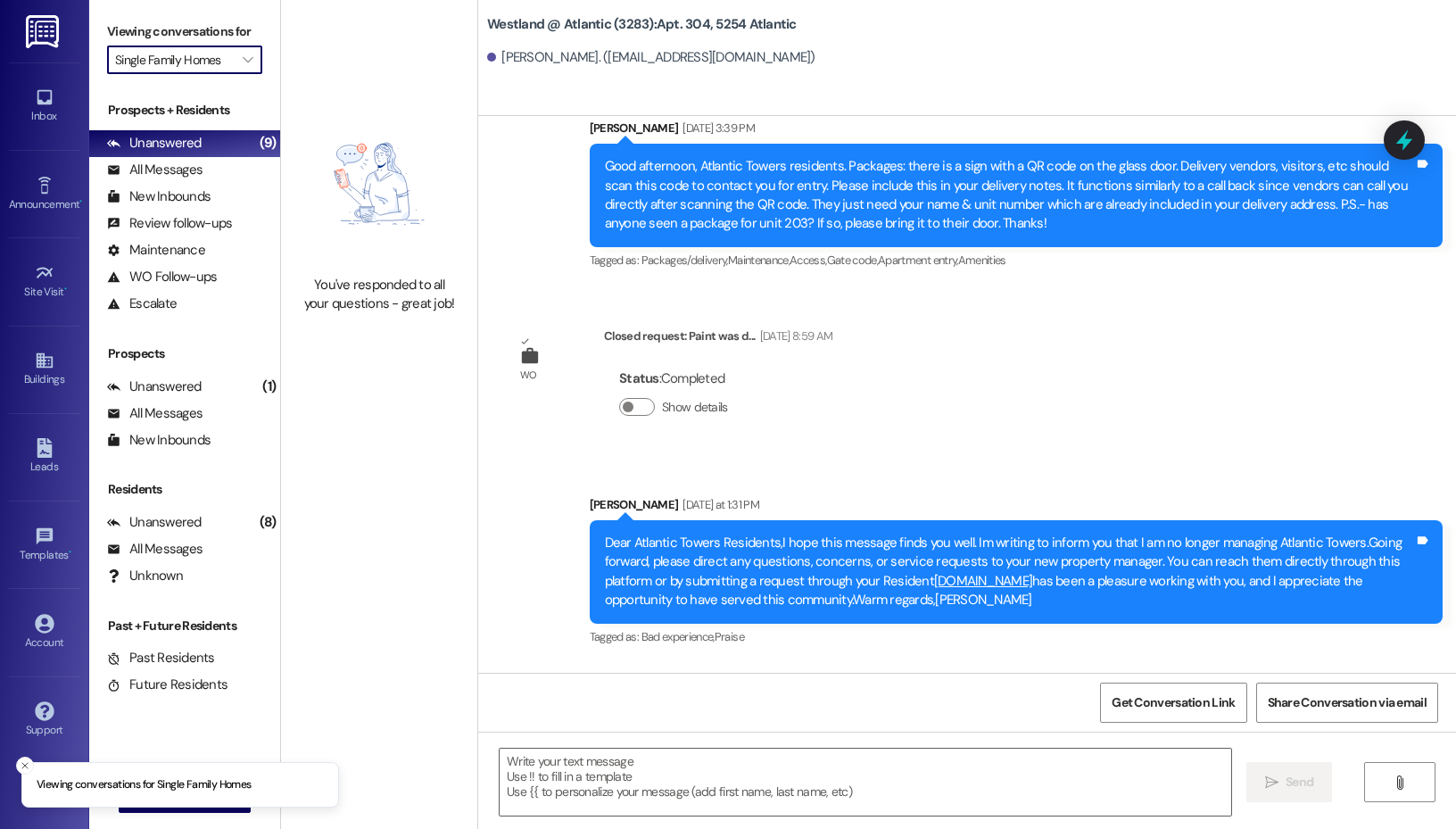
click at [230, 73] on input "Single Family Homes" at bounding box center [174, 60] width 119 height 29
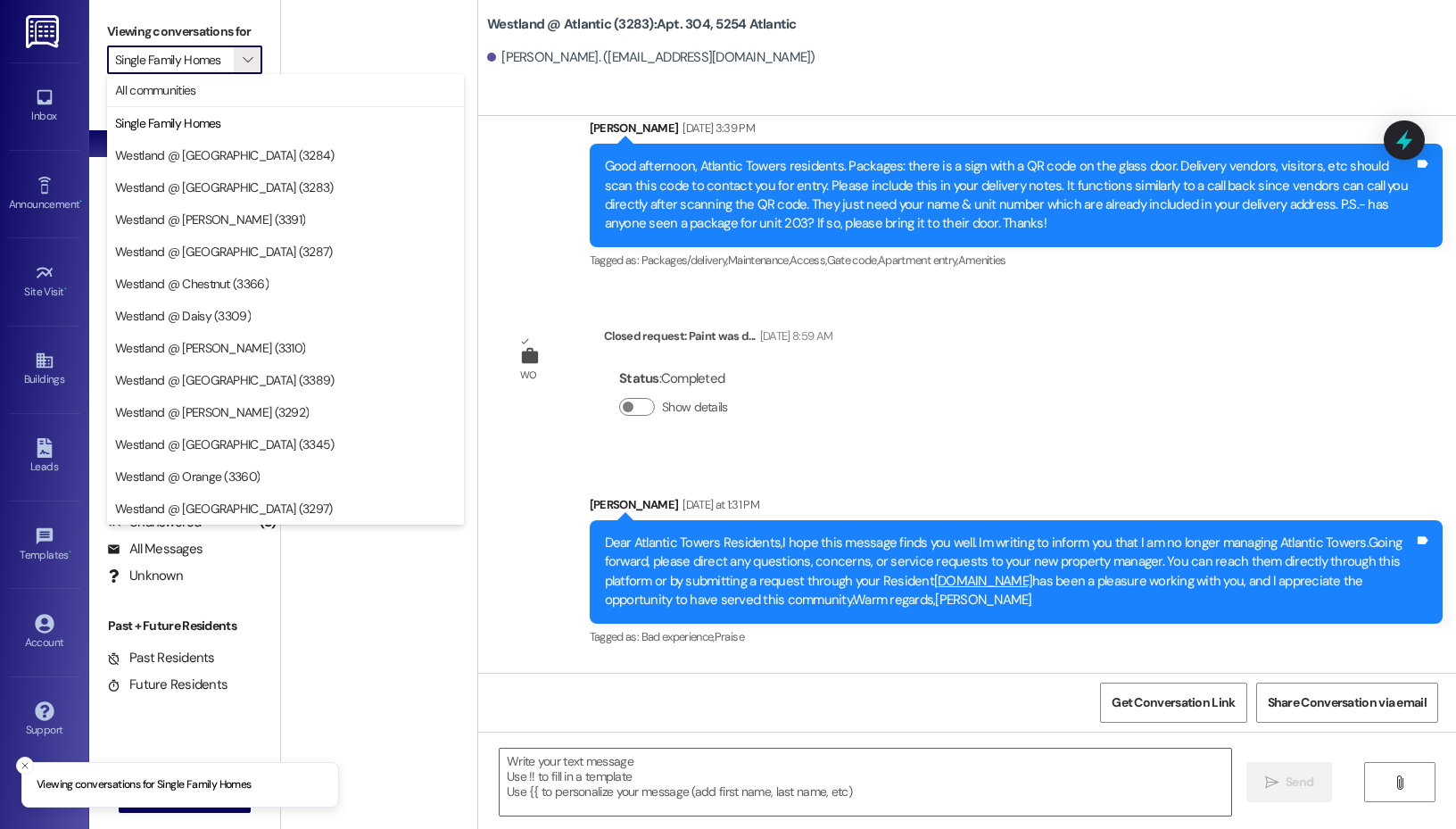
click at [224, 104] on button "All communities" at bounding box center [285, 91] width 357 height 32
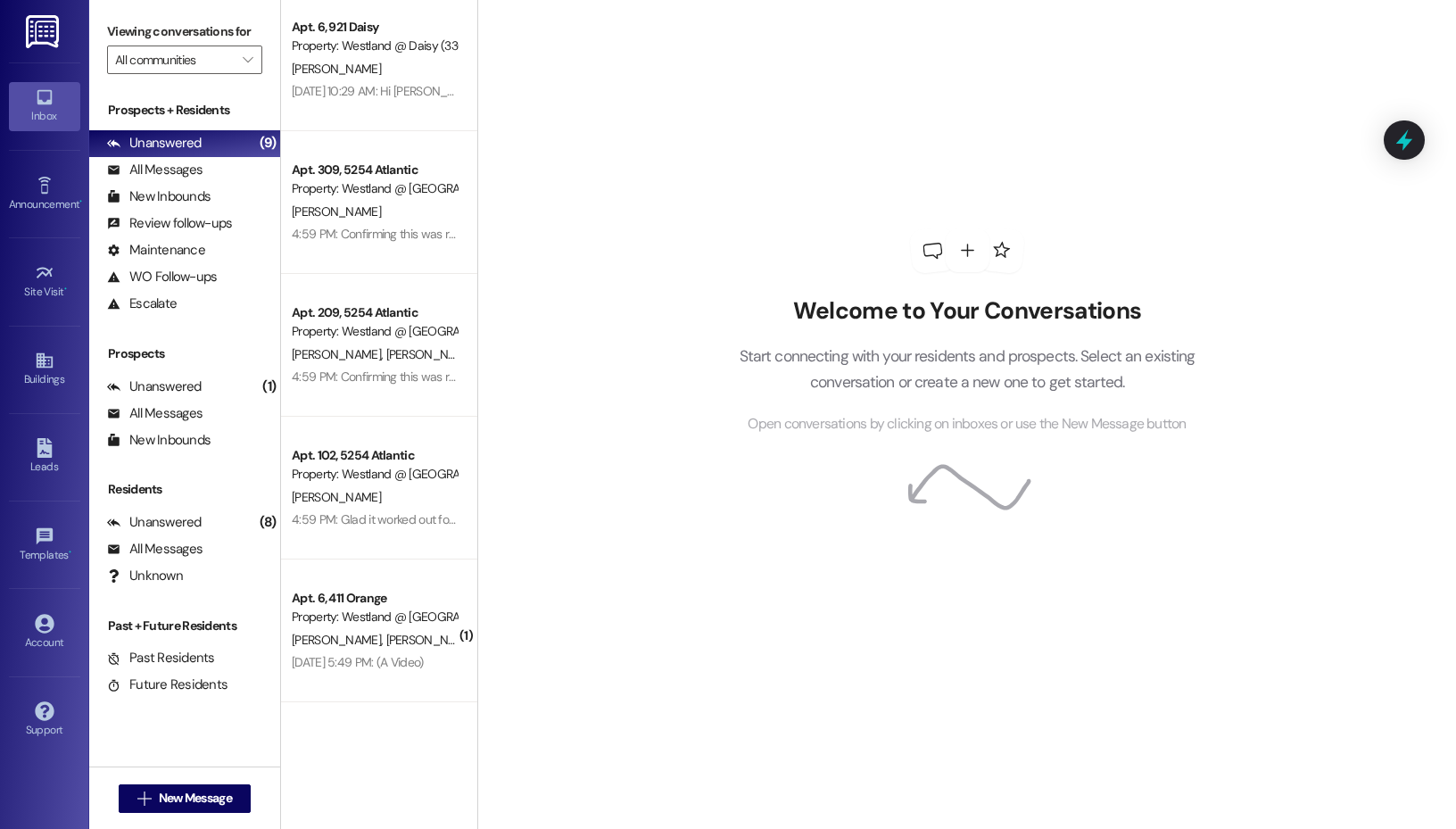
scroll to position [4225, 0]
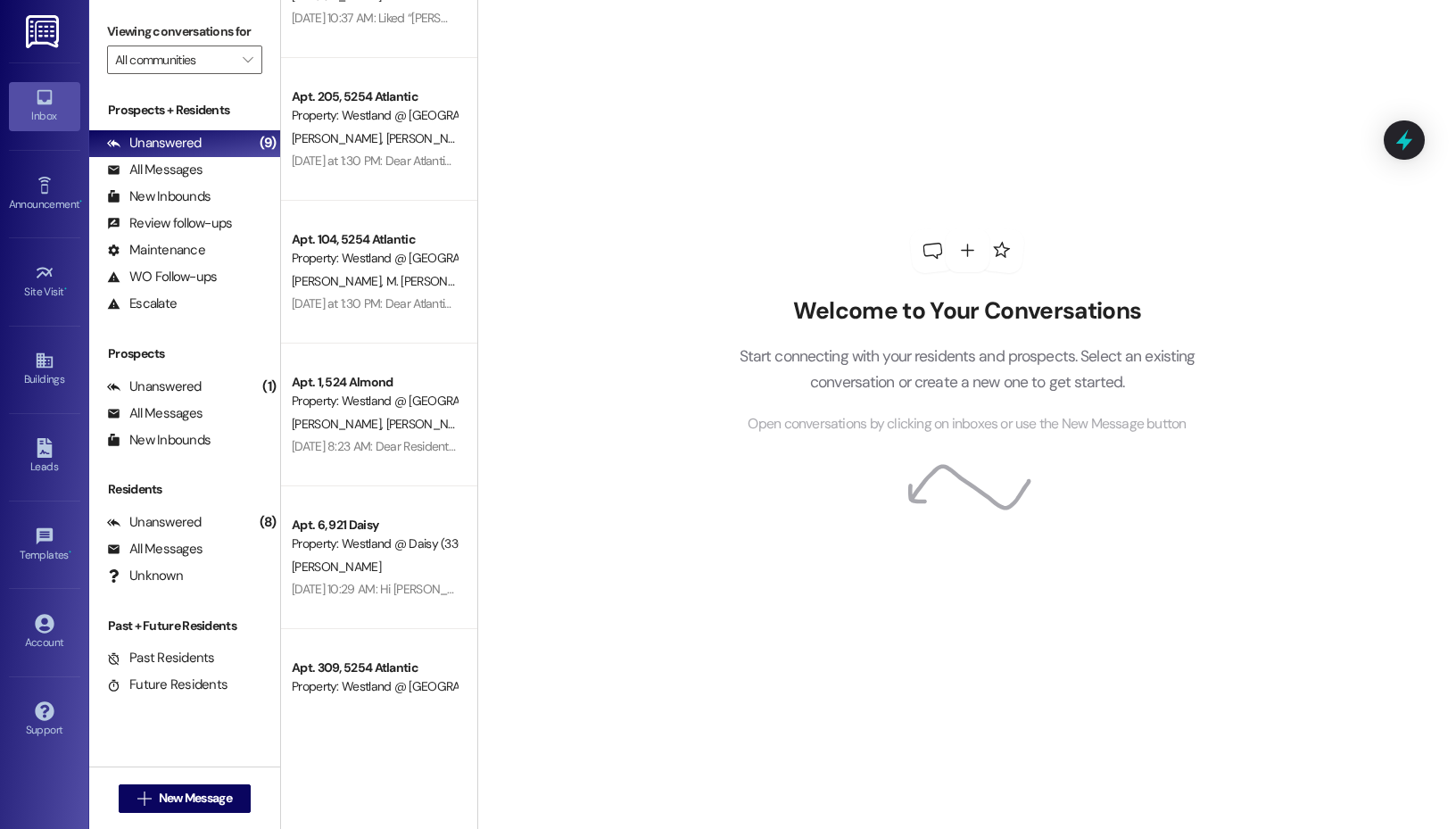
click at [229, 77] on div "Viewing conversations for All communities " at bounding box center [185, 46] width 191 height 91
click at [225, 55] on input "All communities" at bounding box center [174, 60] width 119 height 29
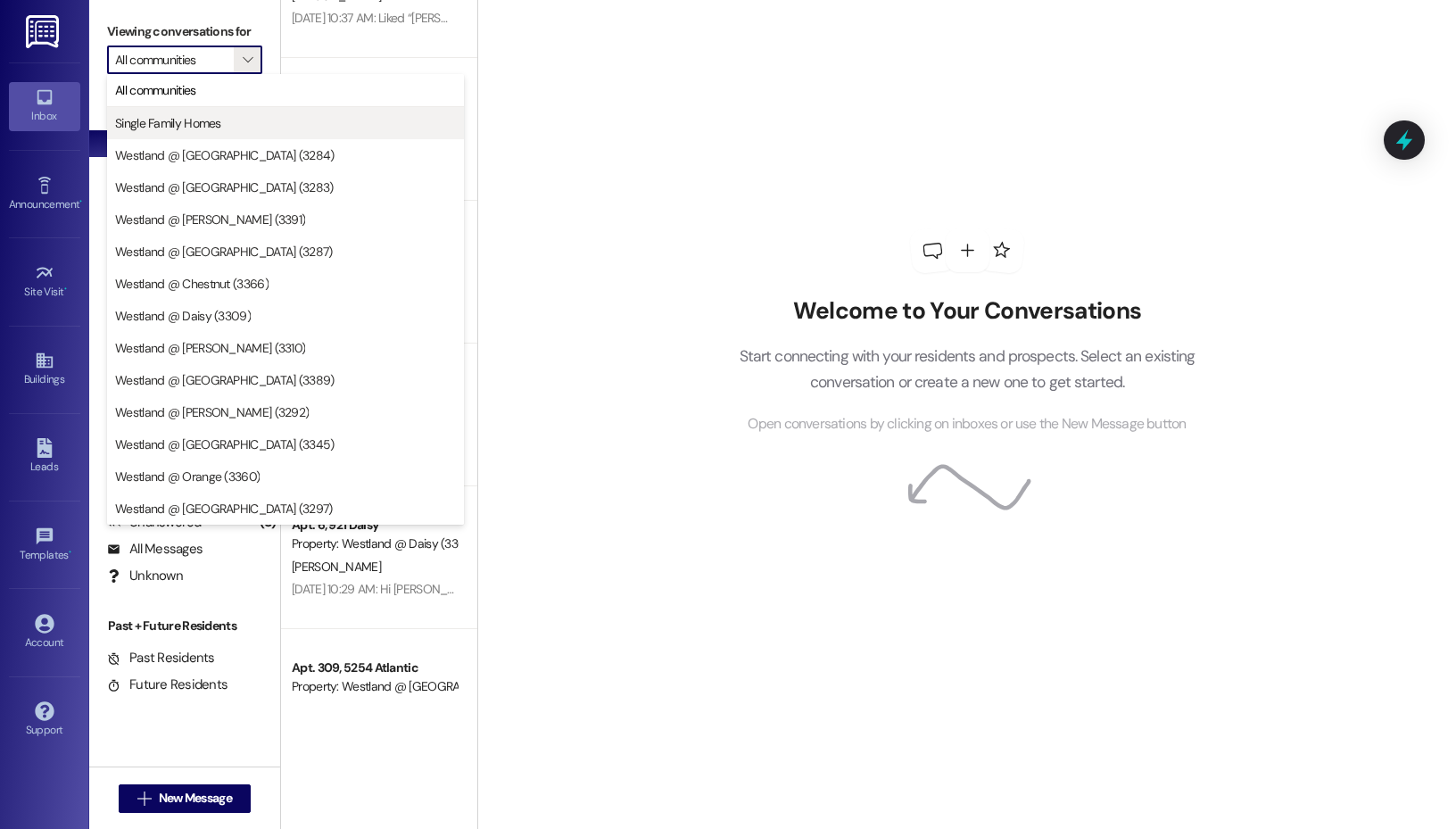
click at [218, 113] on button "Single Family Homes" at bounding box center [285, 123] width 357 height 32
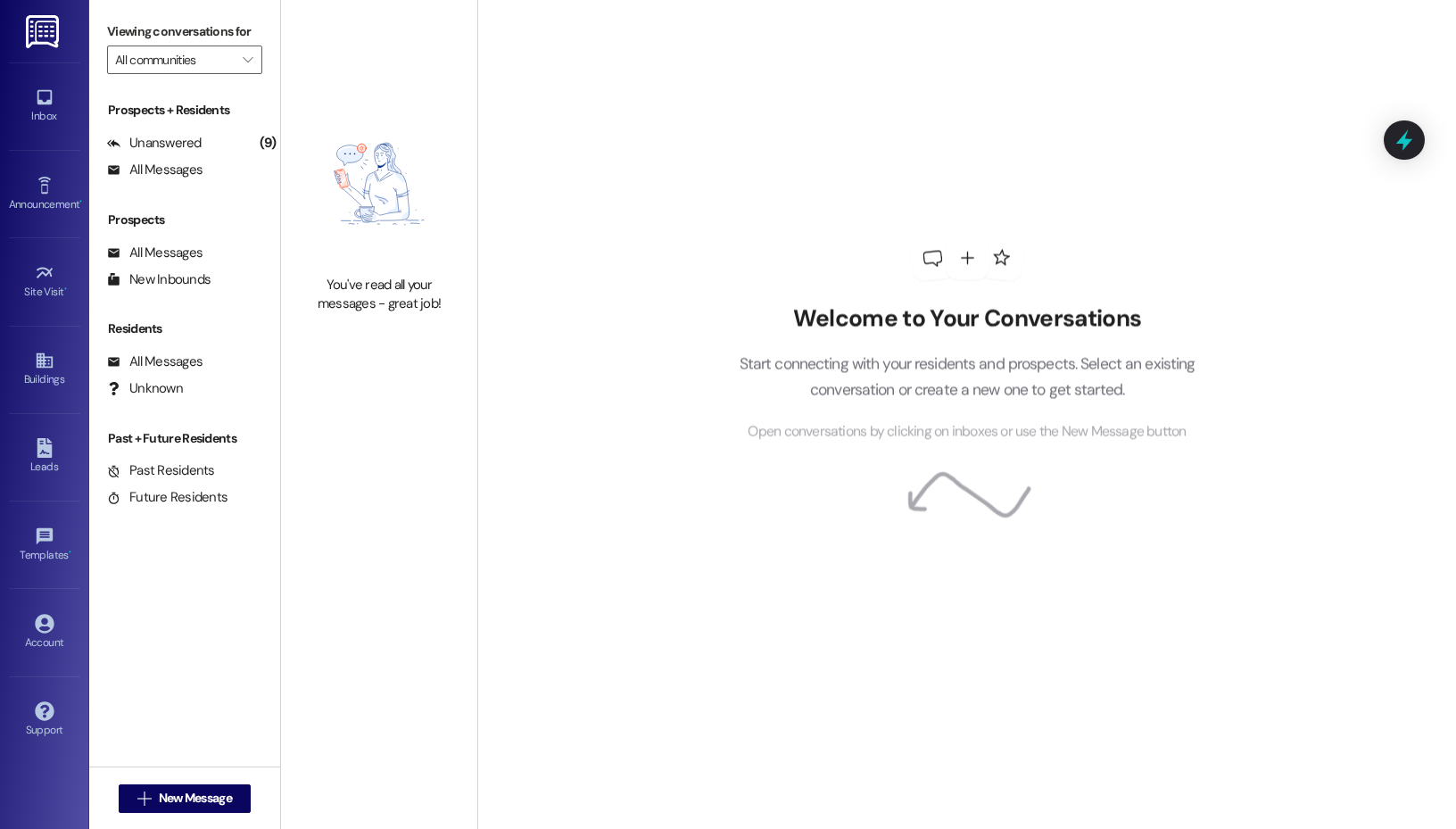
type input "Single Family Homes"
